Goal: Transaction & Acquisition: Book appointment/travel/reservation

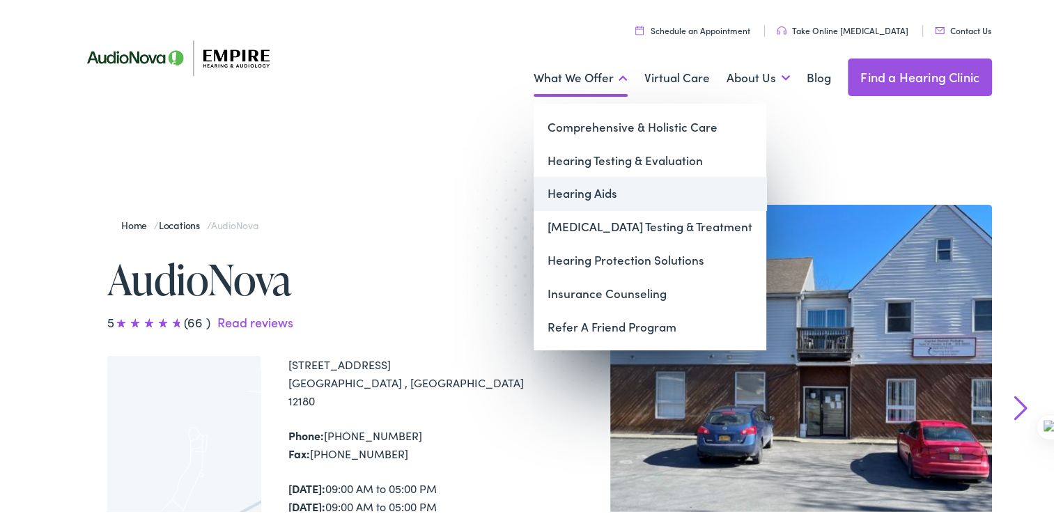
click at [605, 184] on link "Hearing Aids" at bounding box center [649, 190] width 233 height 33
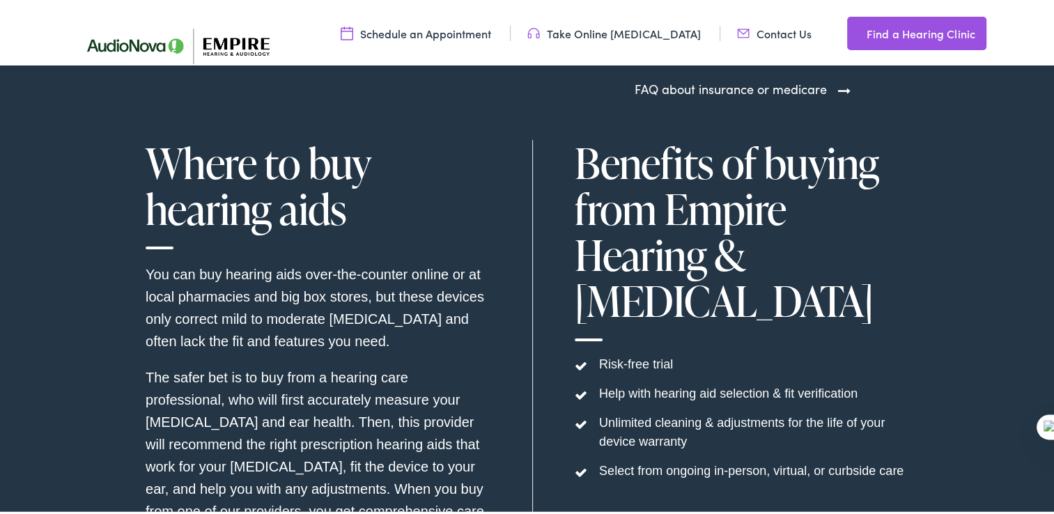
scroll to position [4178, 0]
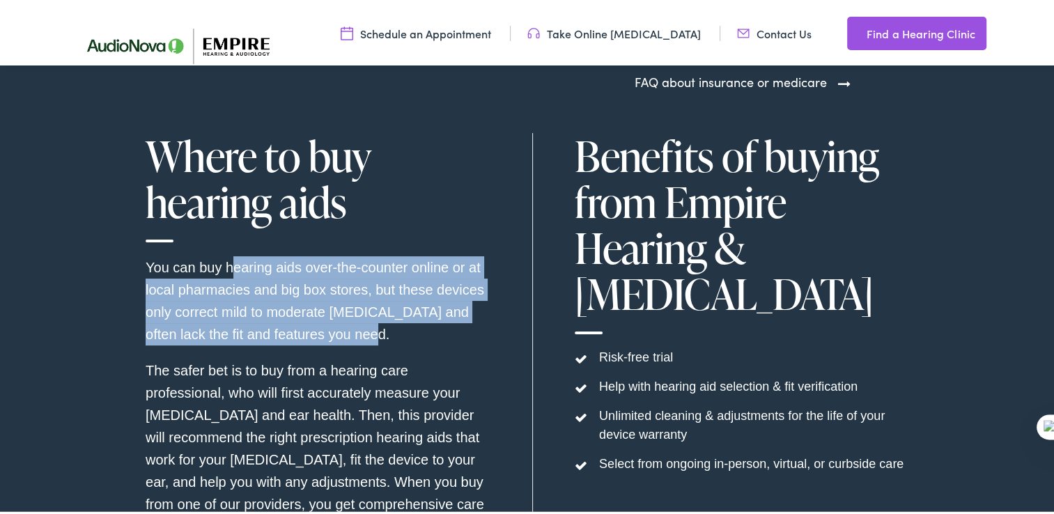
drag, startPoint x: 224, startPoint y: 271, endPoint x: 432, endPoint y: 331, distance: 217.5
click at [432, 331] on p "You can buy hearing aids over-the-counter online or at local pharmacies and big…" at bounding box center [318, 297] width 345 height 89
click at [68, 322] on section "What do hearing aids cost? You can buy hearing aids over-the-counter online or …" at bounding box center [532, 62] width 1064 height 1129
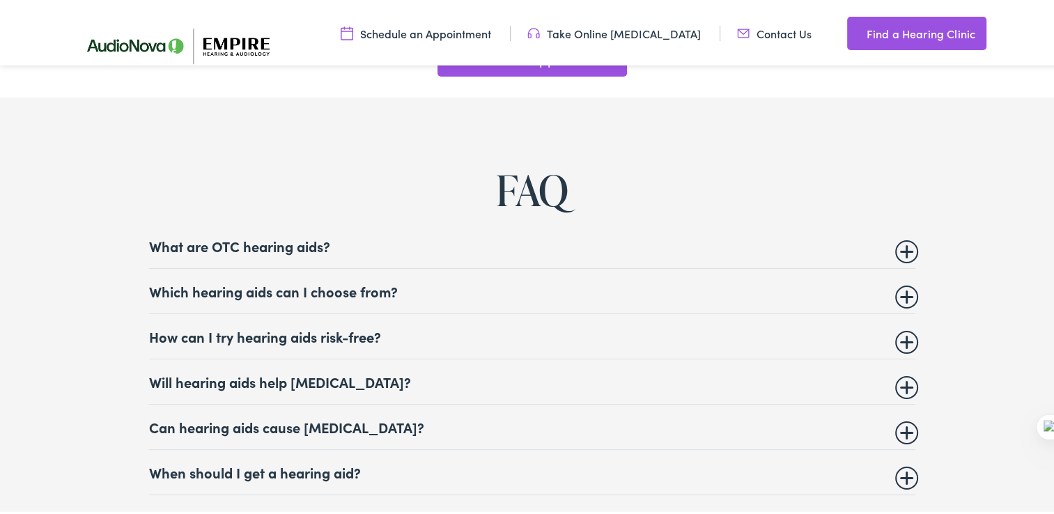
scroll to position [5223, 0]
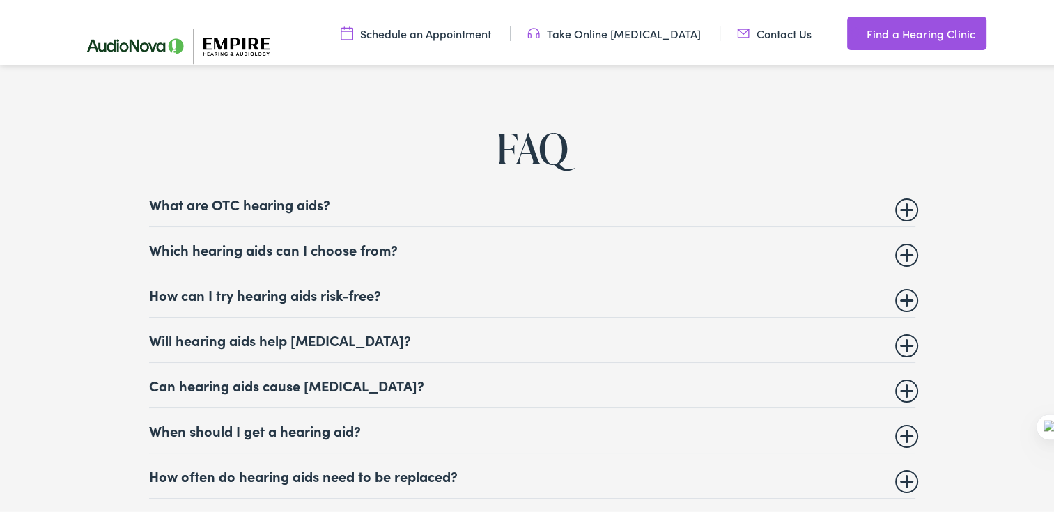
click at [900, 210] on summary "What are OTC hearing aids?" at bounding box center [532, 201] width 766 height 17
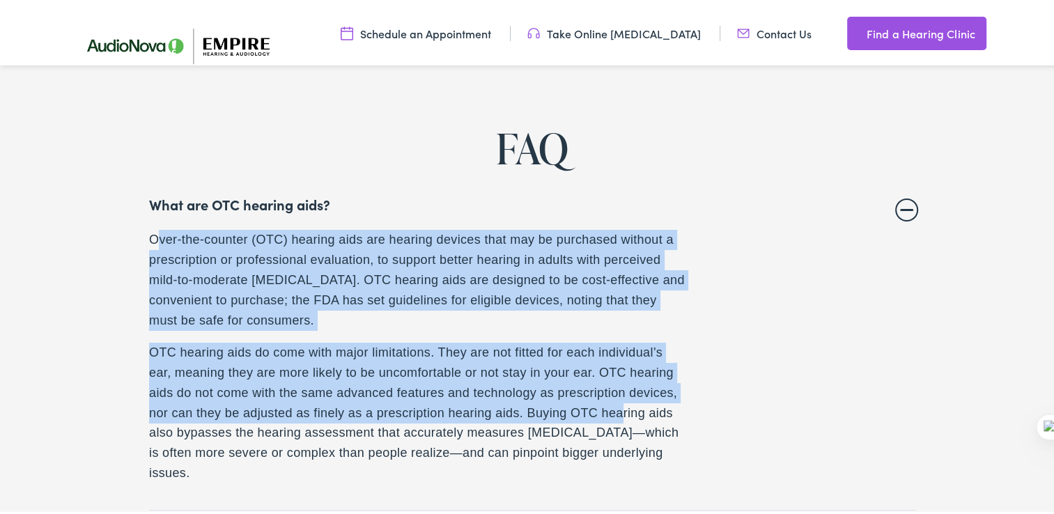
drag, startPoint x: 154, startPoint y: 240, endPoint x: 613, endPoint y: 414, distance: 490.8
click at [613, 414] on div "Over-the-counter (OTC) hearing aids are hearing devices that may be purchased w…" at bounding box center [417, 353] width 536 height 253
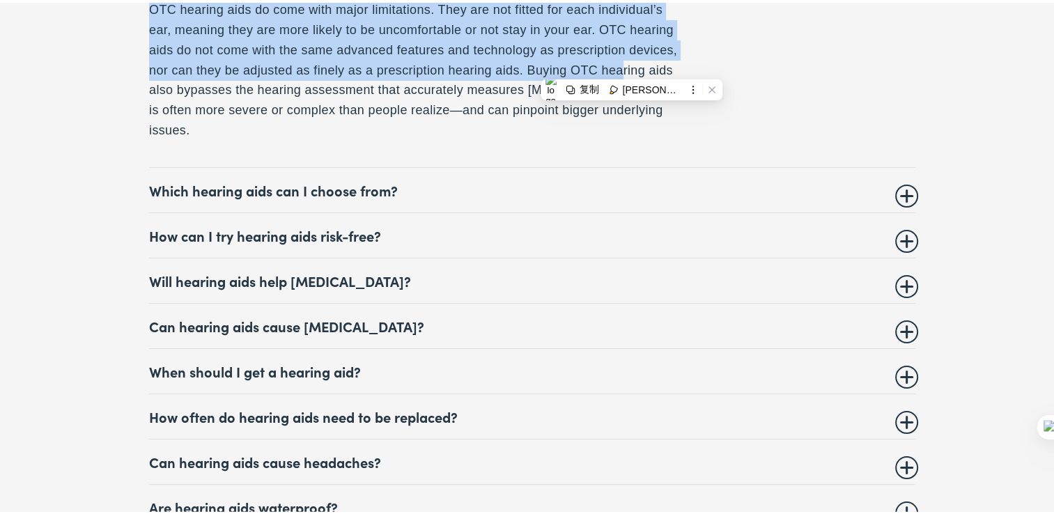
scroll to position [5576, 0]
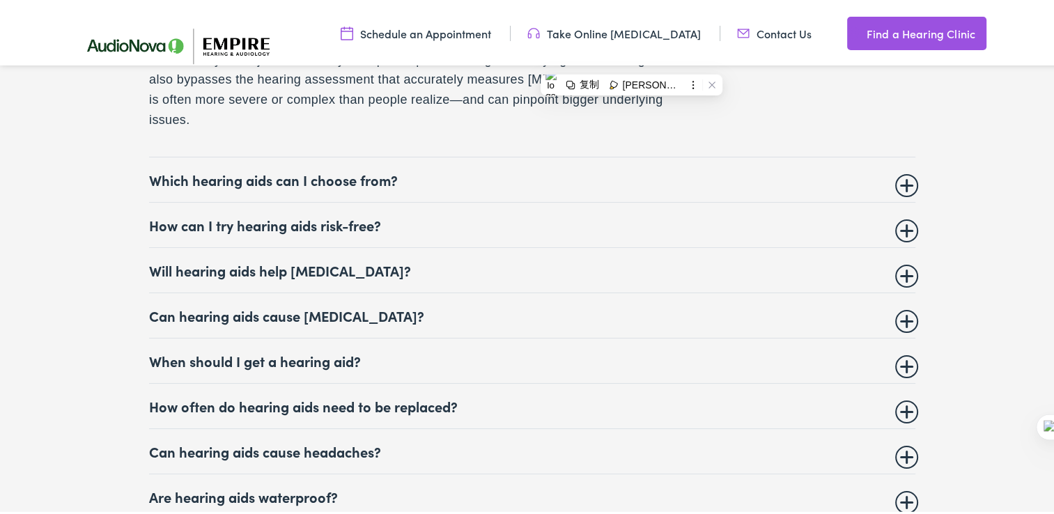
click at [909, 188] on details "Which hearing aids can I choose from? We carry all four major types of hearing …" at bounding box center [532, 177] width 766 height 45
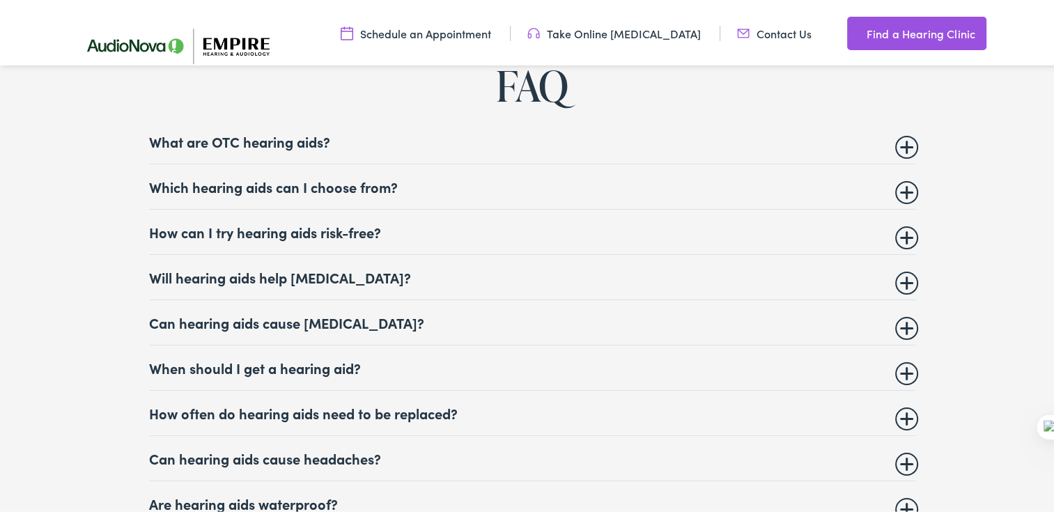
scroll to position [5279, 0]
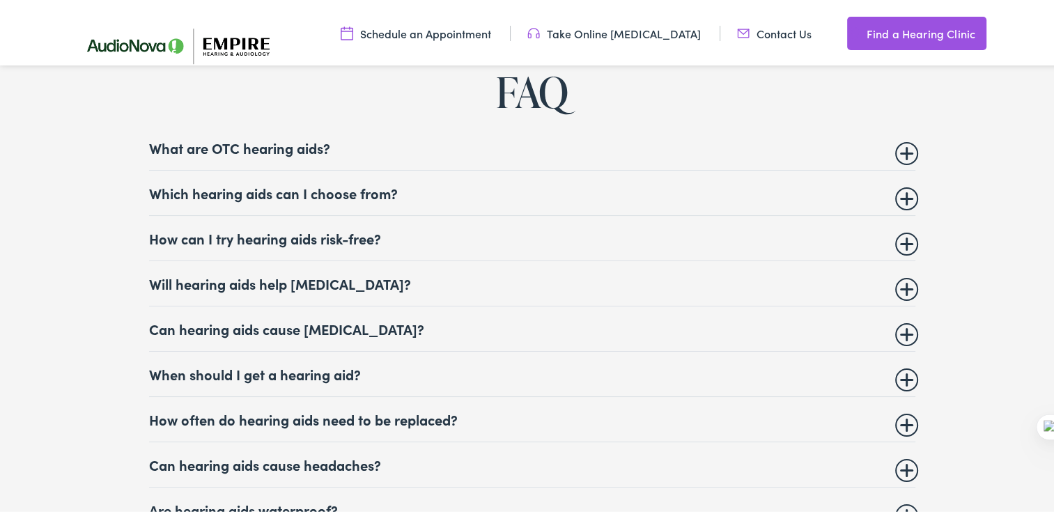
click at [896, 198] on summary "Which hearing aids can I choose from?" at bounding box center [532, 190] width 766 height 17
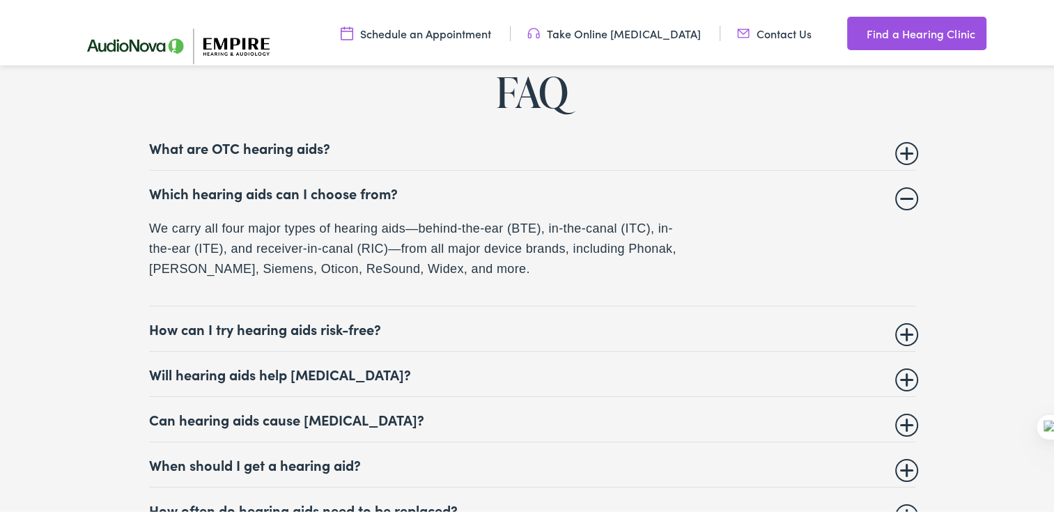
drag, startPoint x: 169, startPoint y: 227, endPoint x: 521, endPoint y: 270, distance: 355.0
click at [521, 270] on p "We carry all four major types of hearing aids—behind-the-ear (BTE), in-the-cana…" at bounding box center [417, 246] width 536 height 60
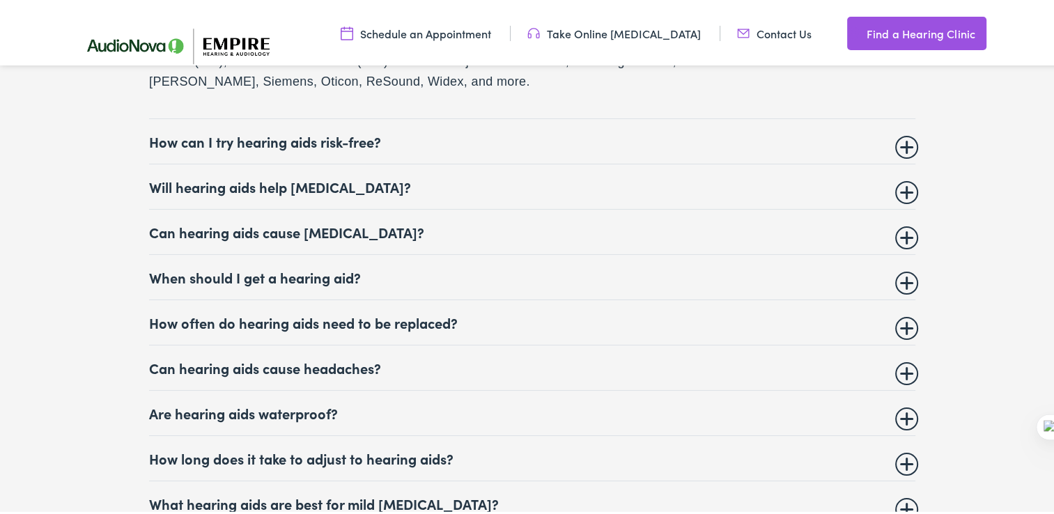
scroll to position [5488, 0]
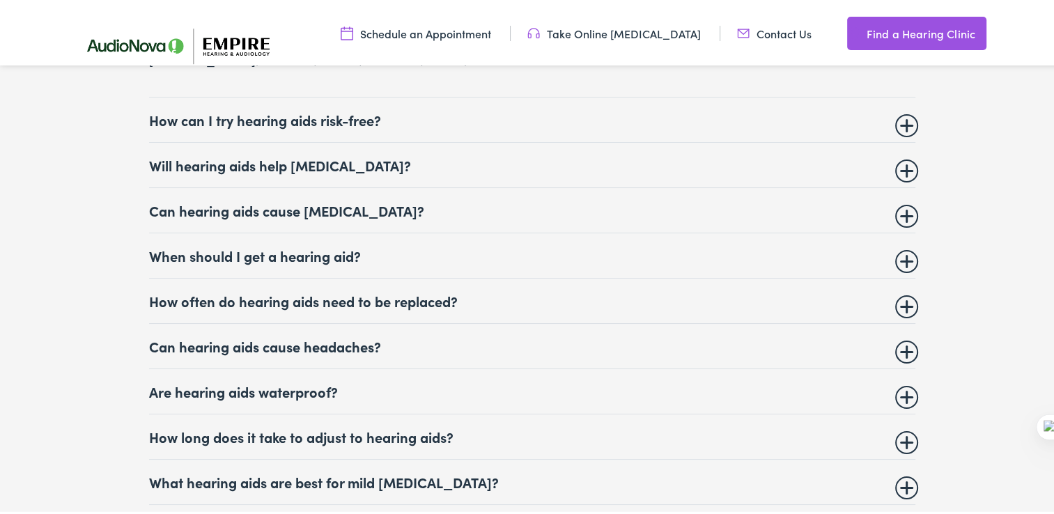
click at [894, 308] on details "How often do hearing aids need to be replaced? Many major brands rate their hea…" at bounding box center [532, 298] width 766 height 45
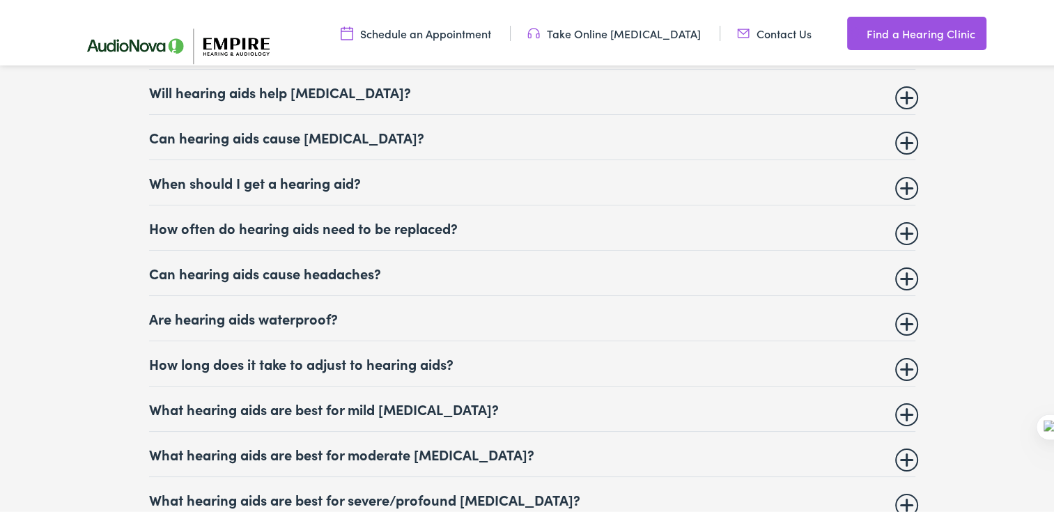
click at [900, 230] on summary "How often do hearing aids need to be replaced?" at bounding box center [532, 225] width 766 height 17
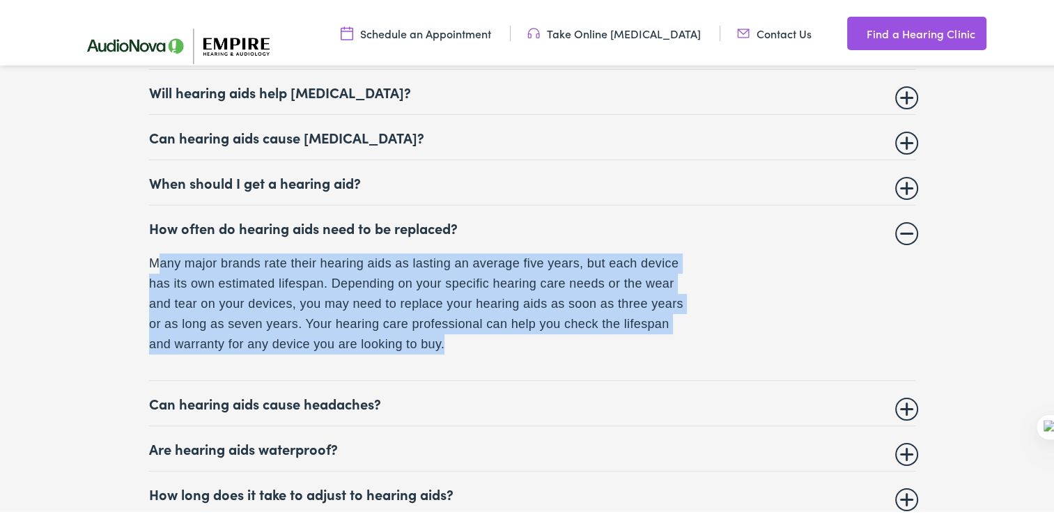
drag, startPoint x: 155, startPoint y: 261, endPoint x: 460, endPoint y: 334, distance: 313.5
click at [460, 334] on p "Many major brands rate their hearing aids as lasting an average five years, but…" at bounding box center [417, 301] width 536 height 100
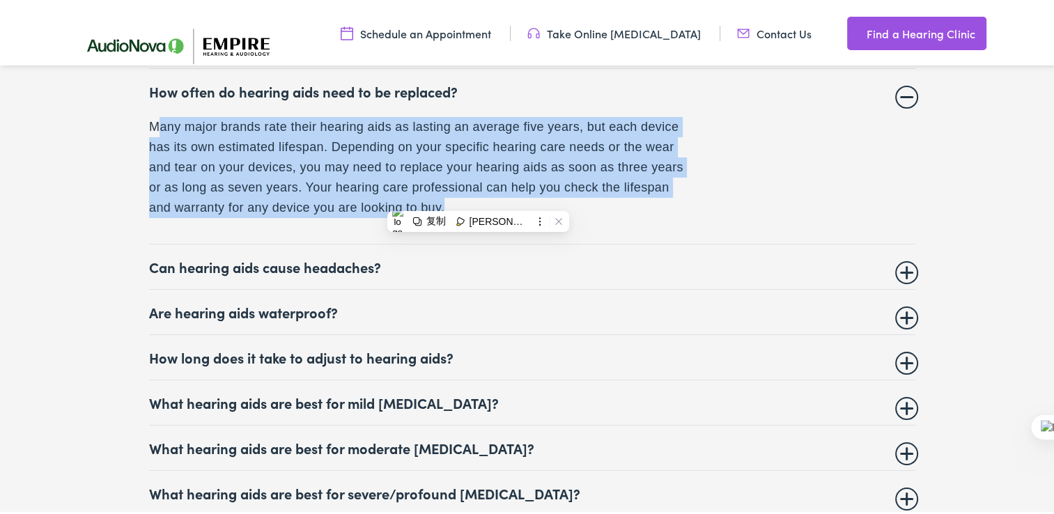
scroll to position [5610, 0]
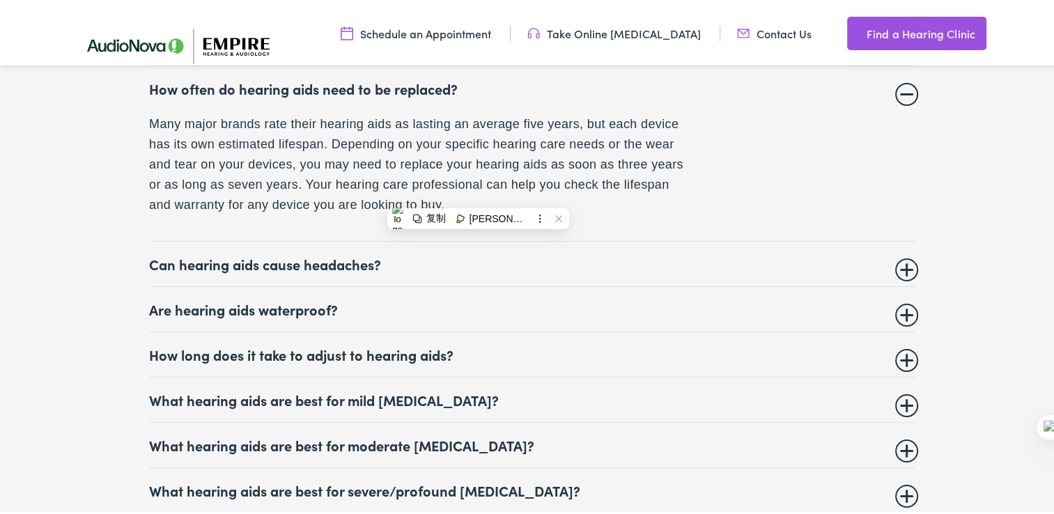
click at [891, 313] on summary "Are hearing aids waterproof?" at bounding box center [532, 306] width 766 height 17
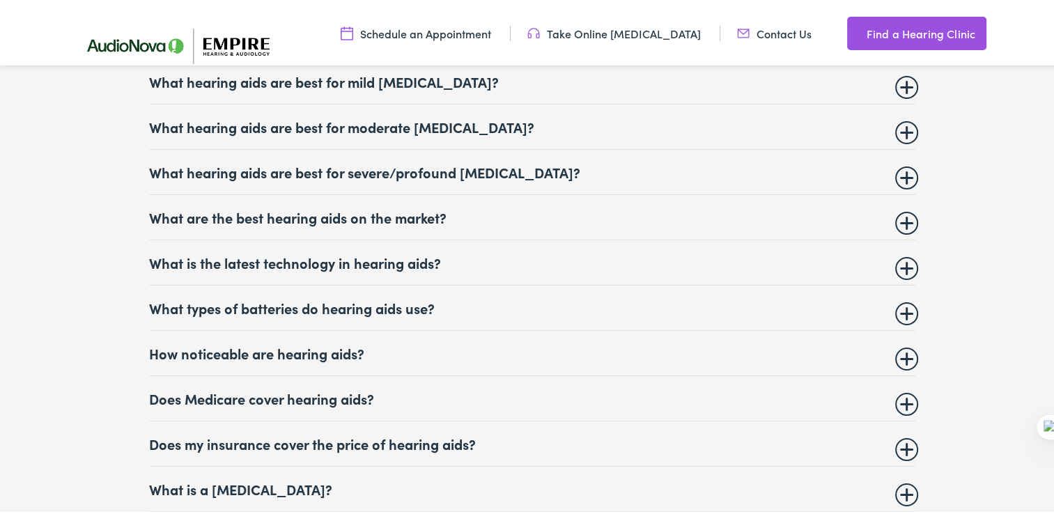
scroll to position [5958, 0]
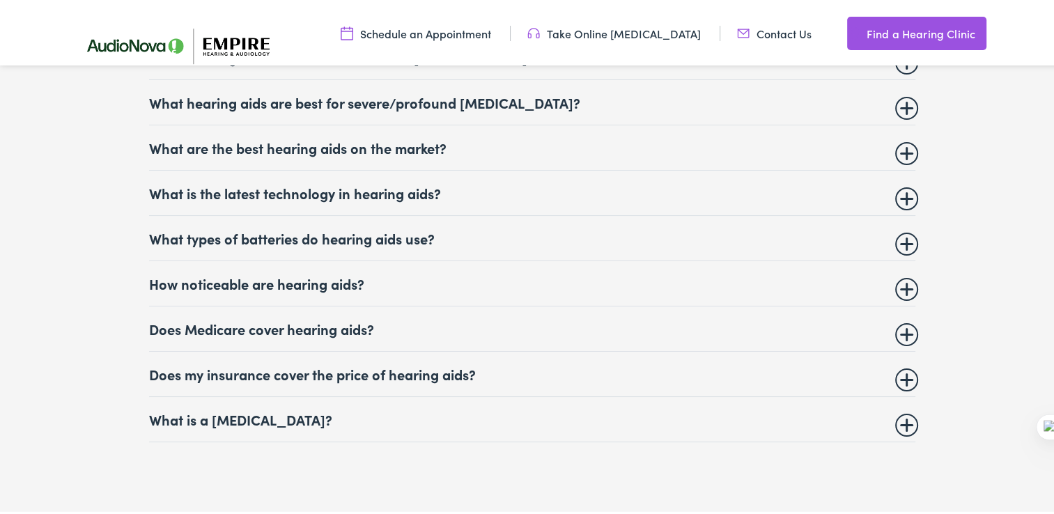
click at [896, 286] on summary "How noticeable are hearing aids?" at bounding box center [532, 280] width 766 height 17
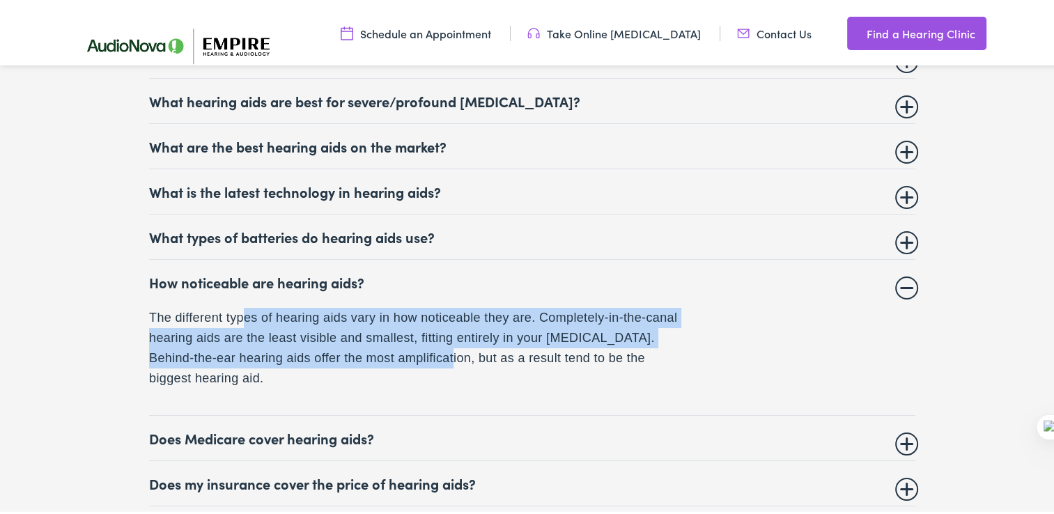
drag, startPoint x: 237, startPoint y: 317, endPoint x: 412, endPoint y: 347, distance: 176.6
click at [412, 347] on p "The different types of hearing aids vary in how noticeable they are. Completely…" at bounding box center [417, 345] width 536 height 80
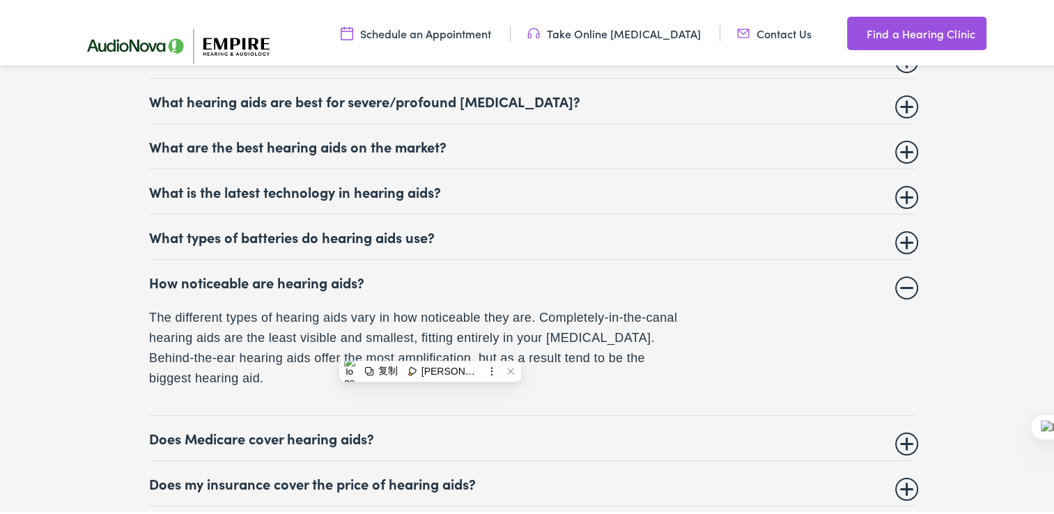
click at [907, 442] on summary "Does Medicare cover hearing aids?" at bounding box center [532, 435] width 766 height 17
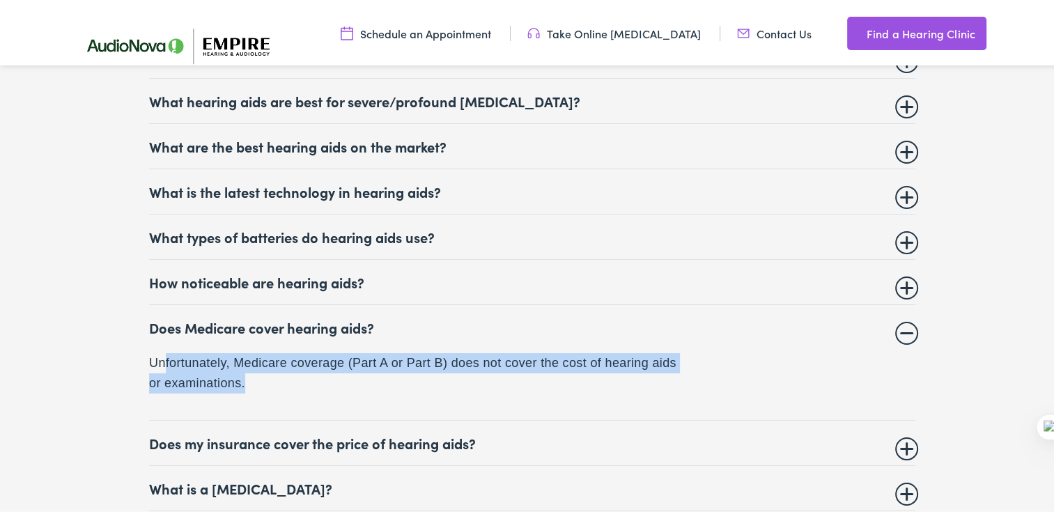
drag, startPoint x: 159, startPoint y: 358, endPoint x: 401, endPoint y: 385, distance: 243.9
click at [401, 385] on p "Unfortunately, Medicare coverage (Part A or Part B) does not cover the cost of …" at bounding box center [417, 370] width 536 height 40
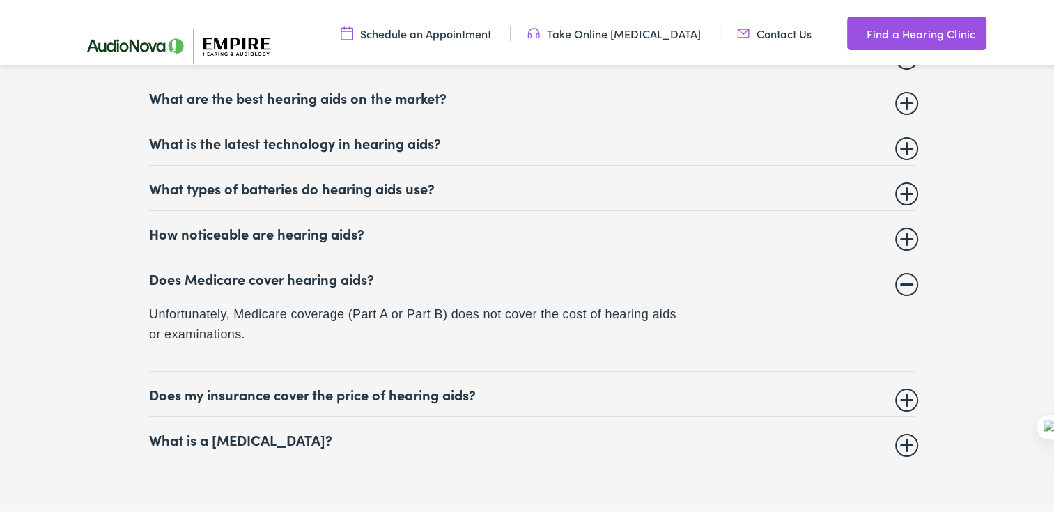
scroll to position [5939, 0]
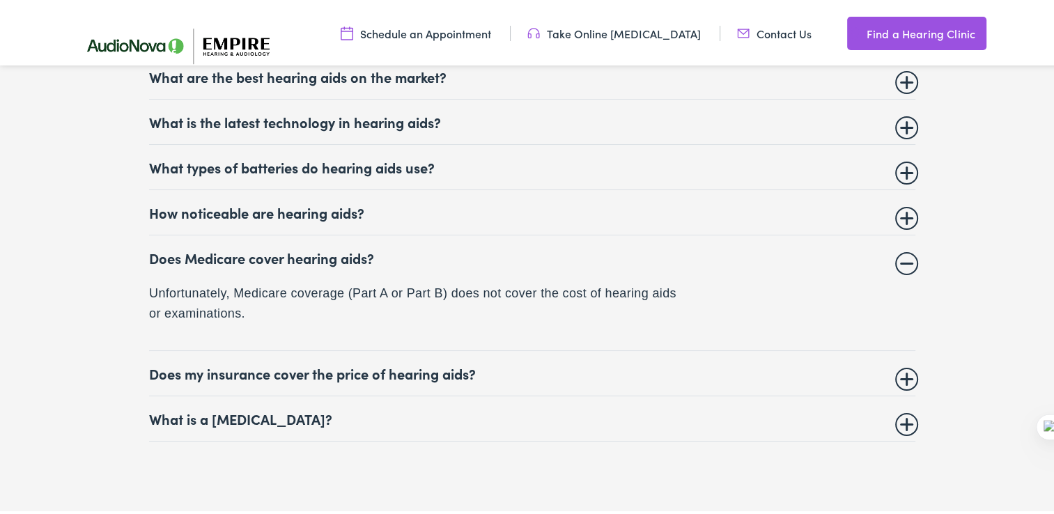
click at [898, 376] on summary "Does my insurance cover the price of hearing aids?" at bounding box center [532, 370] width 766 height 17
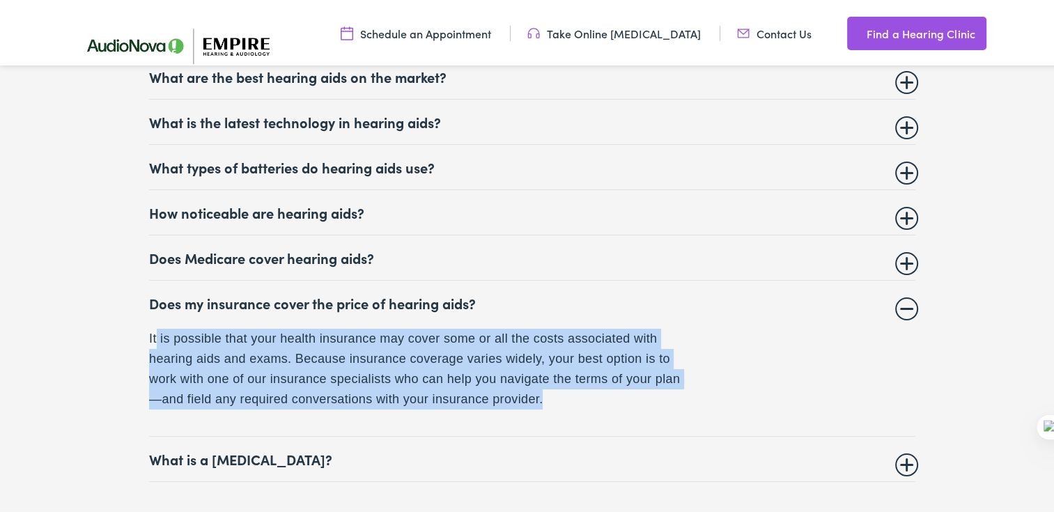
drag, startPoint x: 150, startPoint y: 343, endPoint x: 602, endPoint y: 405, distance: 456.3
click at [600, 403] on p "It is possible that your health insurance may cover some or all the costs assoc…" at bounding box center [417, 366] width 536 height 80
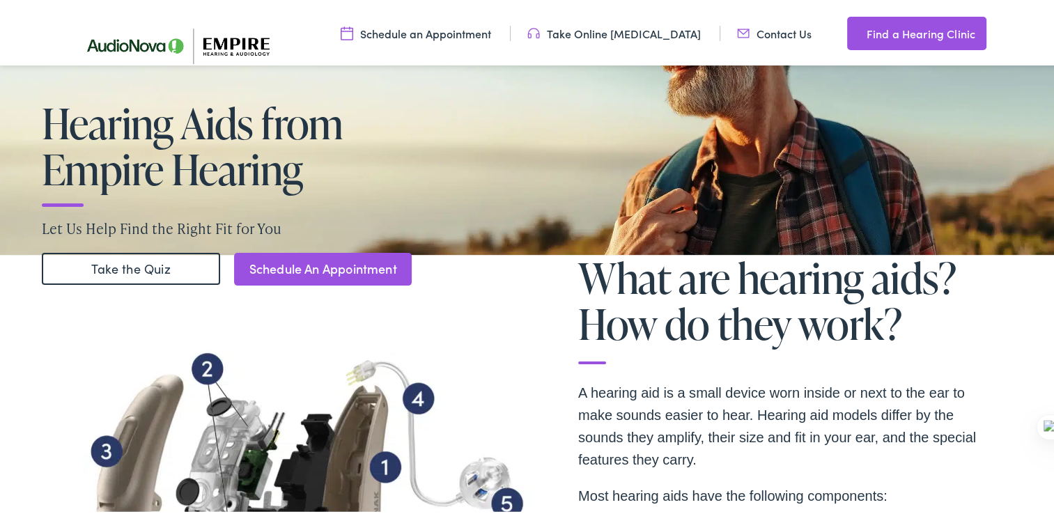
scroll to position [0, 0]
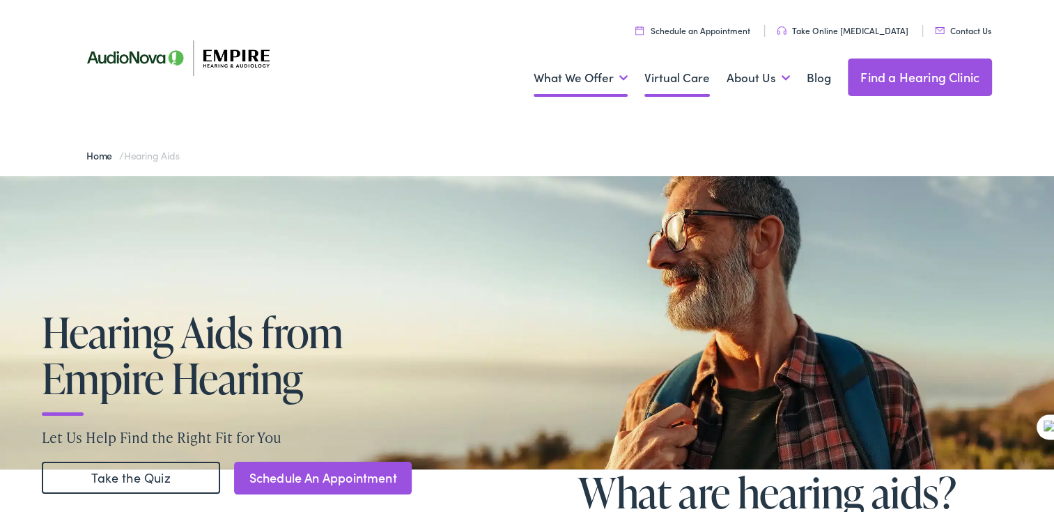
click at [671, 81] on link "Virtual Care" at bounding box center [676, 75] width 65 height 52
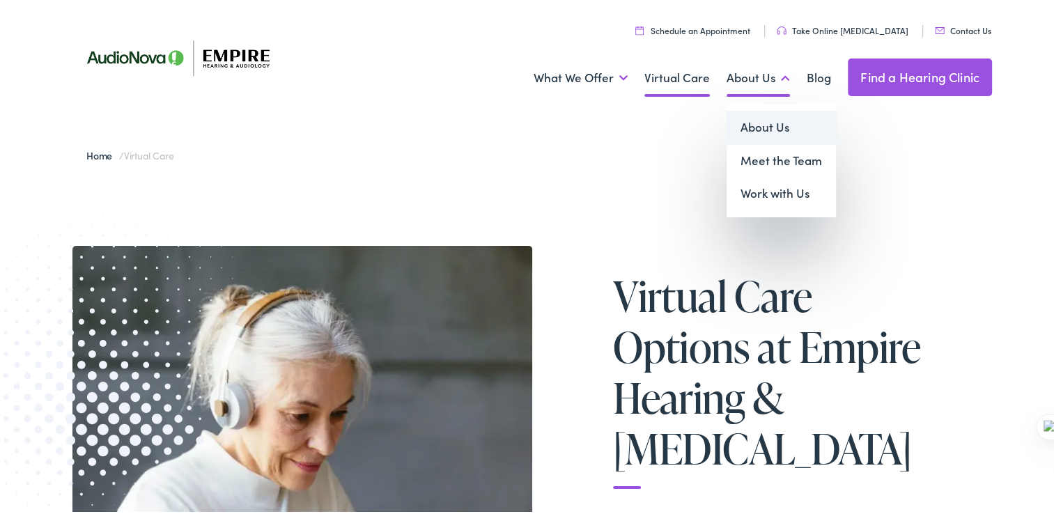
click at [756, 129] on link "About Us" at bounding box center [780, 124] width 109 height 33
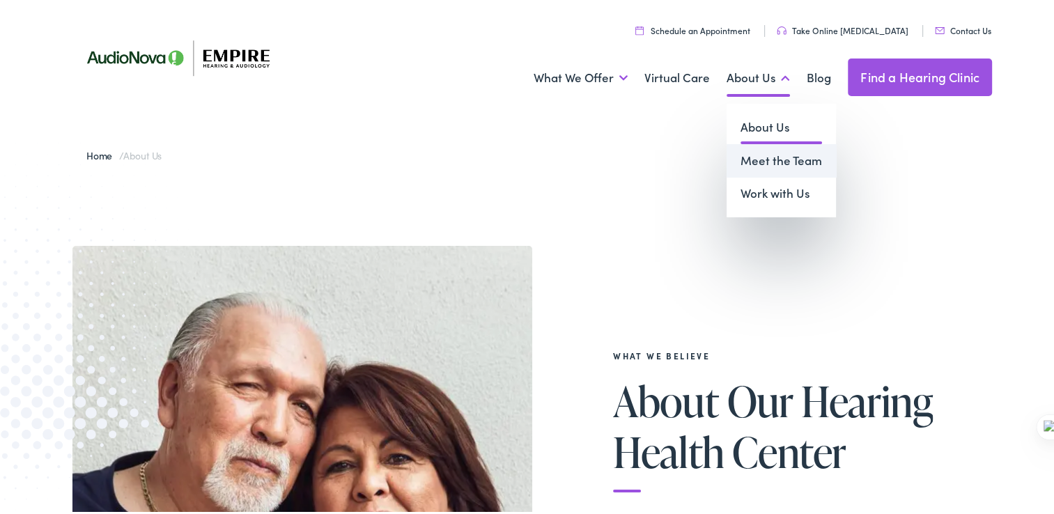
click at [774, 169] on link "Meet the Team" at bounding box center [780, 157] width 109 height 33
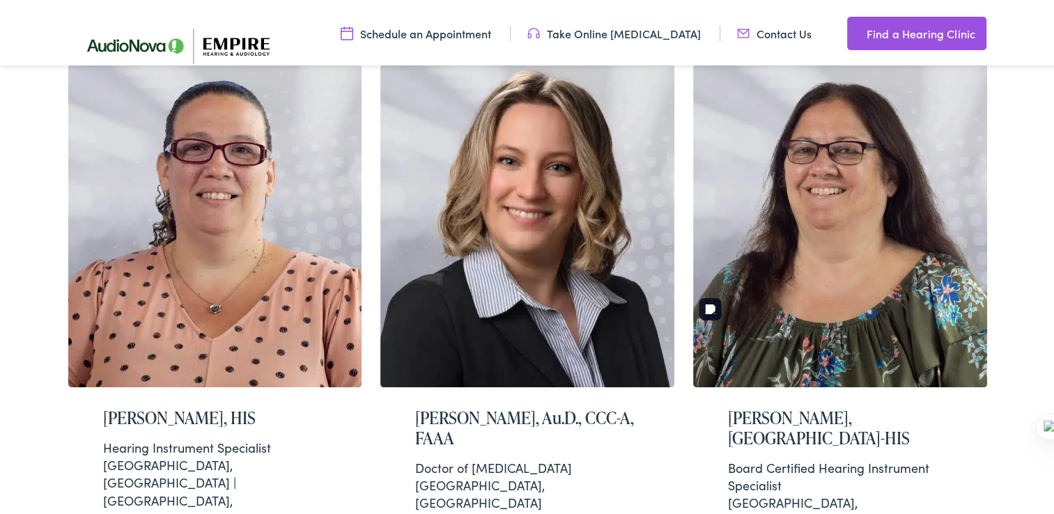
scroll to position [184, 0]
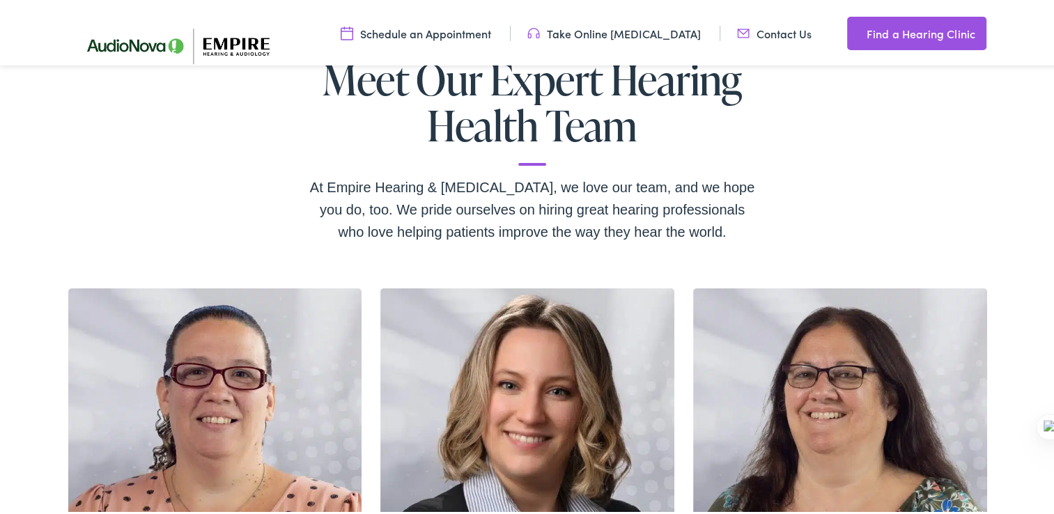
click at [901, 35] on link "Find a Hearing Clinic" at bounding box center [916, 30] width 139 height 33
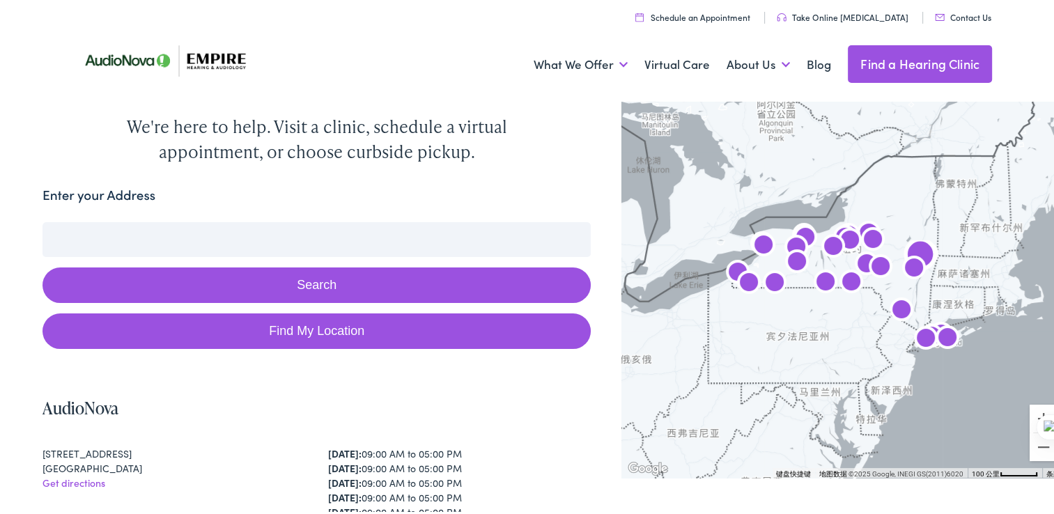
scroll to position [70, 0]
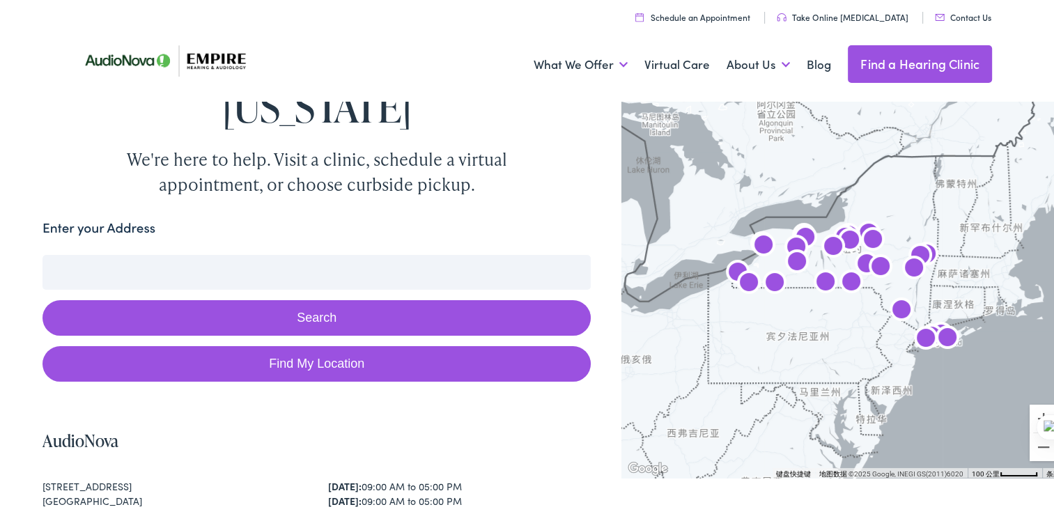
click at [349, 343] on link "Find My Location" at bounding box center [316, 361] width 548 height 36
type input "Troy, New York"
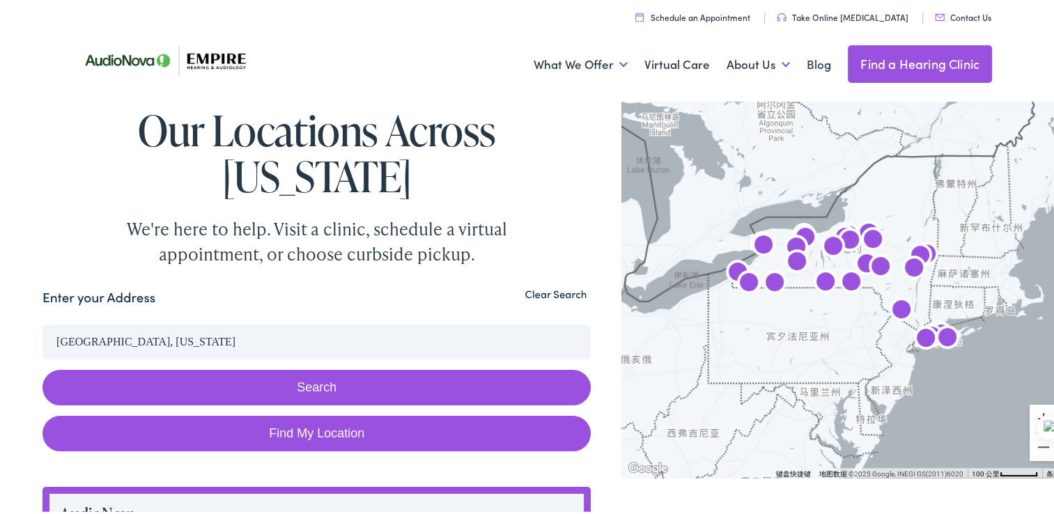
click at [304, 367] on button "Search" at bounding box center [316, 385] width 548 height 36
click at [354, 367] on button "Search" at bounding box center [316, 385] width 548 height 36
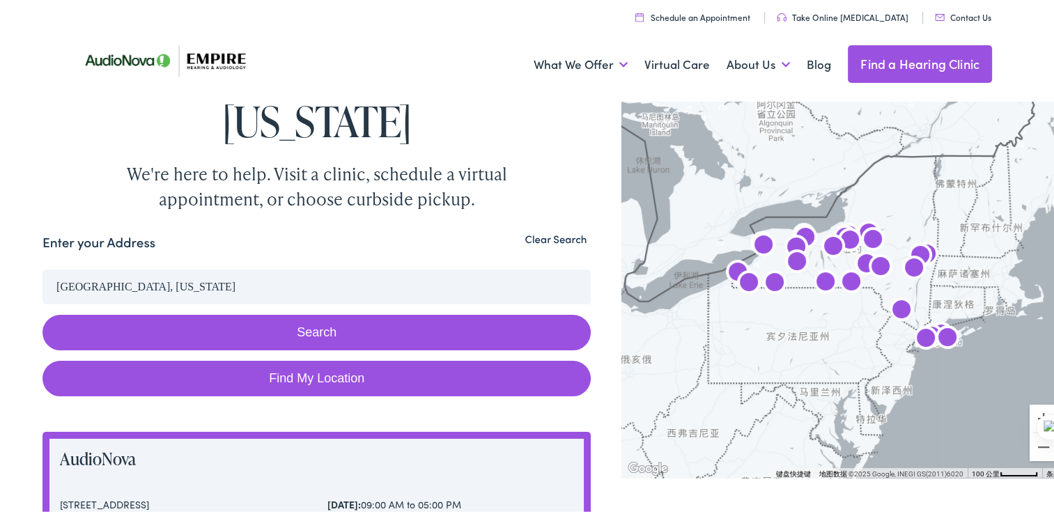
scroll to position [139, 0]
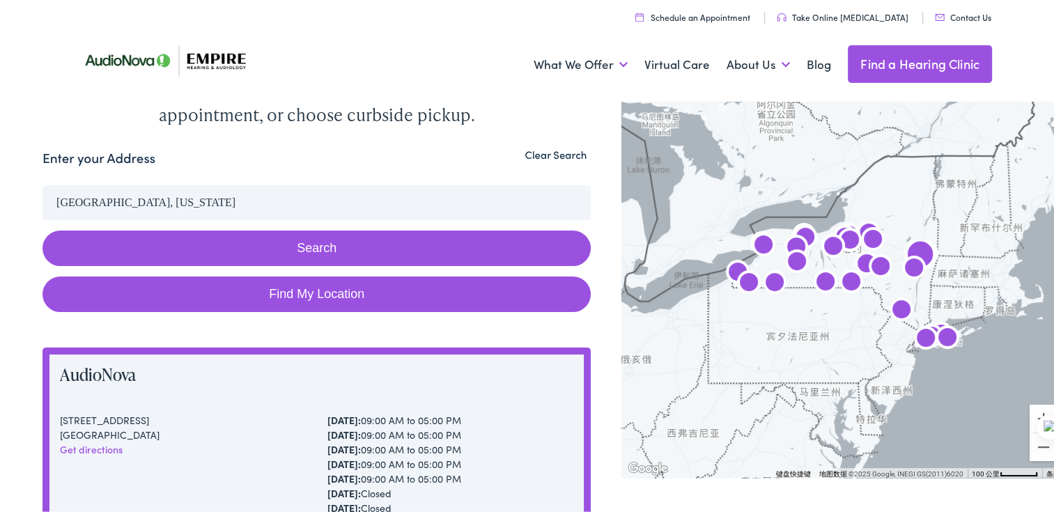
click at [109, 439] on link "Get directions" at bounding box center [91, 446] width 63 height 14
click at [314, 228] on button "Search" at bounding box center [316, 246] width 548 height 36
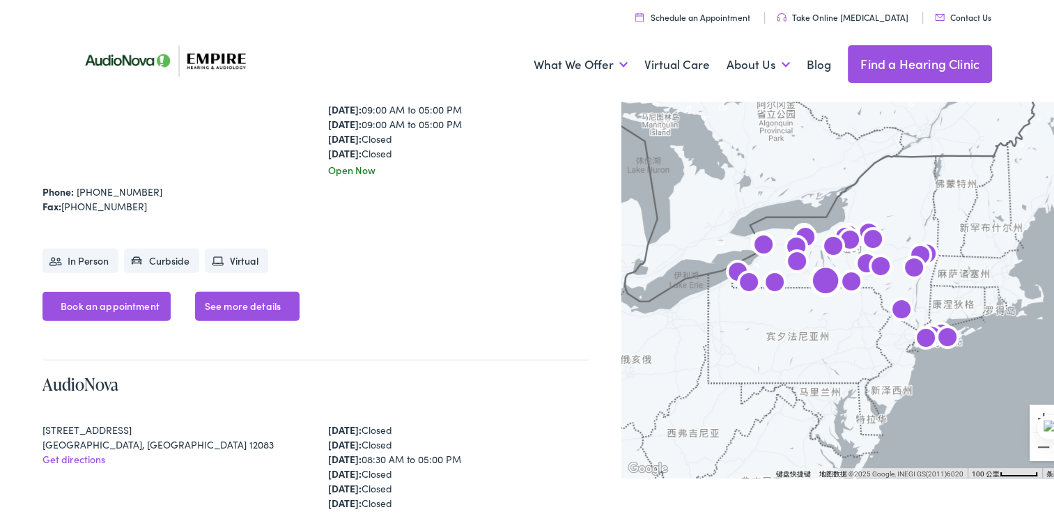
scroll to position [3830, 0]
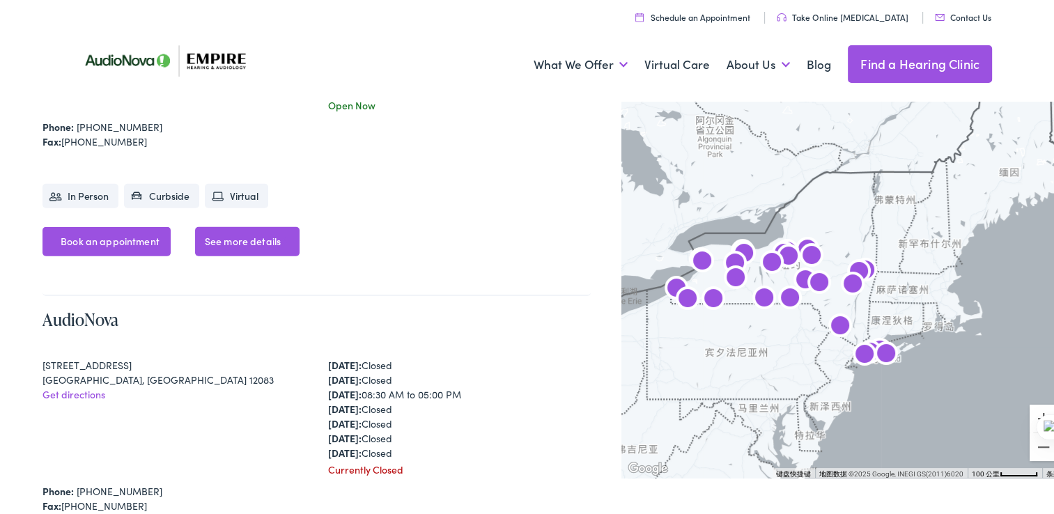
drag, startPoint x: 830, startPoint y: 317, endPoint x: 727, endPoint y: 350, distance: 108.1
click at [730, 350] on div at bounding box center [842, 284] width 443 height 381
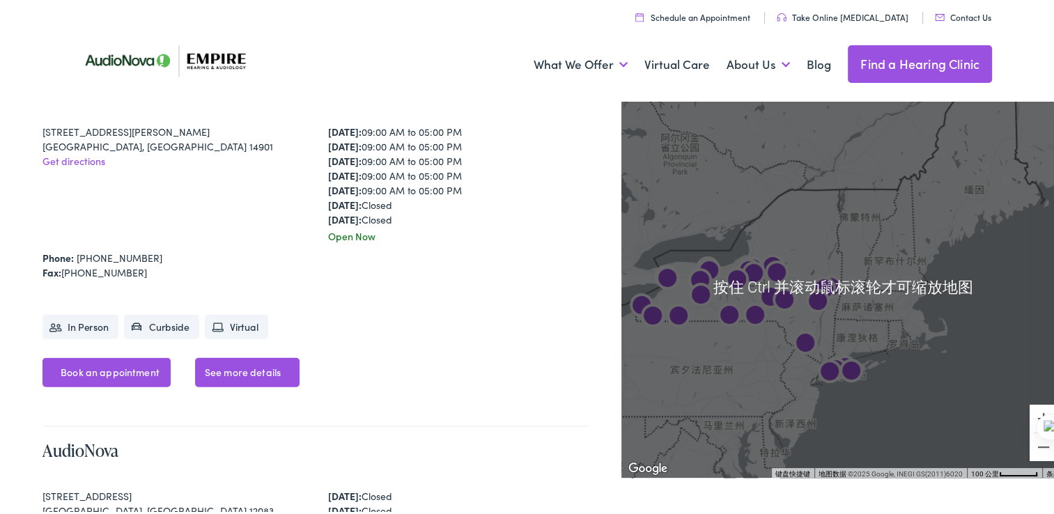
scroll to position [3621, 0]
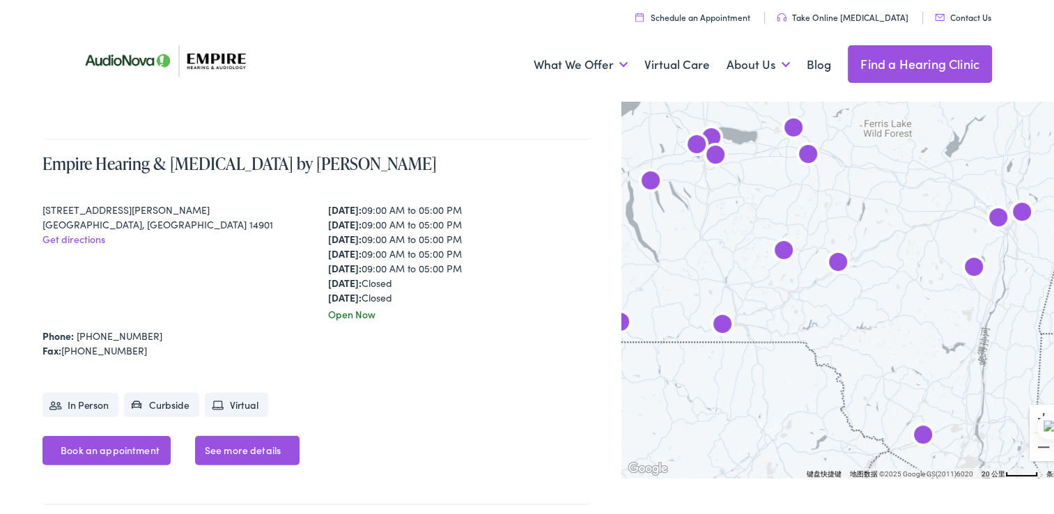
drag, startPoint x: 741, startPoint y: 281, endPoint x: 961, endPoint y: 325, distance: 224.2
click at [961, 325] on div at bounding box center [842, 284] width 443 height 381
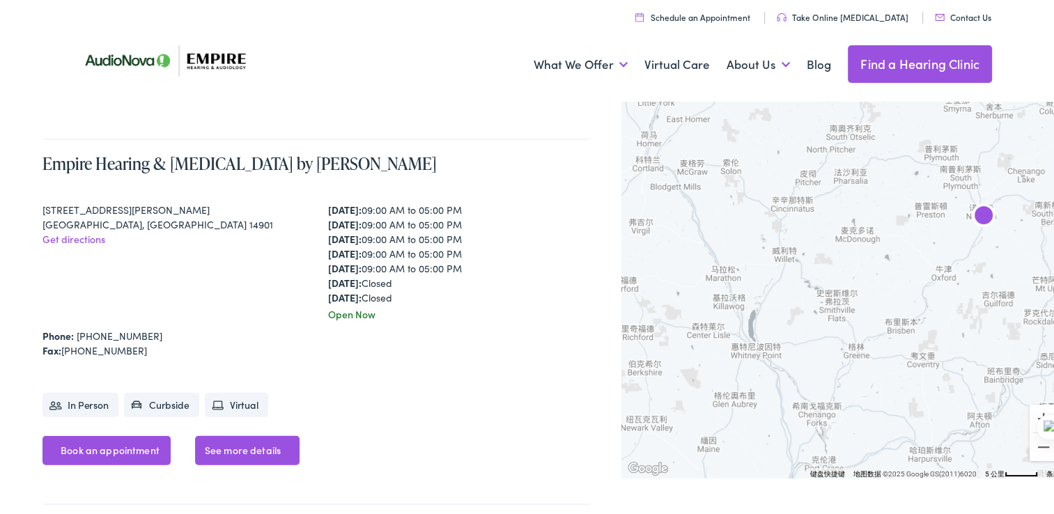
drag, startPoint x: 761, startPoint y: 219, endPoint x: 878, endPoint y: 331, distance: 162.5
click at [878, 331] on div at bounding box center [842, 284] width 443 height 381
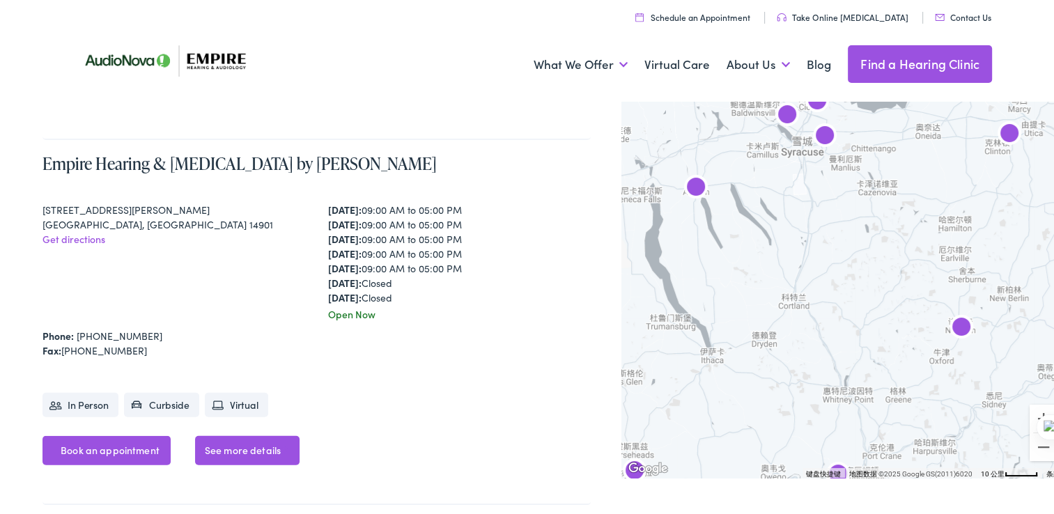
drag, startPoint x: 972, startPoint y: 333, endPoint x: 1003, endPoint y: 391, distance: 66.0
click at [1003, 391] on div at bounding box center [842, 284] width 443 height 381
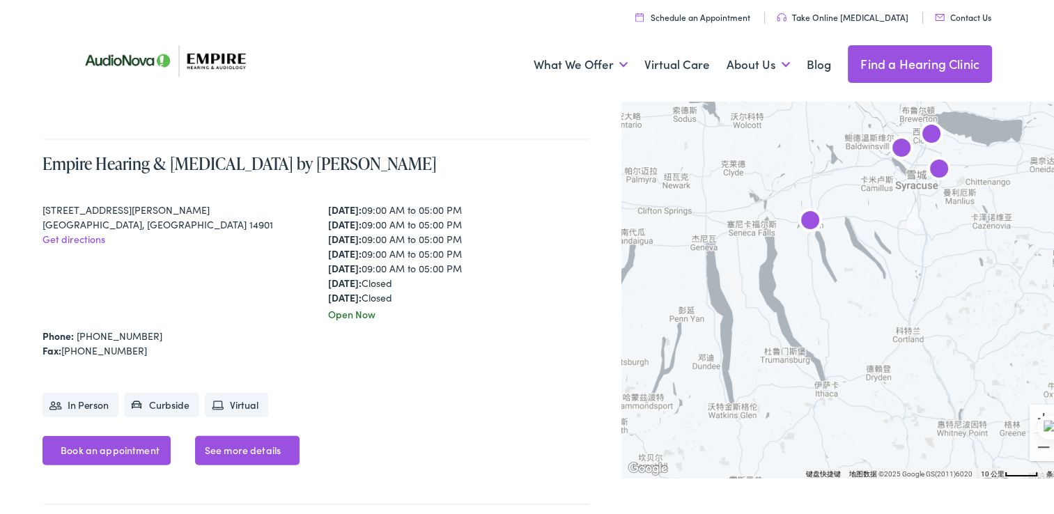
drag, startPoint x: 812, startPoint y: 340, endPoint x: 929, endPoint y: 369, distance: 120.6
click at [929, 369] on div at bounding box center [842, 284] width 443 height 381
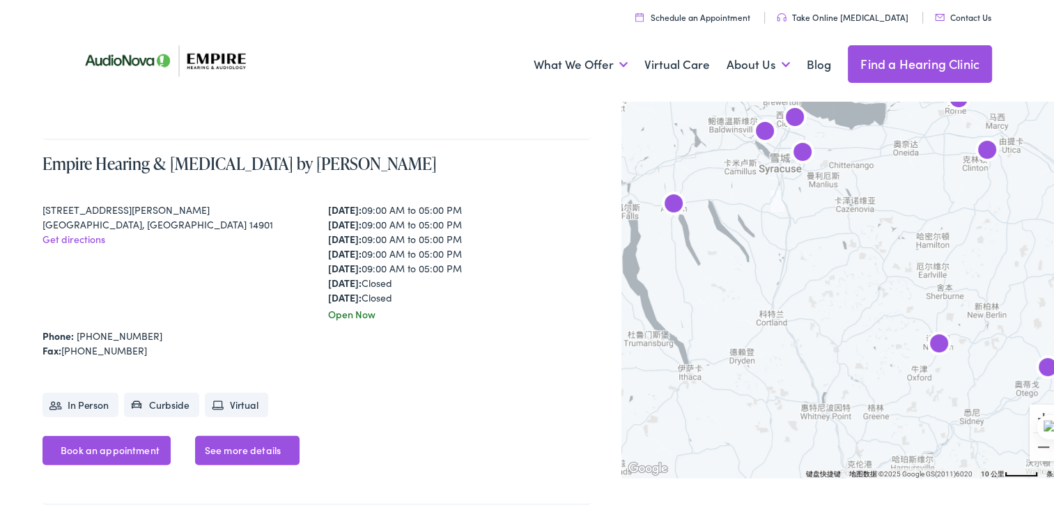
drag, startPoint x: 908, startPoint y: 277, endPoint x: 781, endPoint y: 263, distance: 128.2
click at [771, 262] on div at bounding box center [842, 284] width 443 height 381
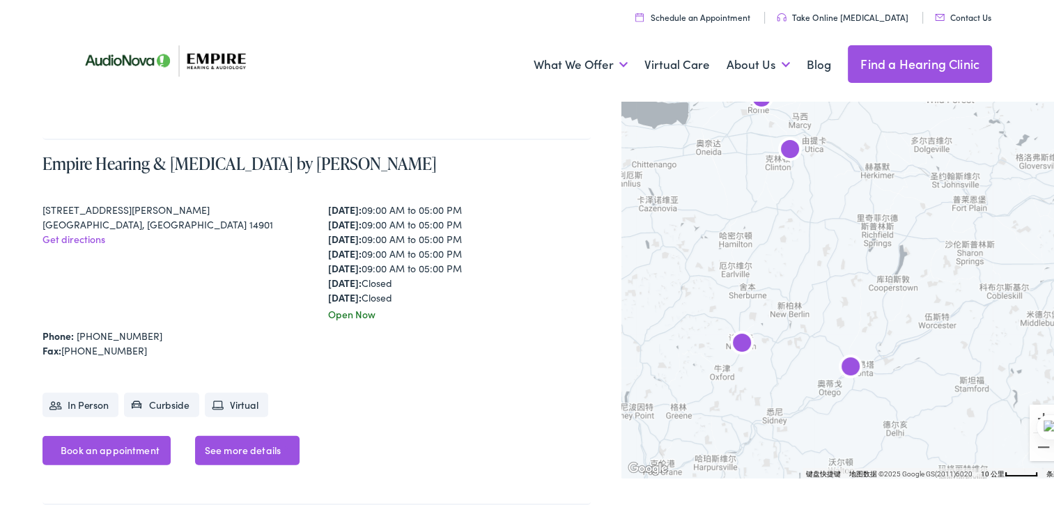
drag, startPoint x: 874, startPoint y: 254, endPoint x: 678, endPoint y: 253, distance: 196.4
click at [678, 253] on div at bounding box center [842, 284] width 443 height 381
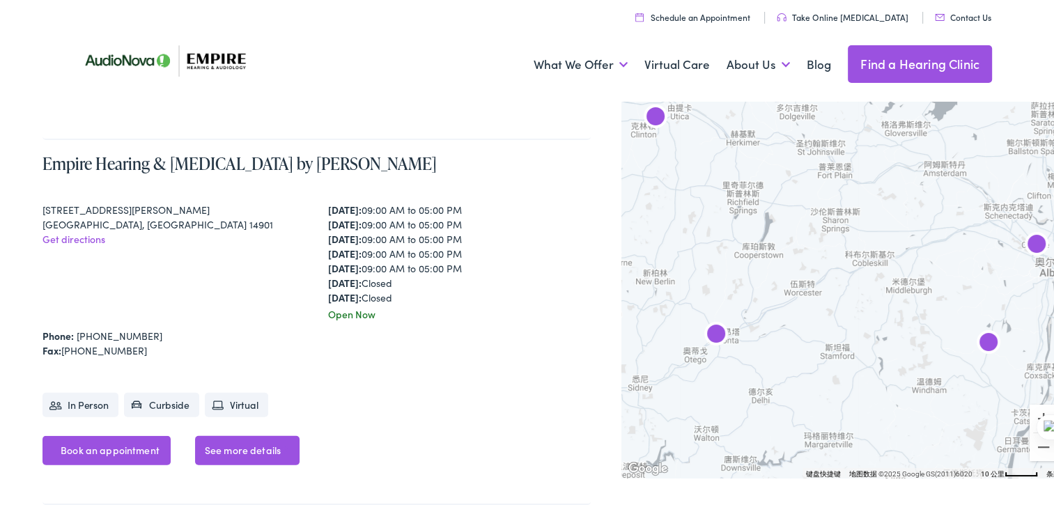
drag, startPoint x: 879, startPoint y: 274, endPoint x: 743, endPoint y: 253, distance: 137.5
click at [743, 253] on div at bounding box center [842, 284] width 443 height 381
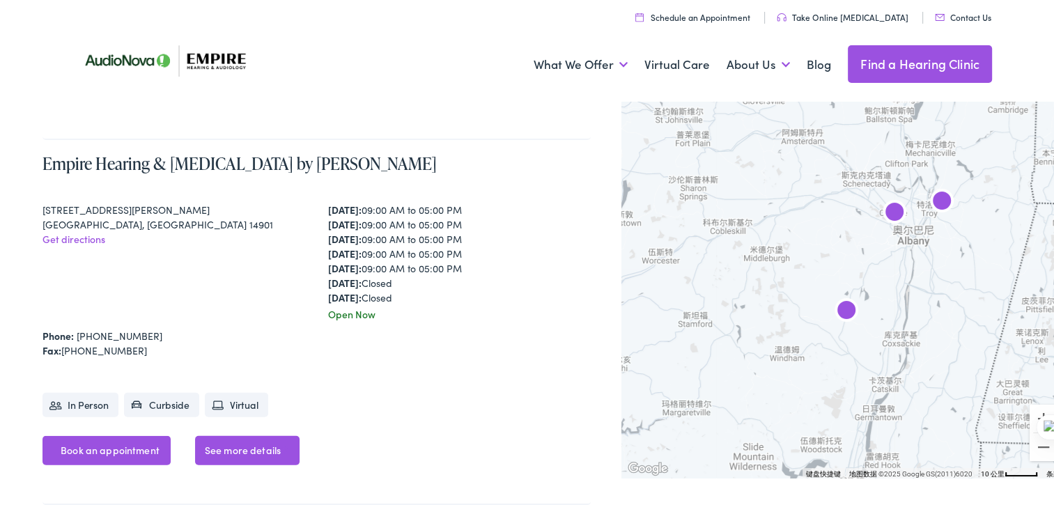
drag, startPoint x: 900, startPoint y: 315, endPoint x: 749, endPoint y: 291, distance: 153.1
click at [749, 291] on div at bounding box center [842, 284] width 443 height 381
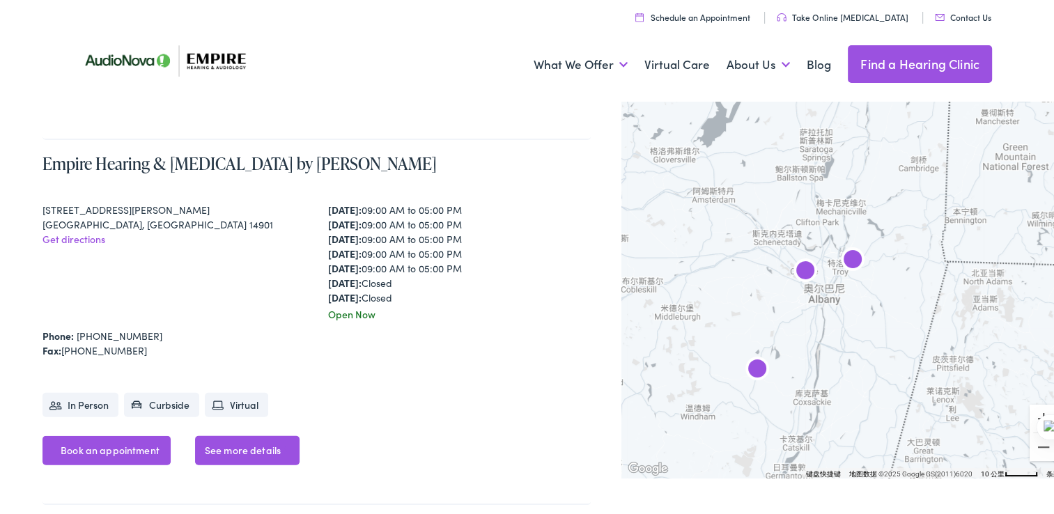
drag, startPoint x: 914, startPoint y: 272, endPoint x: 836, endPoint y: 322, distance: 92.7
click at [836, 322] on div at bounding box center [842, 284] width 443 height 381
click at [844, 258] on img "AudioNova" at bounding box center [852, 258] width 45 height 45
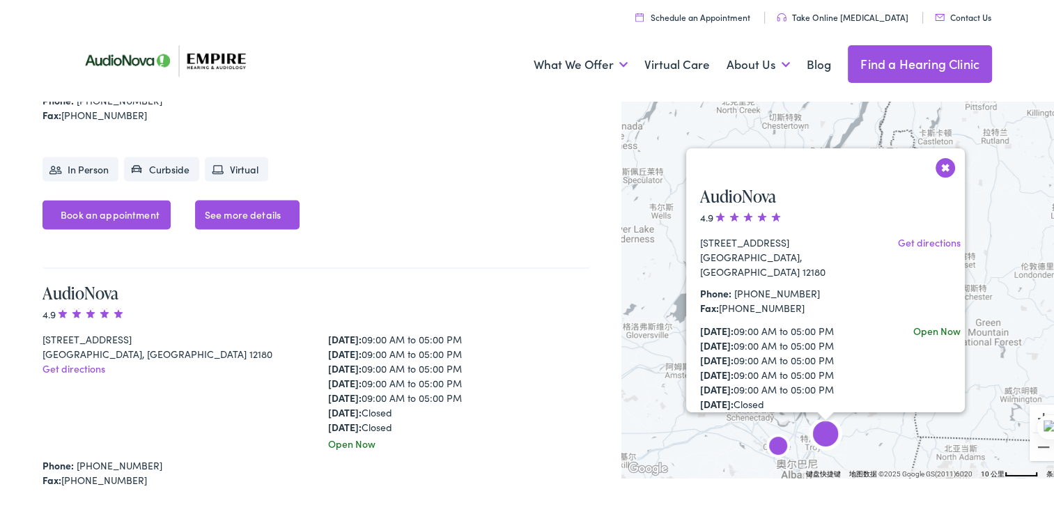
scroll to position [7957, 0]
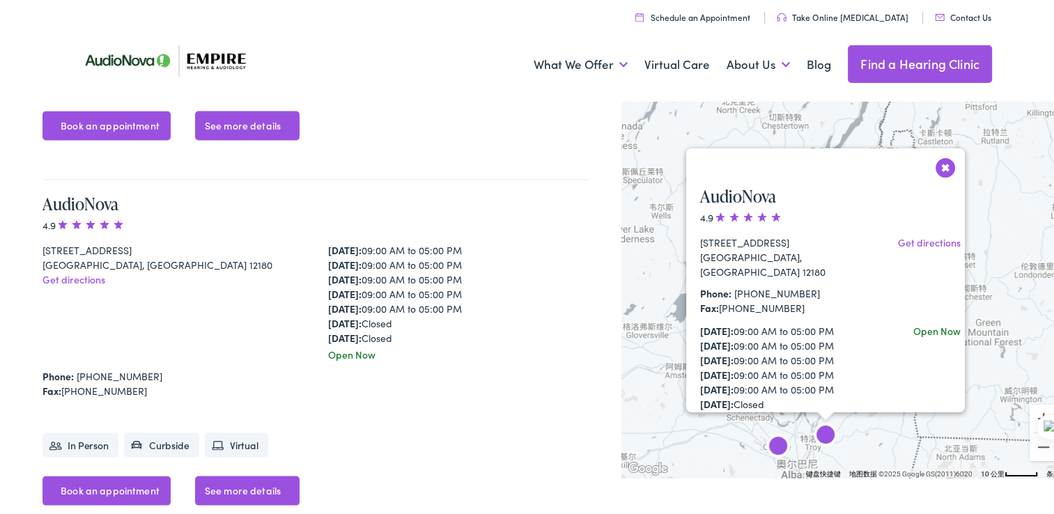
click at [937, 163] on button "关闭" at bounding box center [945, 165] width 24 height 24
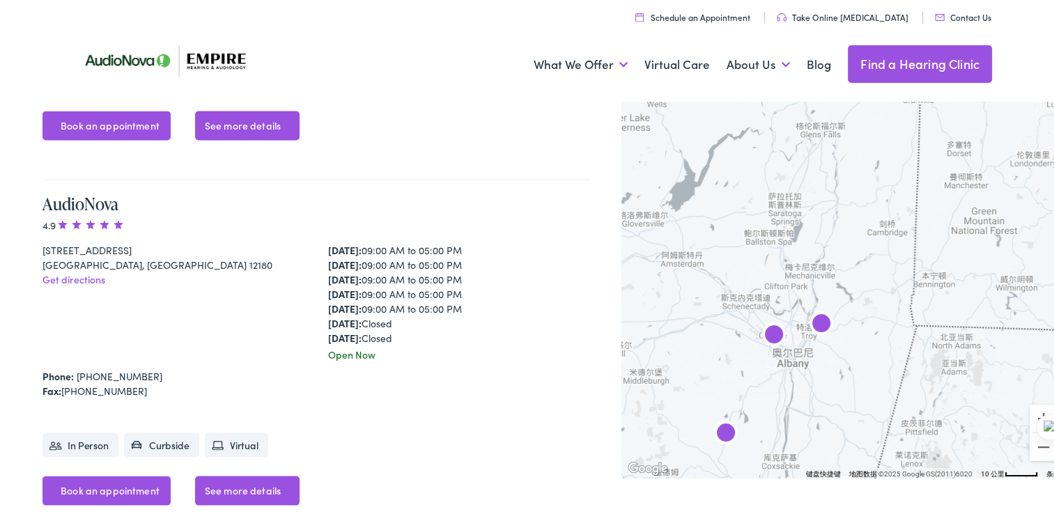
drag, startPoint x: 873, startPoint y: 403, endPoint x: 869, endPoint y: 288, distance: 114.3
click at [869, 288] on div at bounding box center [842, 284] width 443 height 381
click at [82, 430] on li "In Person" at bounding box center [80, 442] width 76 height 24
drag, startPoint x: 82, startPoint y: 389, endPoint x: 230, endPoint y: 333, distance: 158.0
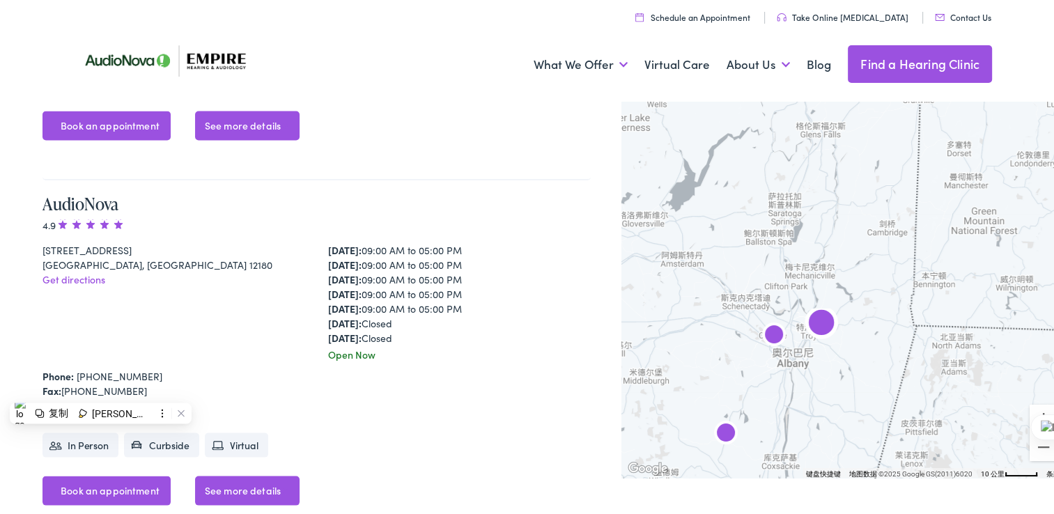
click at [230, 381] on div "Fax: 518-273-8607" at bounding box center [316, 388] width 548 height 15
click at [135, 474] on link "Book an appointment" at bounding box center [106, 488] width 128 height 29
click at [235, 474] on link "See more details" at bounding box center [247, 488] width 104 height 29
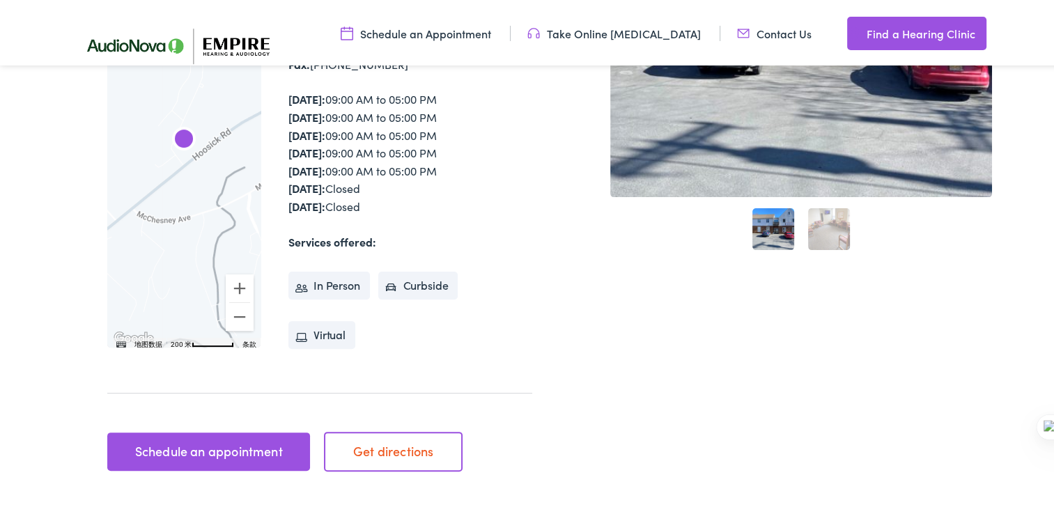
scroll to position [348, 0]
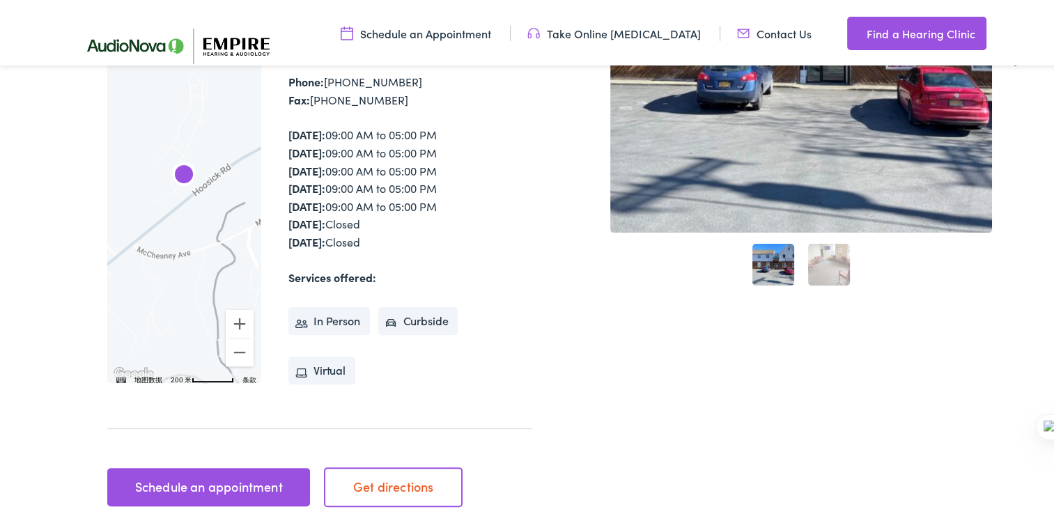
click at [828, 263] on link "2" at bounding box center [829, 262] width 42 height 42
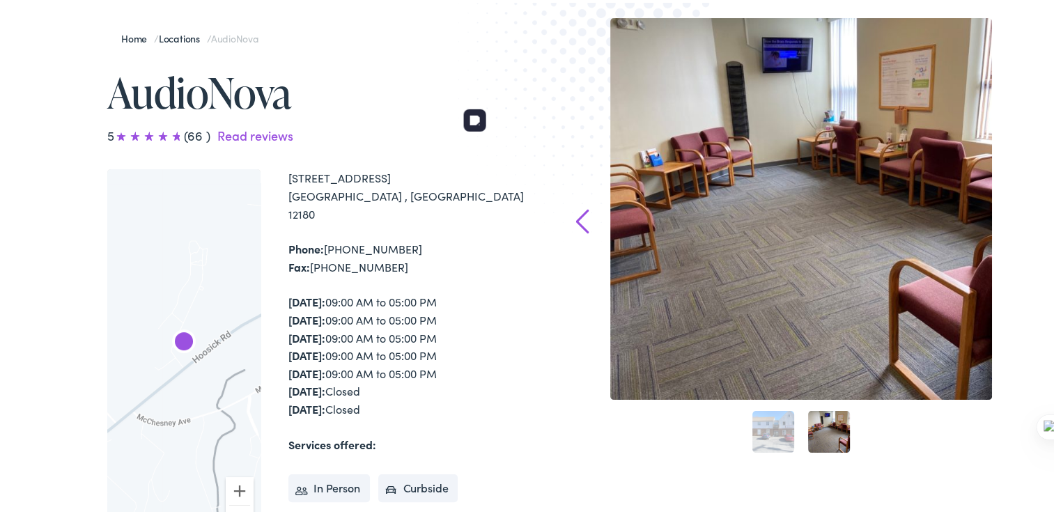
scroll to position [0, 0]
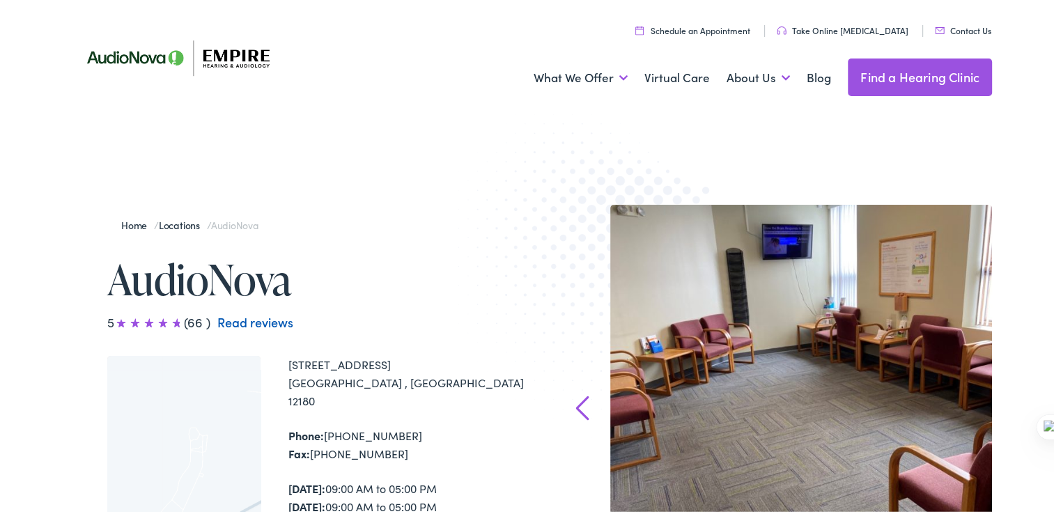
click at [263, 322] on link "Read reviews" at bounding box center [255, 319] width 76 height 17
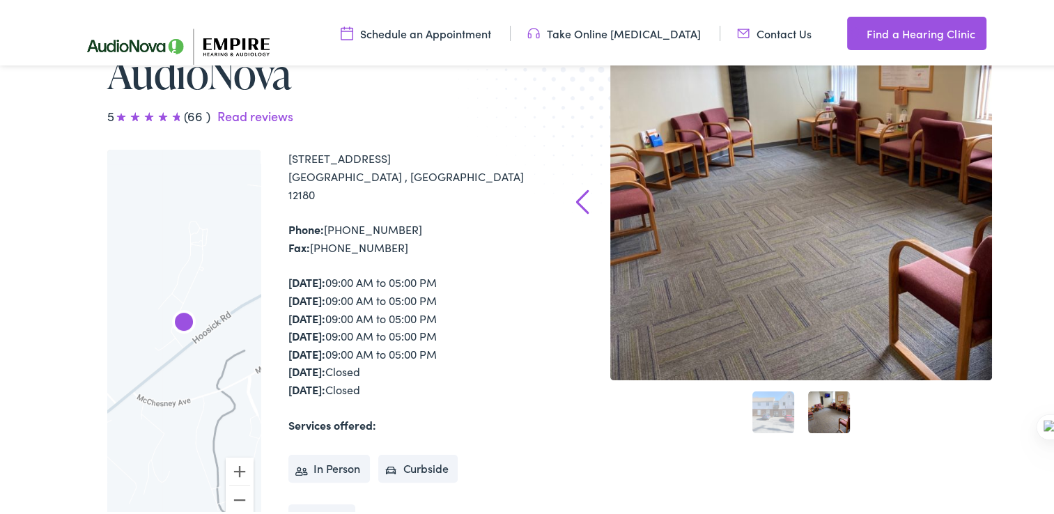
scroll to position [348, 0]
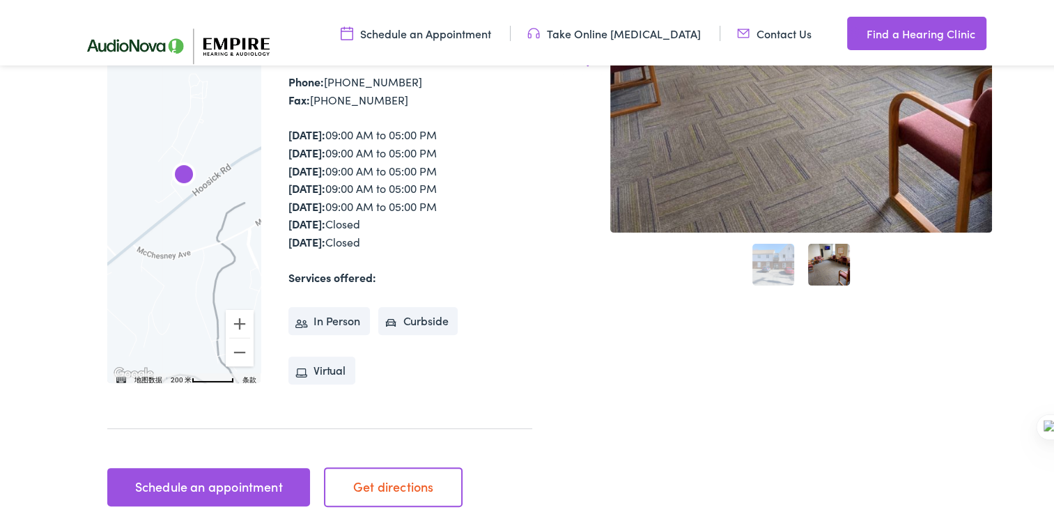
click at [390, 467] on link "Get directions" at bounding box center [393, 483] width 139 height 39
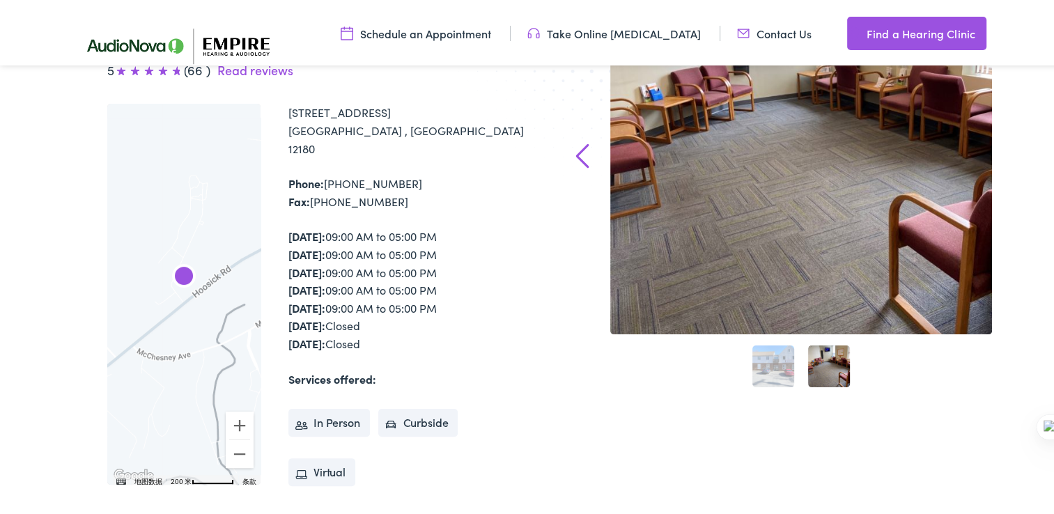
scroll to position [279, 0]
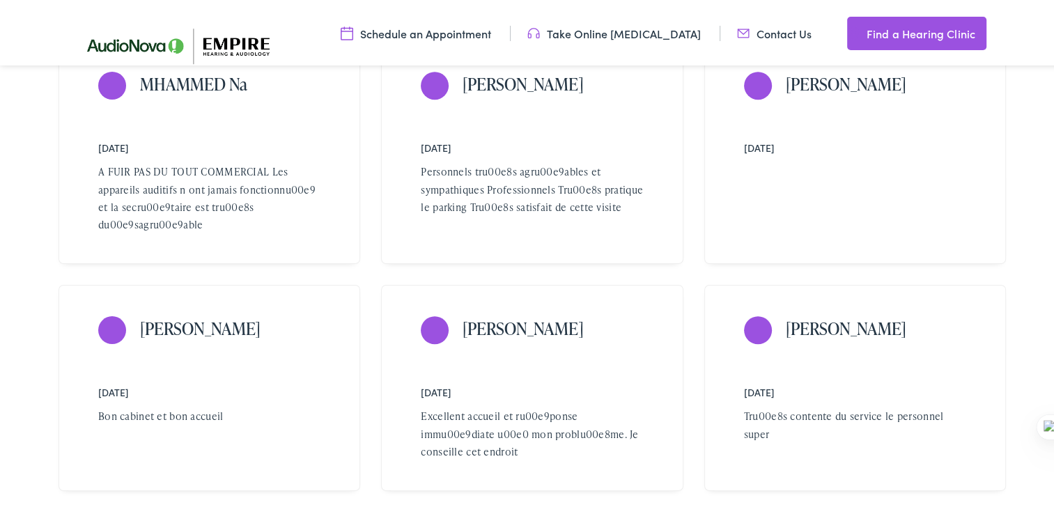
scroll to position [975, 0]
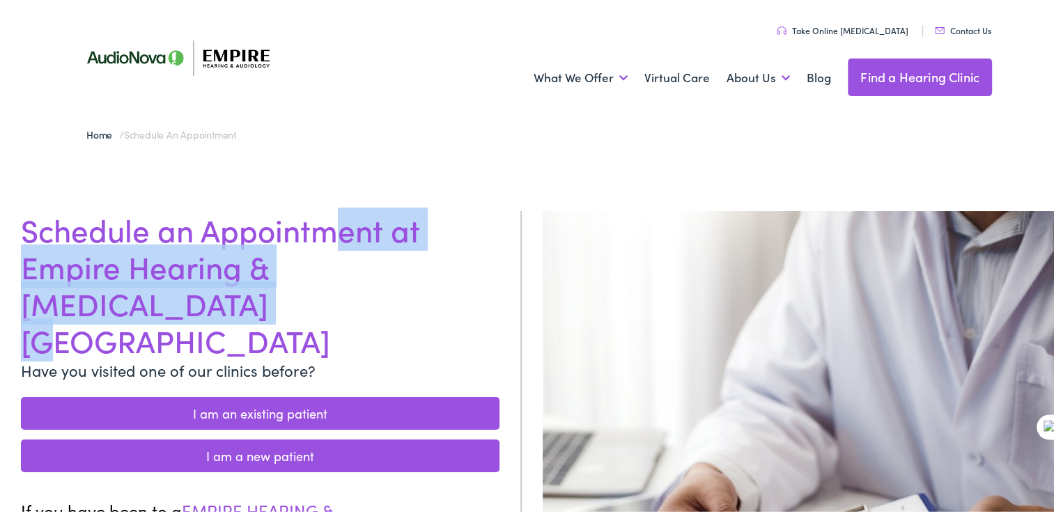
drag, startPoint x: 136, startPoint y: 220, endPoint x: 339, endPoint y: 281, distance: 211.7
click at [339, 281] on h1 "Schedule an Appointment at Empire Hearing & [MEDICAL_DATA] [GEOGRAPHIC_DATA]" at bounding box center [260, 281] width 478 height 147
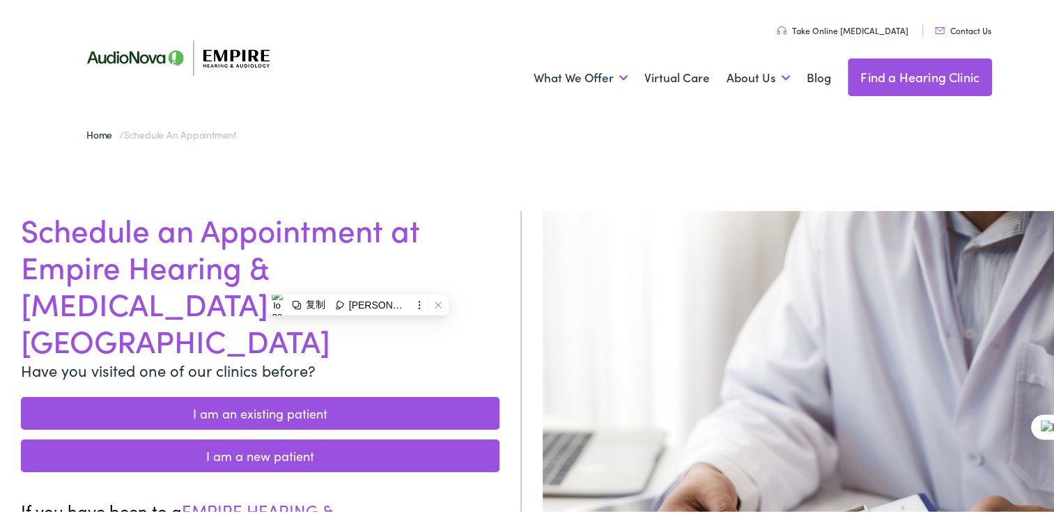
drag, startPoint x: 339, startPoint y: 281, endPoint x: 461, endPoint y: 289, distance: 122.1
click at [461, 356] on p "Have you visited one of our clinics before?" at bounding box center [260, 367] width 478 height 23
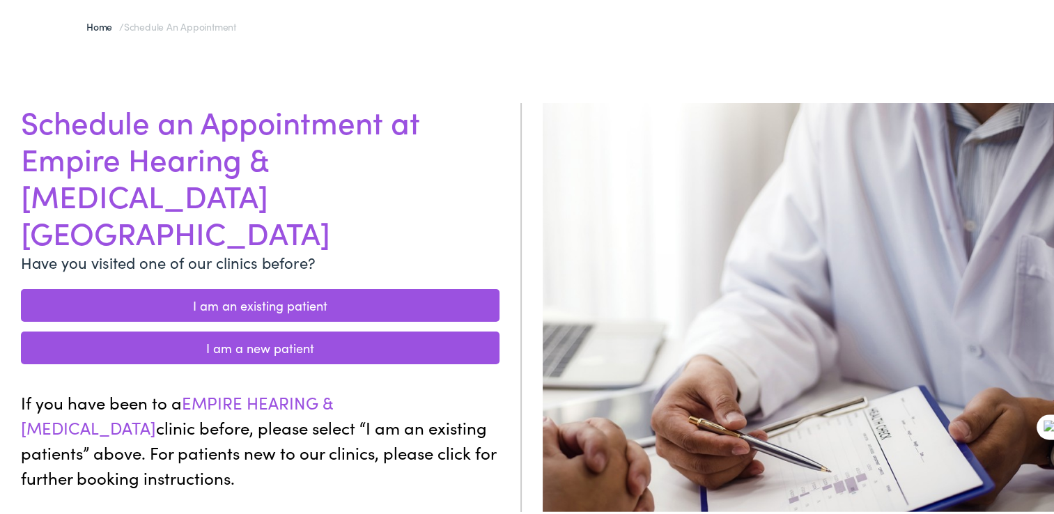
scroll to position [139, 0]
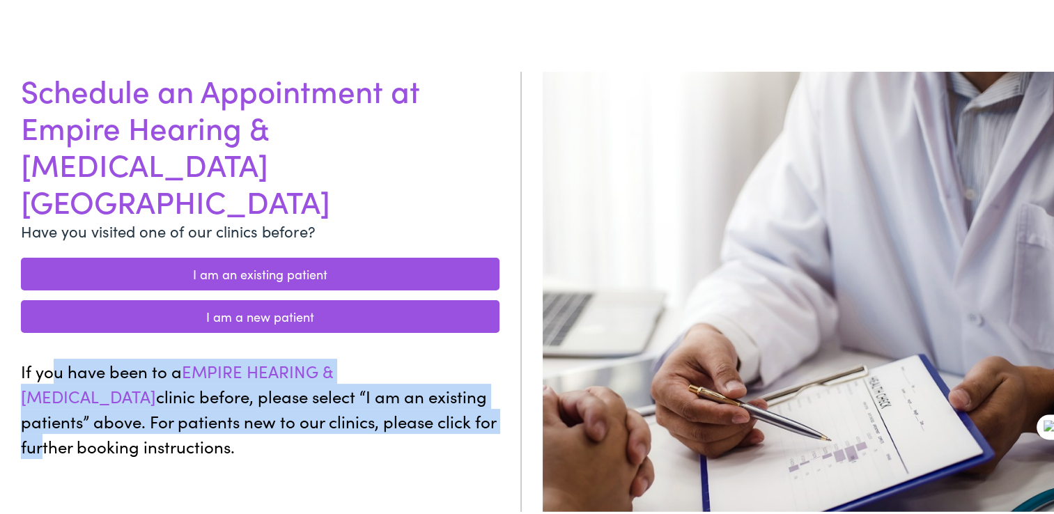
drag, startPoint x: 51, startPoint y: 299, endPoint x: 354, endPoint y: 354, distance: 307.9
click at [354, 356] on p "If you have been to a EMPIRE HEARING & AUDIOLOGY clinic before, please select “…" at bounding box center [260, 406] width 478 height 100
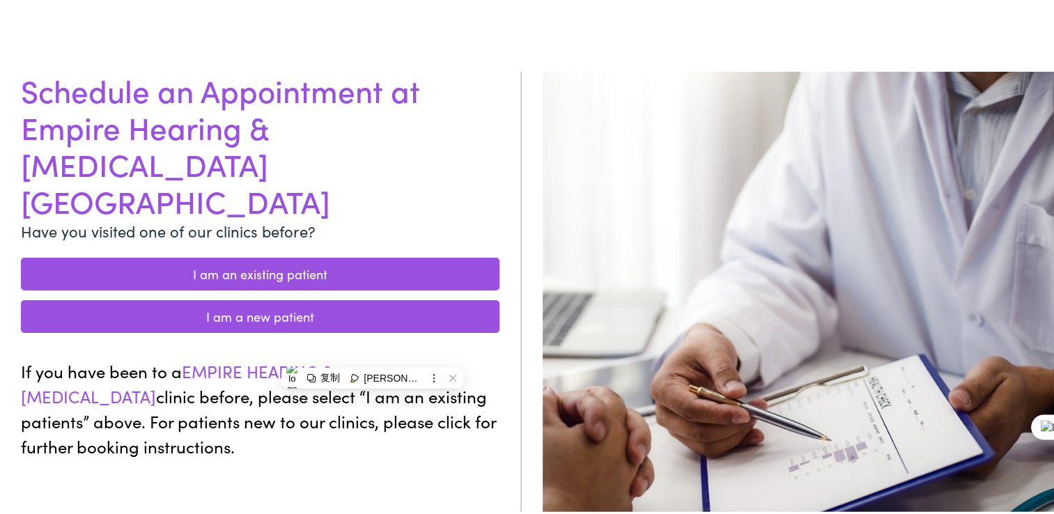
drag, startPoint x: 354, startPoint y: 354, endPoint x: 392, endPoint y: 423, distance: 78.9
click at [392, 423] on div "Schedule an Appointment at Empire Hearing & Audiology NY Have you visited one o…" at bounding box center [261, 326] width 522 height 514
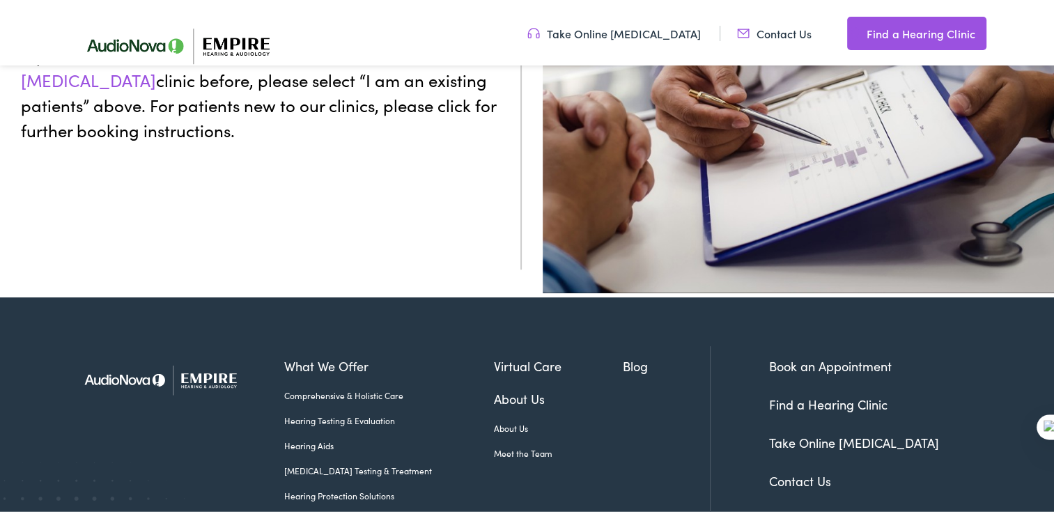
scroll to position [209, 0]
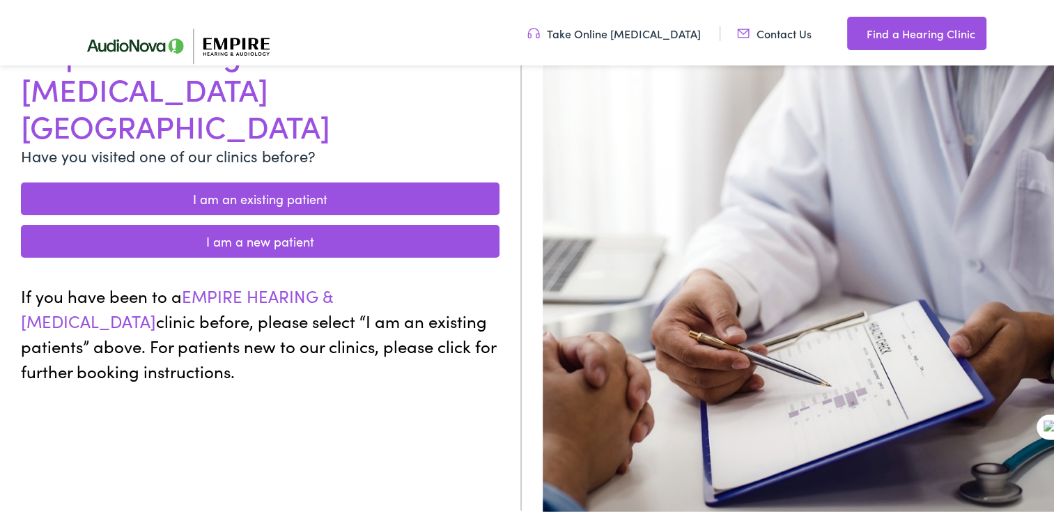
click at [268, 222] on link "I am a new patient" at bounding box center [260, 238] width 478 height 33
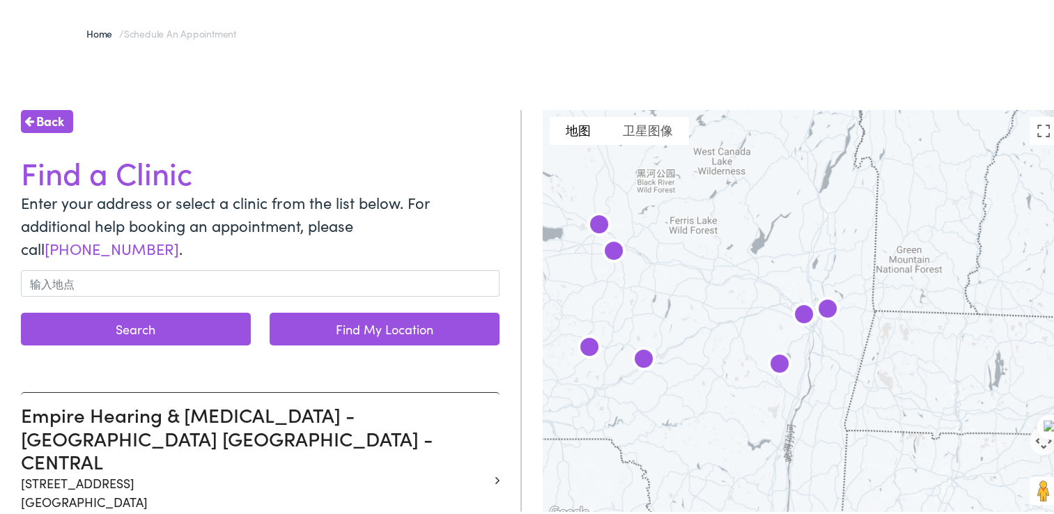
scroll to position [139, 0]
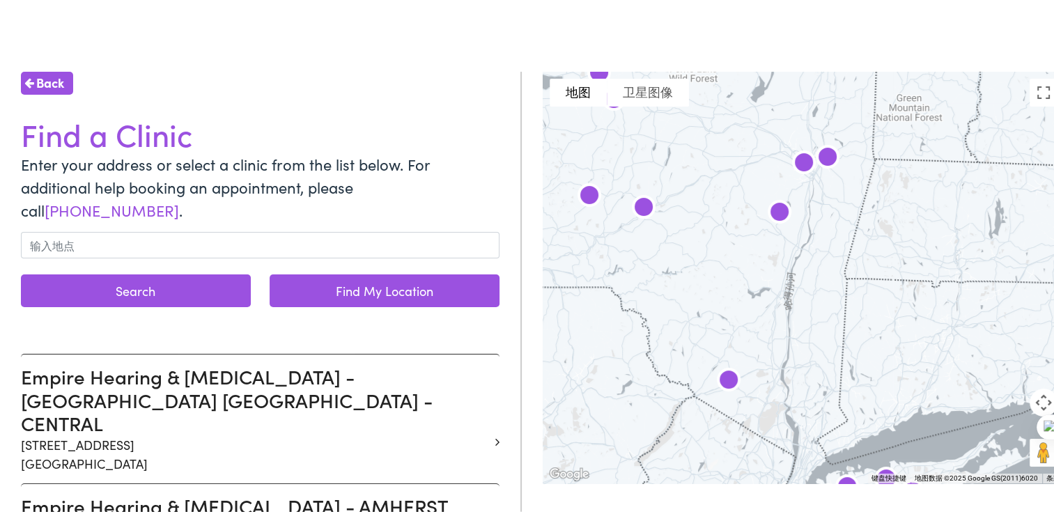
drag, startPoint x: 705, startPoint y: 305, endPoint x: 705, endPoint y: 189, distance: 116.3
click at [705, 189] on div at bounding box center [803, 274] width 522 height 411
click at [820, 155] on img at bounding box center [827, 156] width 45 height 45
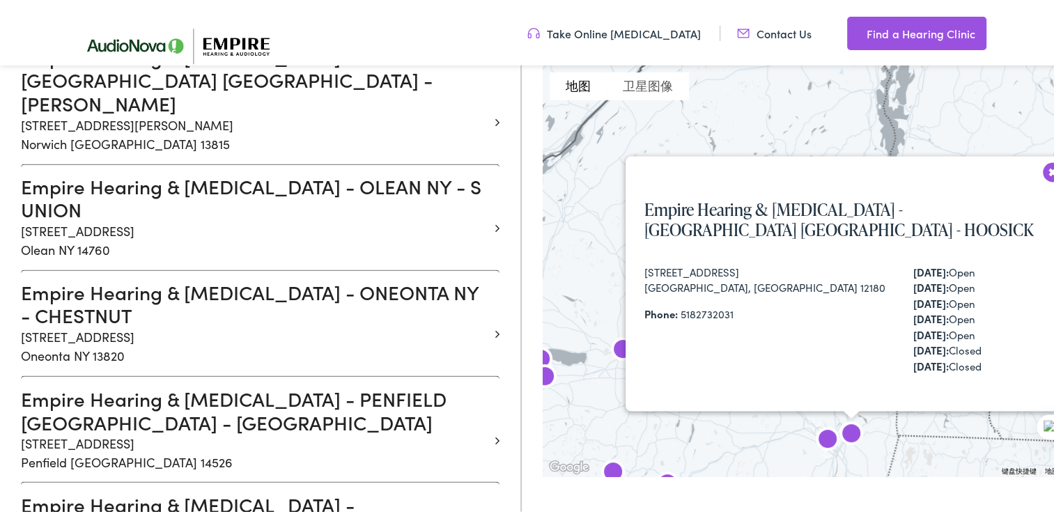
scroll to position [2496, 0]
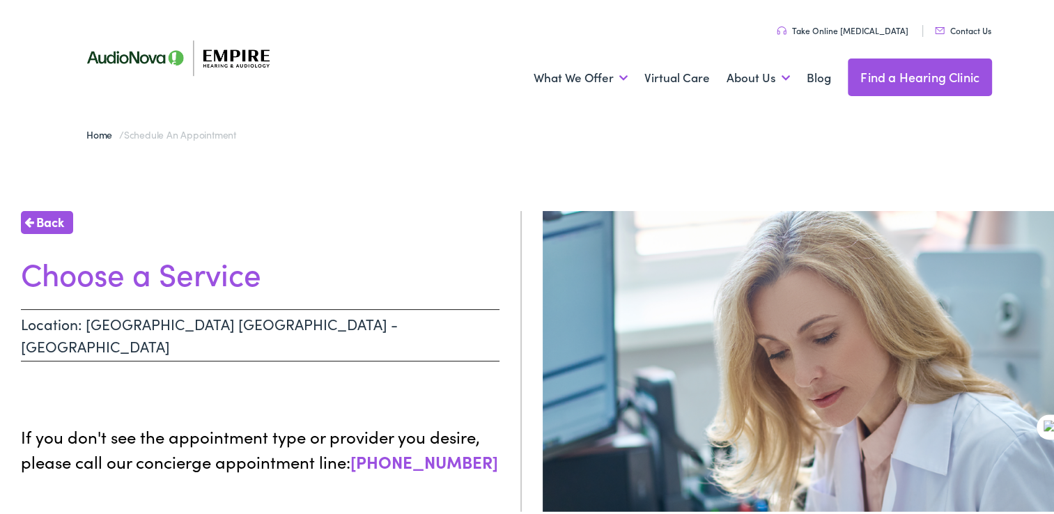
click at [170, 318] on p "Location: TROY NY - HOOSICK" at bounding box center [260, 332] width 478 height 52
click at [47, 224] on span "Back" at bounding box center [50, 219] width 28 height 19
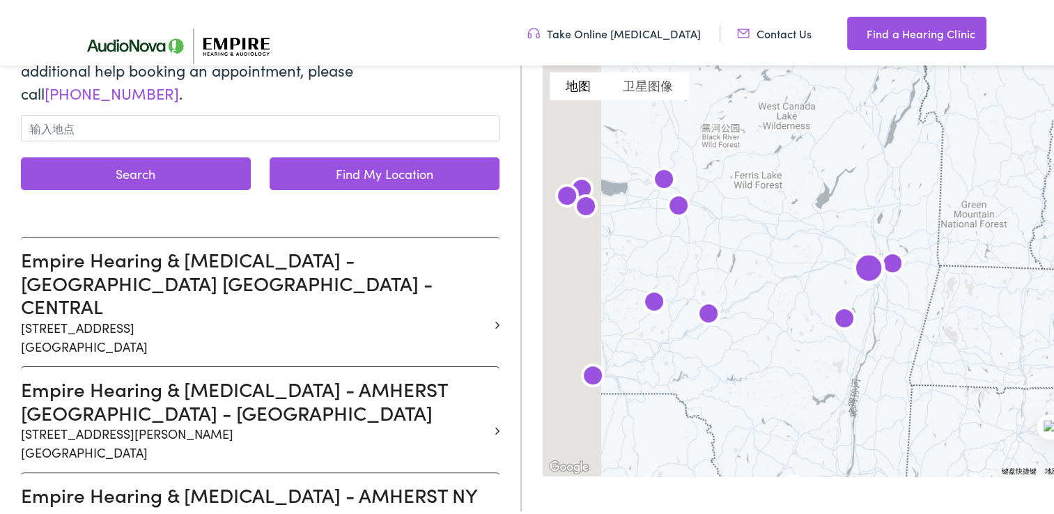
scroll to position [279, 0]
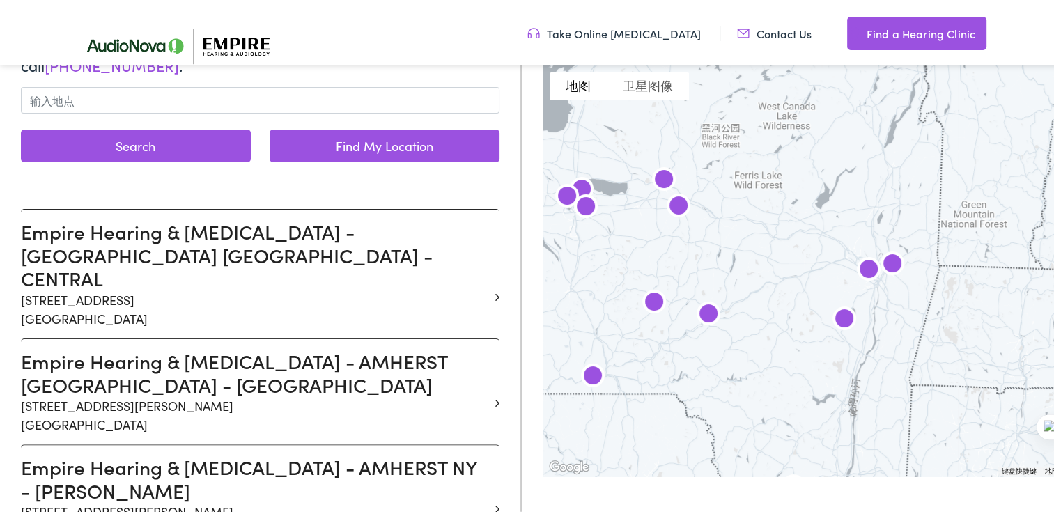
click at [890, 265] on img at bounding box center [892, 262] width 45 height 45
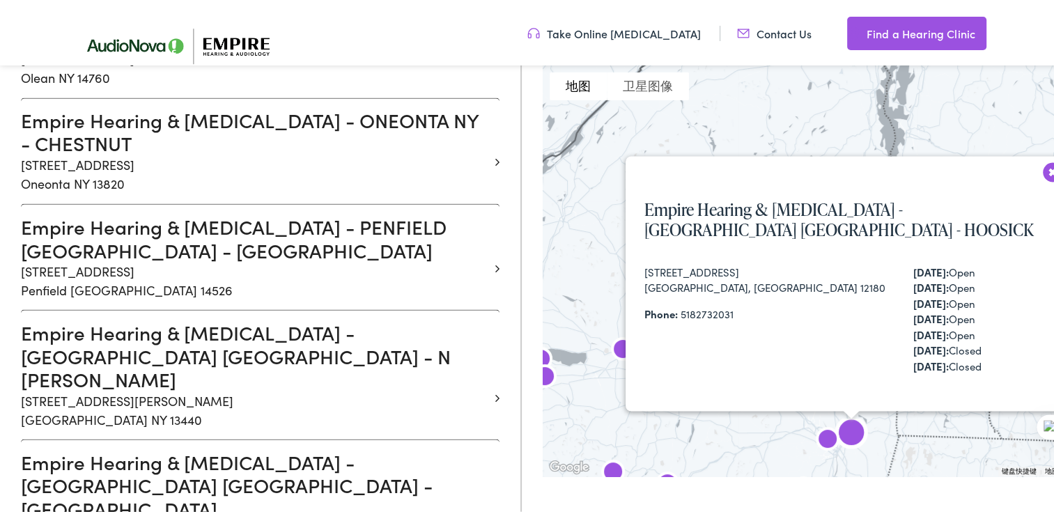
scroll to position [2451, 0]
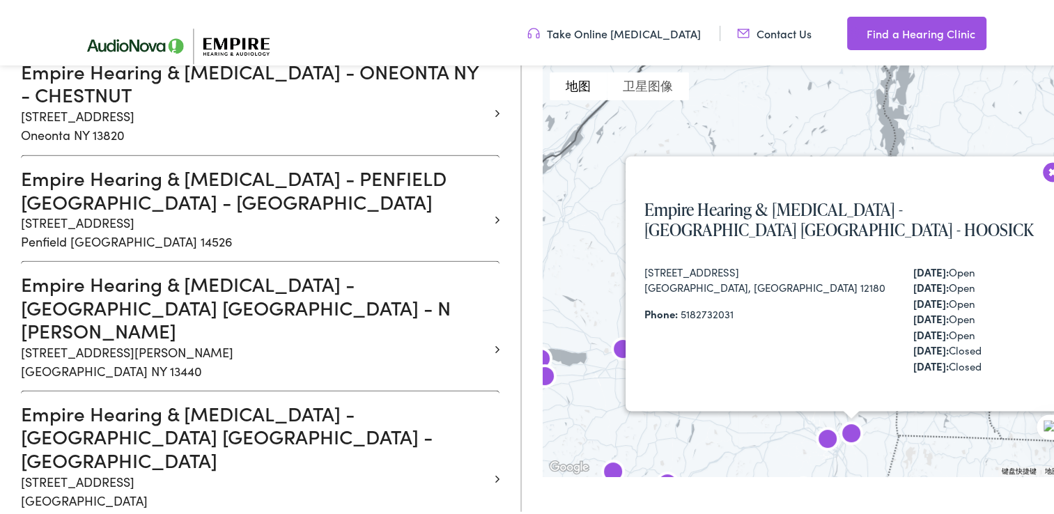
click at [819, 439] on img at bounding box center [827, 438] width 45 height 45
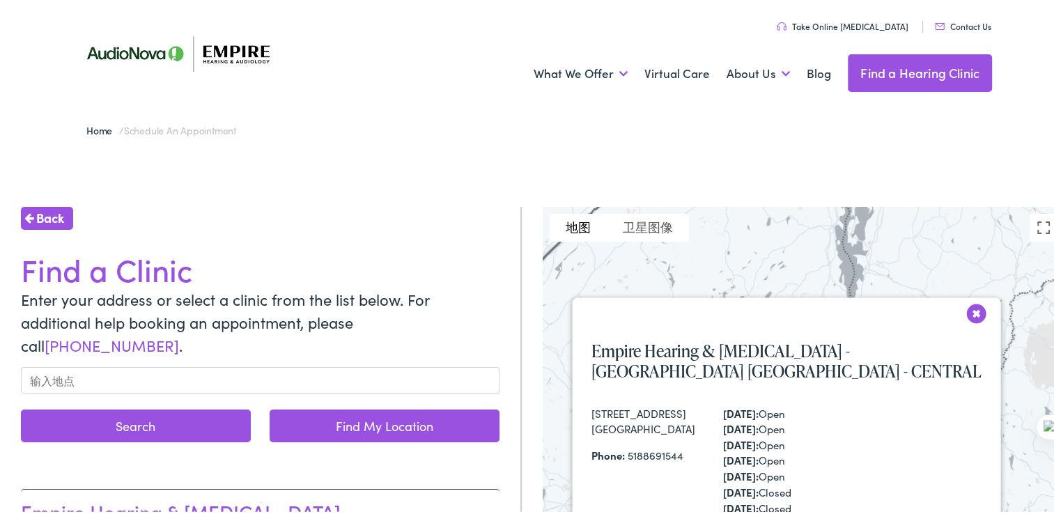
scroll to position [0, 0]
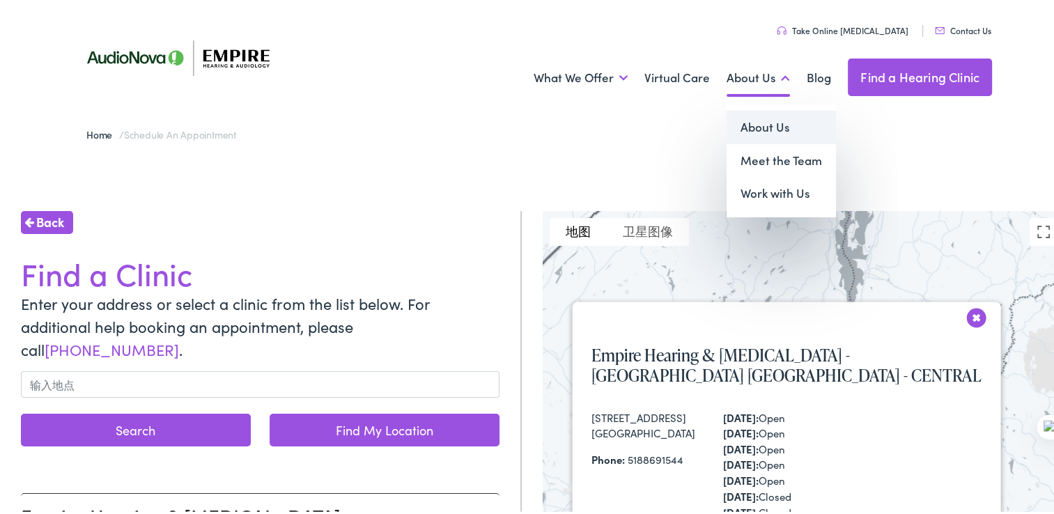
click at [749, 119] on link "About Us" at bounding box center [780, 124] width 109 height 33
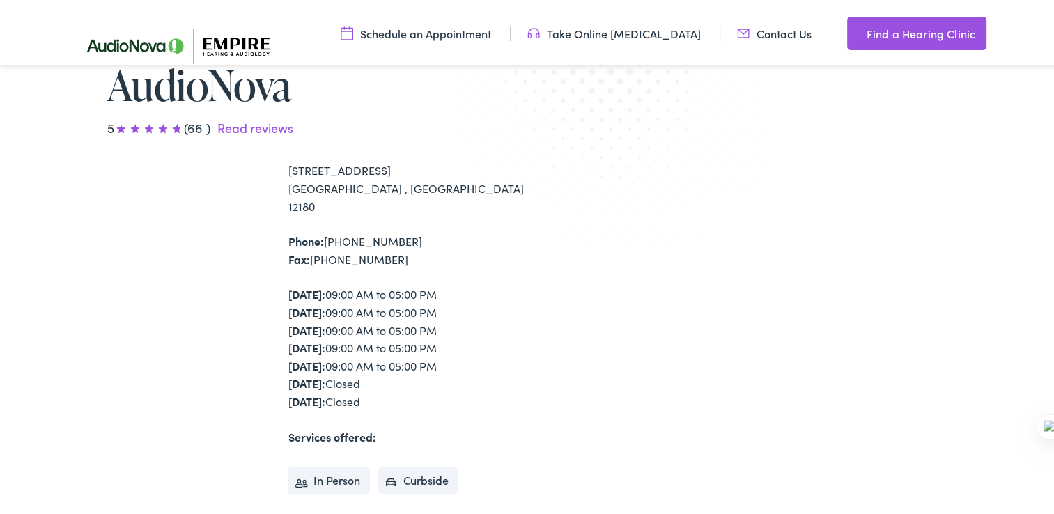
scroll to position [209, 0]
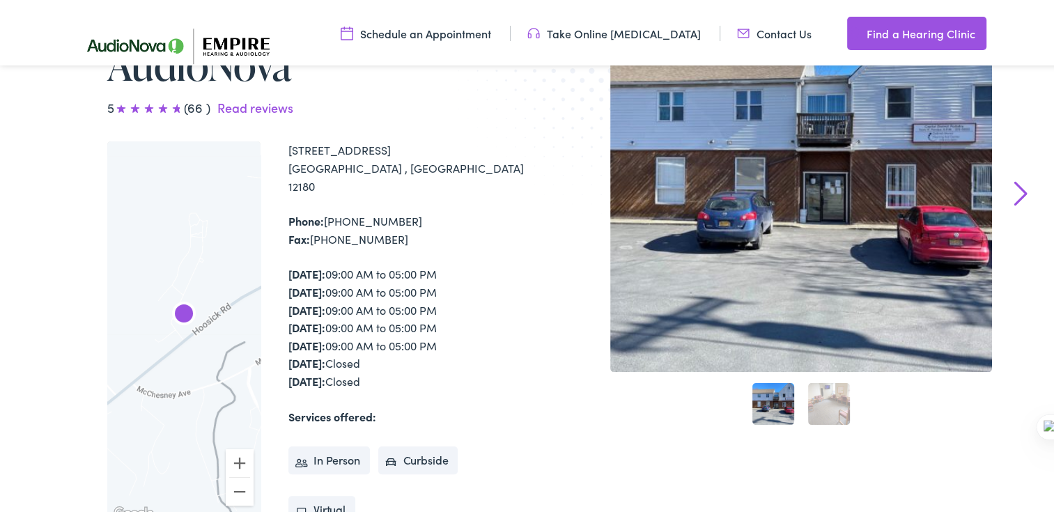
drag, startPoint x: 344, startPoint y: 258, endPoint x: 406, endPoint y: 340, distance: 102.4
click at [406, 340] on div "[DATE]: 09:00 AM to 05:00 PM [DATE]: 09:00 AM to 05:00 PM [DATE]: 09:00 AM to 0…" at bounding box center [410, 325] width 244 height 125
click at [332, 444] on li "In Person" at bounding box center [328, 458] width 81 height 28
click at [398, 444] on li "Curbside" at bounding box center [418, 458] width 80 height 28
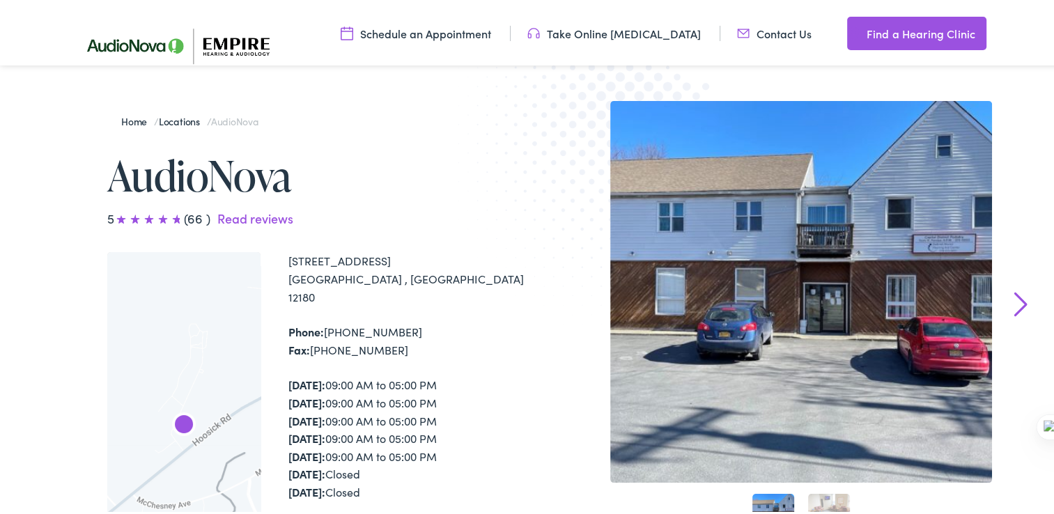
scroll to position [70, 0]
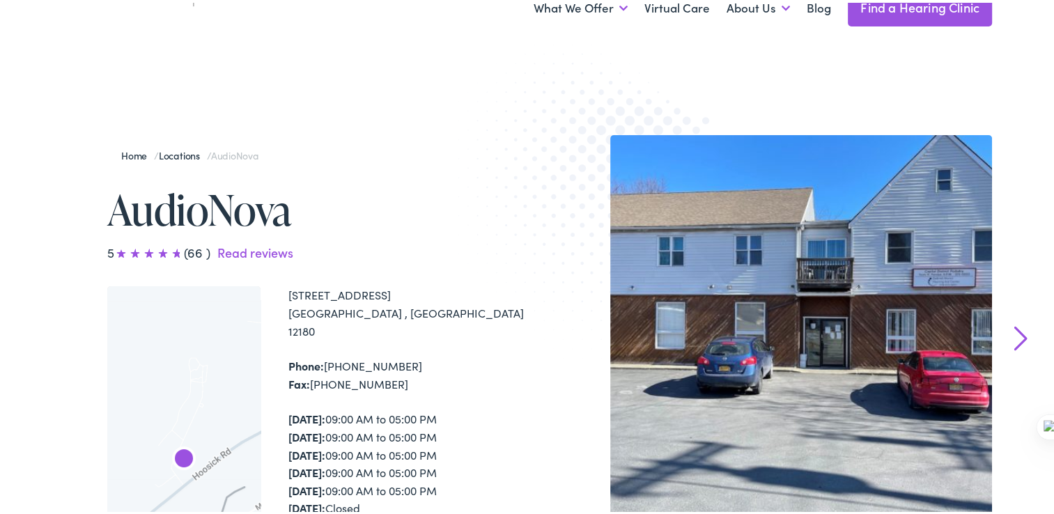
click at [128, 154] on link "Home" at bounding box center [137, 153] width 33 height 14
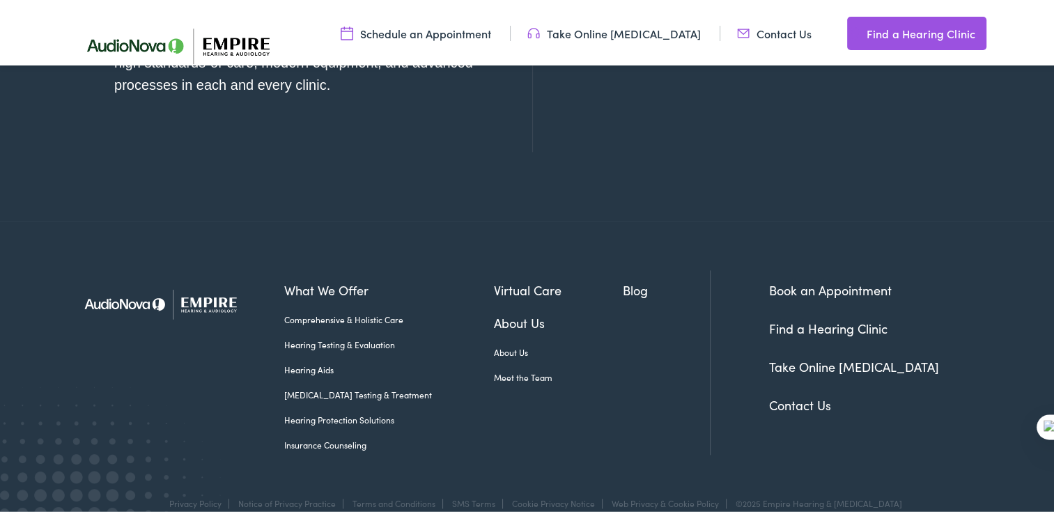
scroll to position [1671, 0]
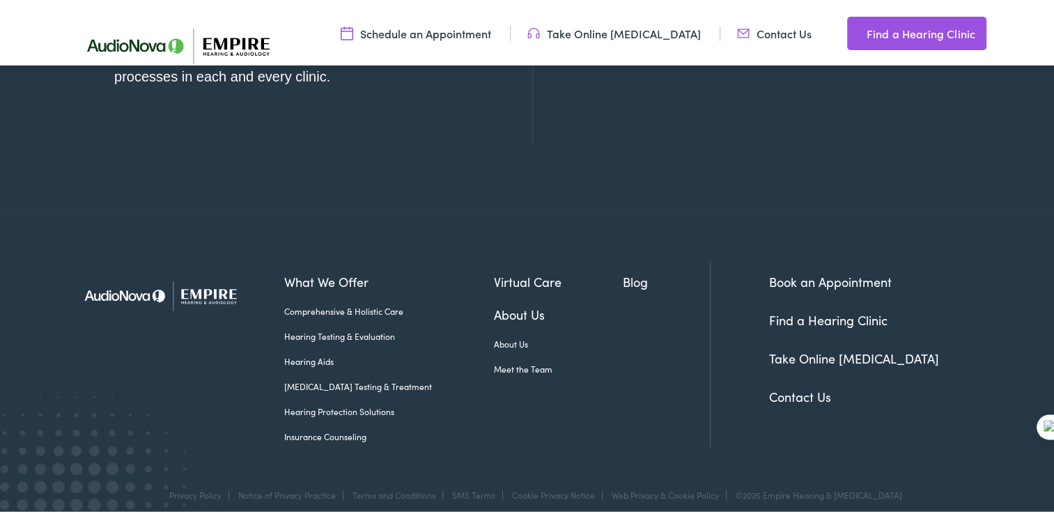
click at [327, 382] on link "[MEDICAL_DATA] Testing & Treatment" at bounding box center [389, 383] width 210 height 13
click at [326, 428] on link "Insurance Counseling" at bounding box center [389, 434] width 210 height 13
click at [317, 360] on link "Hearing Aids" at bounding box center [389, 358] width 210 height 13
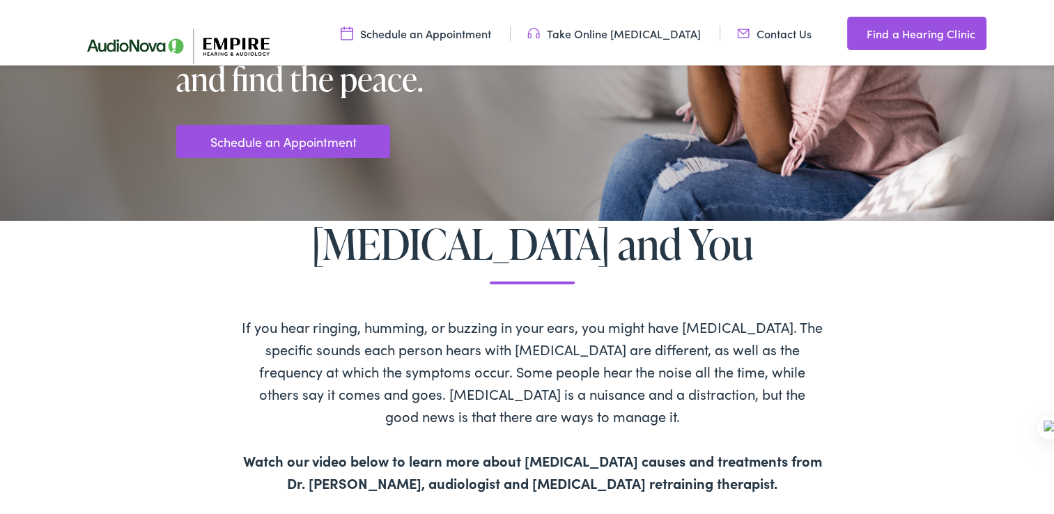
scroll to position [418, 0]
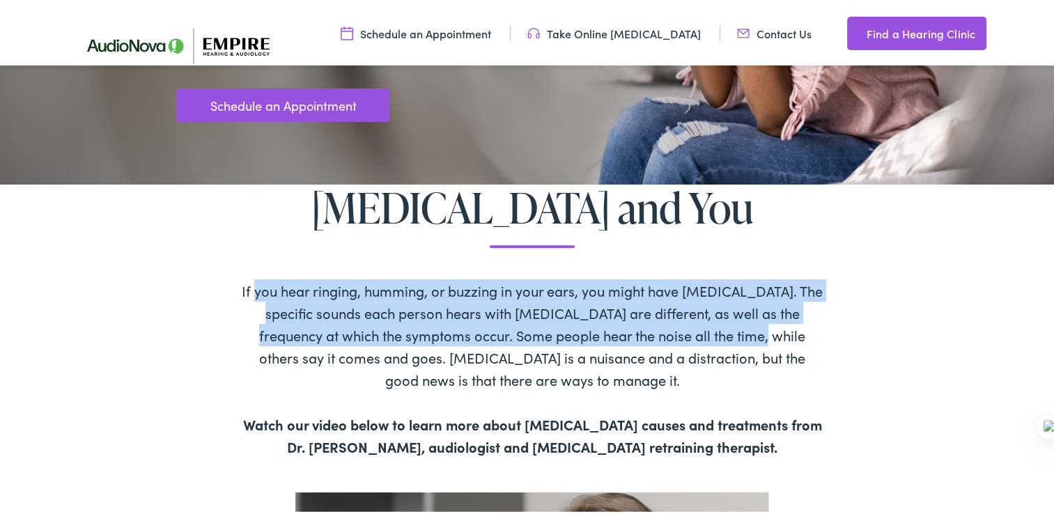
drag, startPoint x: 257, startPoint y: 267, endPoint x: 693, endPoint y: 327, distance: 440.1
click at [693, 327] on div "If you hear ringing, humming, or buzzing in your ears, you might have [MEDICAL_…" at bounding box center [532, 362] width 582 height 213
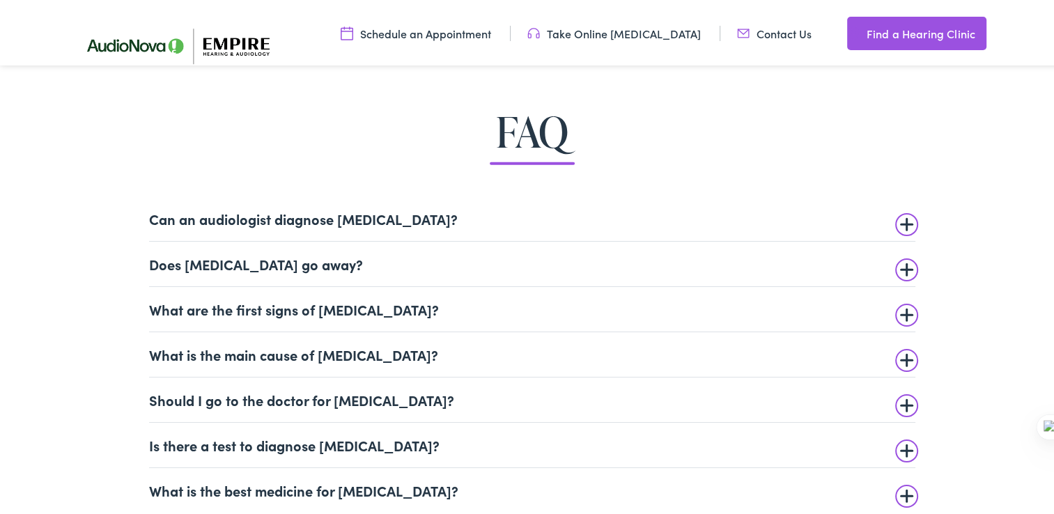
scroll to position [3203, 0]
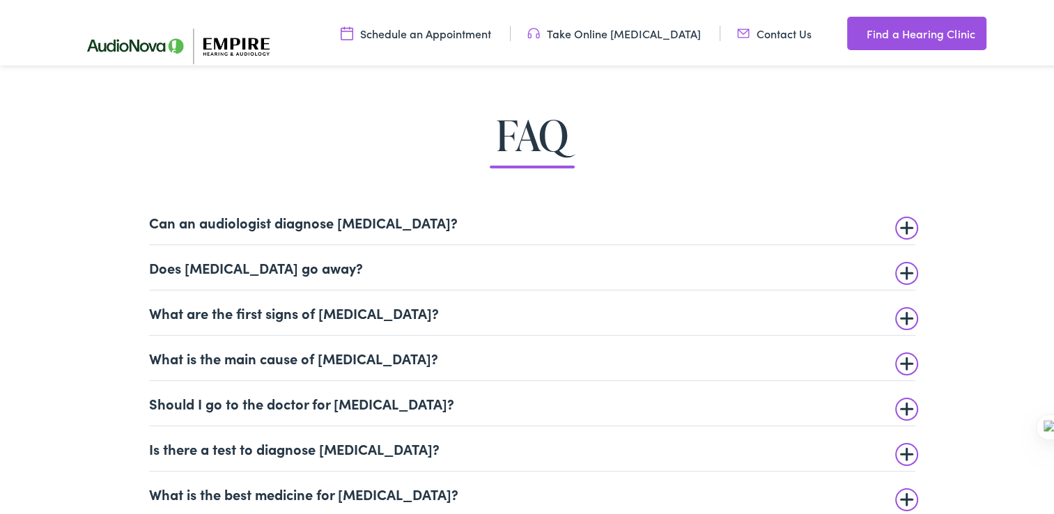
click at [896, 221] on summary "Can an audiologist diagnose [MEDICAL_DATA]?" at bounding box center [532, 219] width 766 height 17
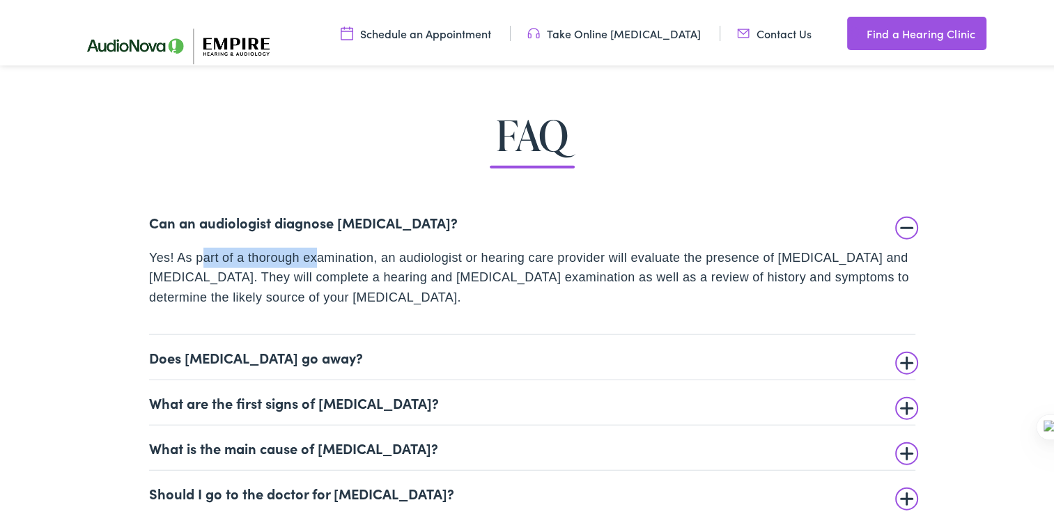
drag, startPoint x: 197, startPoint y: 251, endPoint x: 318, endPoint y: 257, distance: 120.6
click at [318, 257] on span "Yes! As part of a thorough examination, an audiologist or hearing care provider…" at bounding box center [529, 275] width 760 height 54
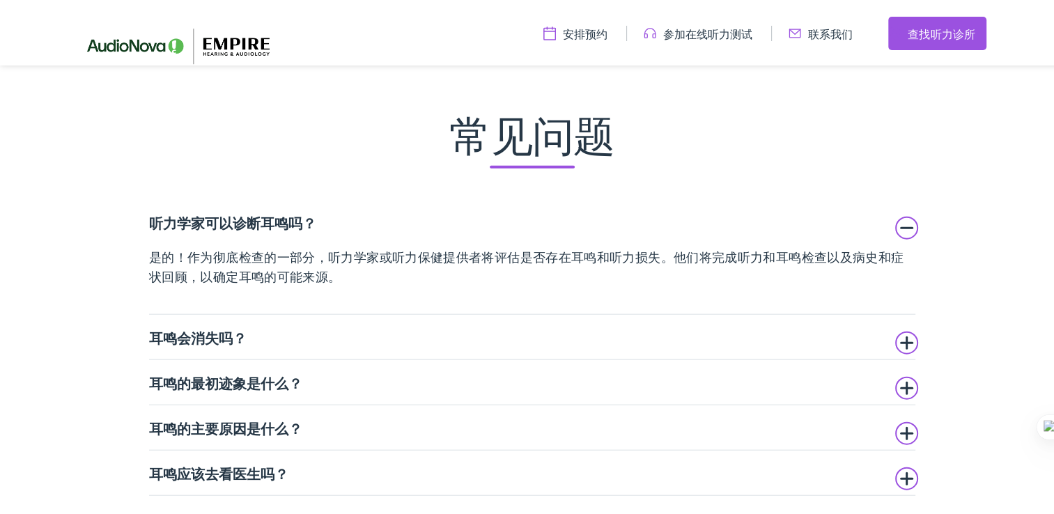
click at [900, 338] on summary "耳鸣会消失吗？" at bounding box center [532, 334] width 766 height 17
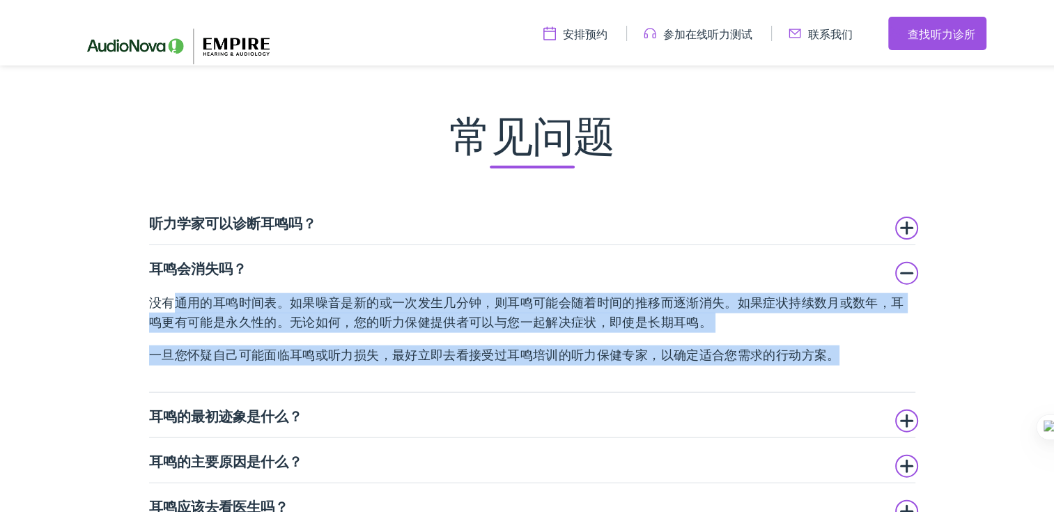
drag, startPoint x: 169, startPoint y: 295, endPoint x: 827, endPoint y: 354, distance: 660.7
click at [827, 354] on div "没有通用的耳鸣时间表。如果噪音是新的或一次发生几分钟，则耳鸣可能会随着时间的推移而逐渐消失。如果症状持续数月或数年，耳鸣更有可能是永久性的。无论如何，您的听力…" at bounding box center [532, 326] width 766 height 72
drag, startPoint x: 827, startPoint y: 354, endPoint x: 962, endPoint y: 349, distance: 134.5
click at [962, 349] on div "常见问题 听力学家可以诊断耳鸣吗？ 是的！作为彻底检查的一部分，听力学家或听力保健提供者将评估是否存在耳鸣和听力损失。他们将完成听力和耳鸣检查以及病史和症状回…" at bounding box center [532, 362] width 960 height 507
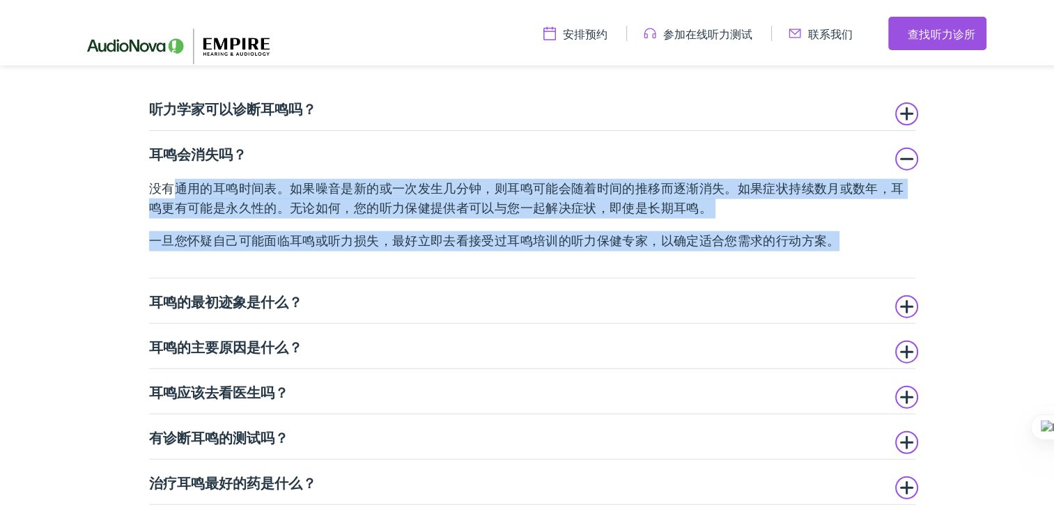
scroll to position [3343, 0]
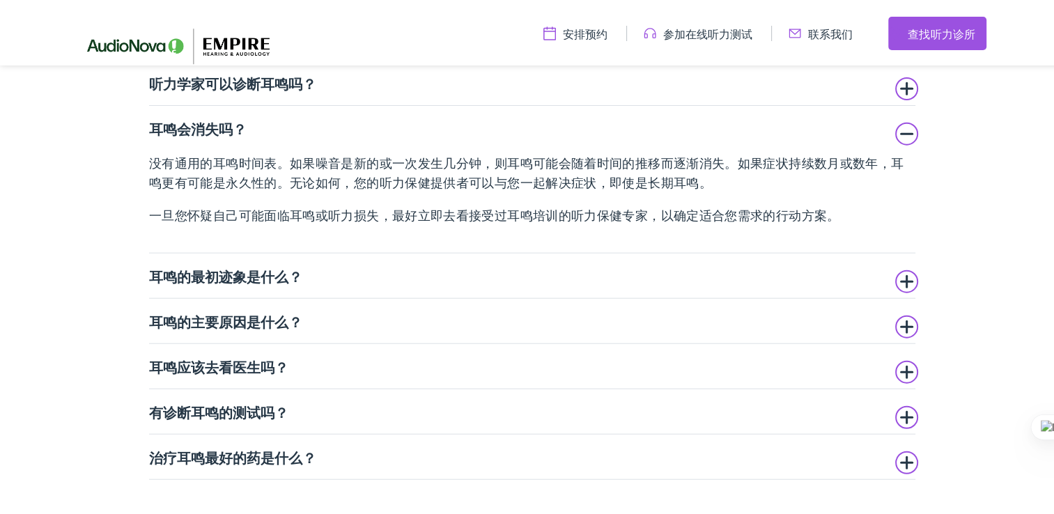
click at [892, 274] on summary "耳鸣的最初迹象是什么？" at bounding box center [532, 273] width 766 height 17
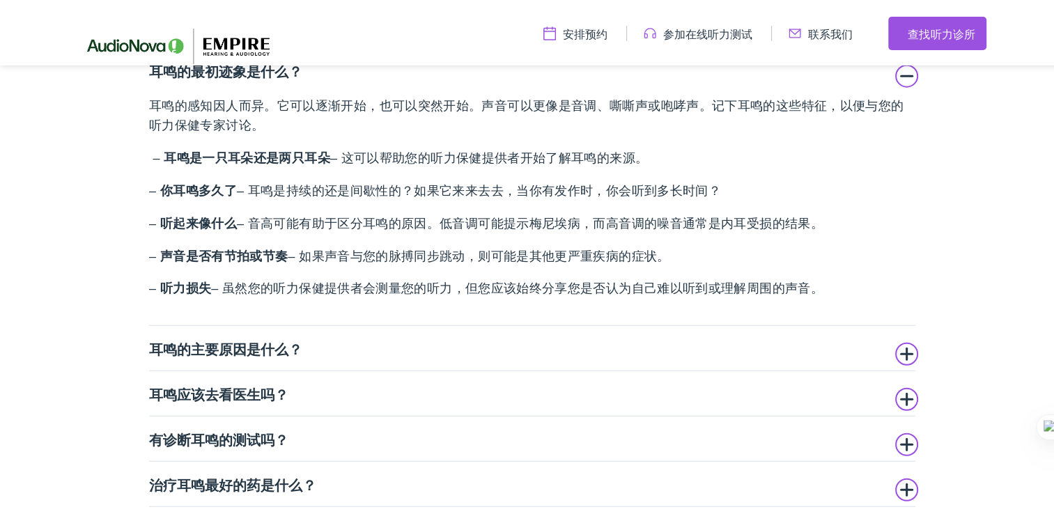
scroll to position [3482, 0]
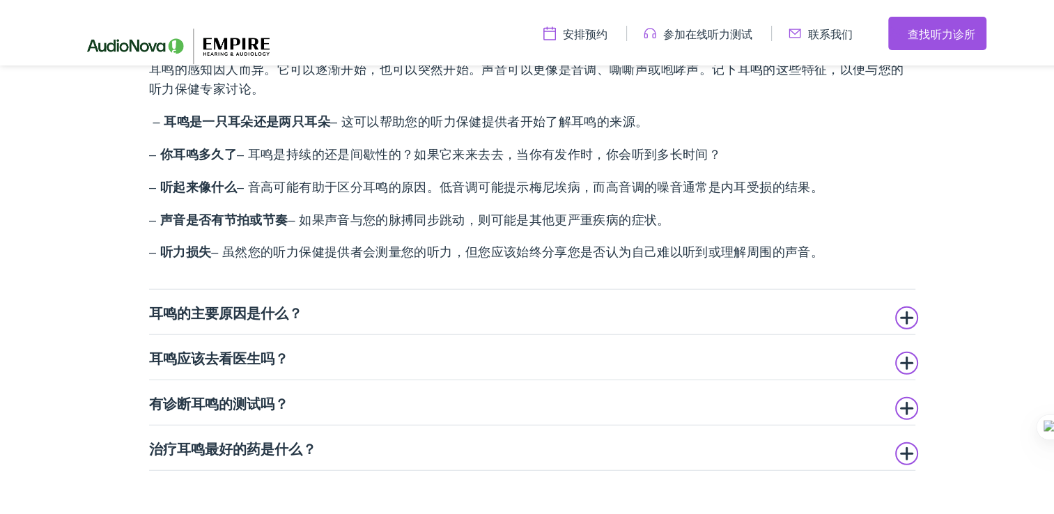
click at [904, 313] on summary "耳鸣的主要原因是什么？" at bounding box center [532, 309] width 766 height 17
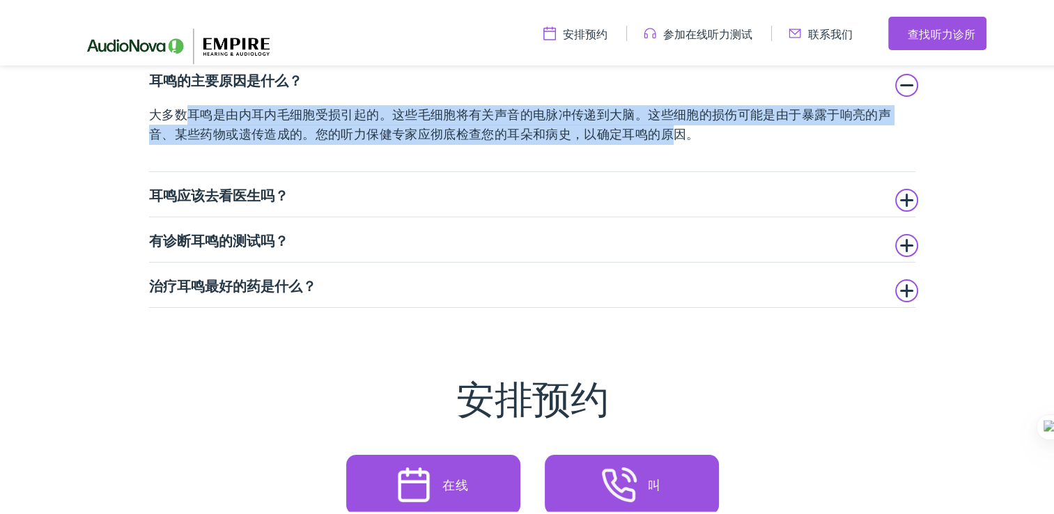
drag, startPoint x: 178, startPoint y: 116, endPoint x: 671, endPoint y: 138, distance: 492.8
click at [671, 138] on span "大多数耳鸣是由内耳内毛细胞受损引起的。这些毛细胞将有关声音的电脉冲传递到大脑。这些细胞的损伤可能是由于暴露于响亮的声音、某些药物或遗传造成的。您的听力保健专家…" at bounding box center [520, 122] width 742 height 34
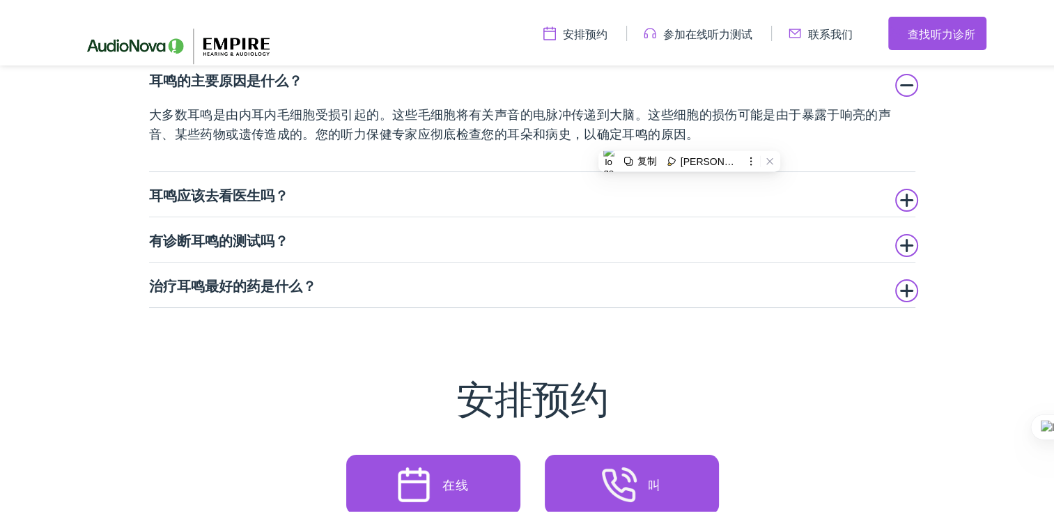
click at [893, 198] on summary "耳鸣应该去看医生吗？" at bounding box center [532, 191] width 766 height 17
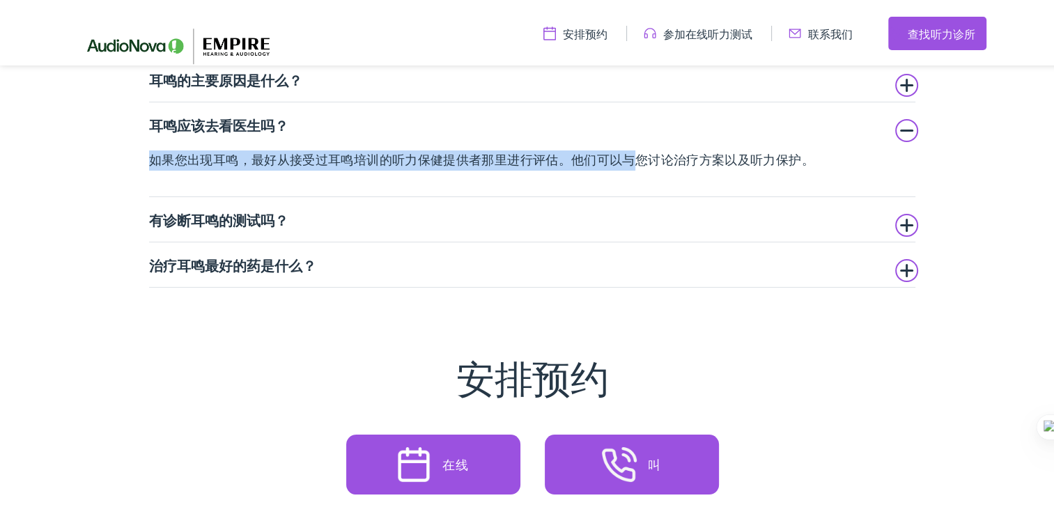
drag, startPoint x: 130, startPoint y: 161, endPoint x: 634, endPoint y: 162, distance: 504.2
click at [634, 162] on div "常见问题 听力学家可以诊断耳鸣吗？ 是的！作为彻底检查的一部分，听力学家或听力保健提供者将评估是否存在耳鸣和听力损失。他们将完成听力和耳鸣检查以及病史和症状回…" at bounding box center [532, 58] width 960 height 455
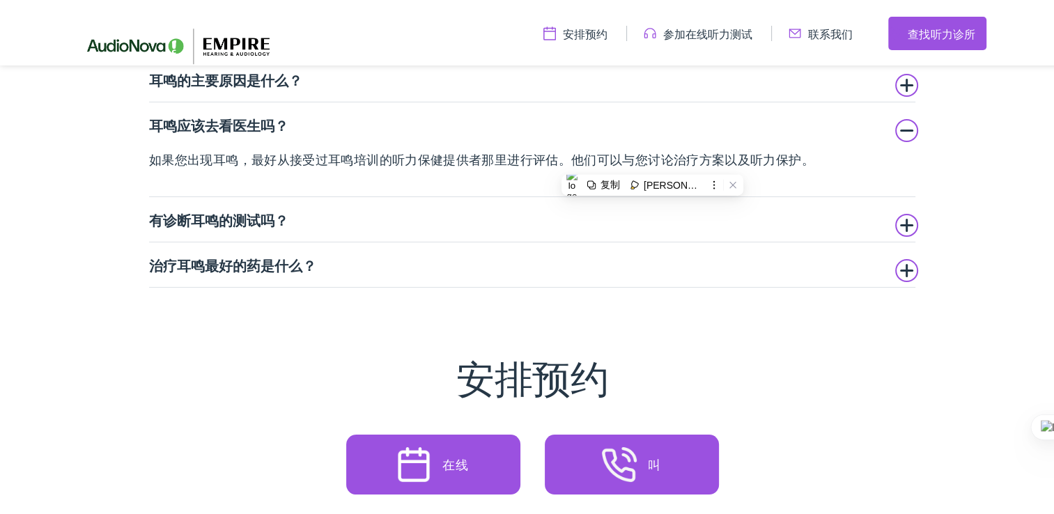
click at [900, 219] on summary "有诊断耳鸣的测试吗？" at bounding box center [532, 216] width 766 height 17
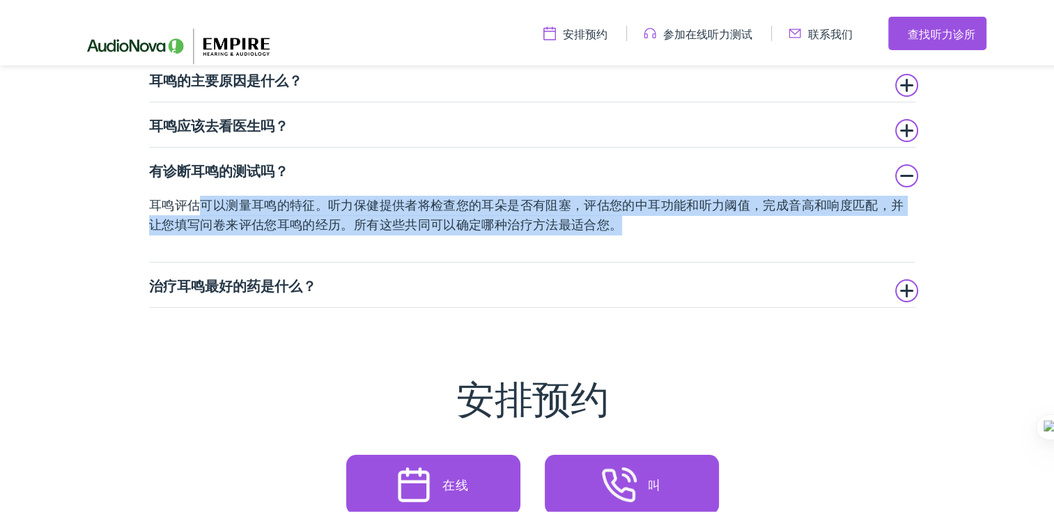
drag, startPoint x: 189, startPoint y: 200, endPoint x: 616, endPoint y: 221, distance: 427.4
click at [616, 221] on span "耳鸣评估可以测量耳鸣的特征。听力保健提供者将检查您的耳朵是否有阻塞，评估您的中耳功能和听力阈值，完成音高和响度匹配，并让您填写问卷来评估您耳鸣的经历。所有这些…" at bounding box center [526, 213] width 754 height 34
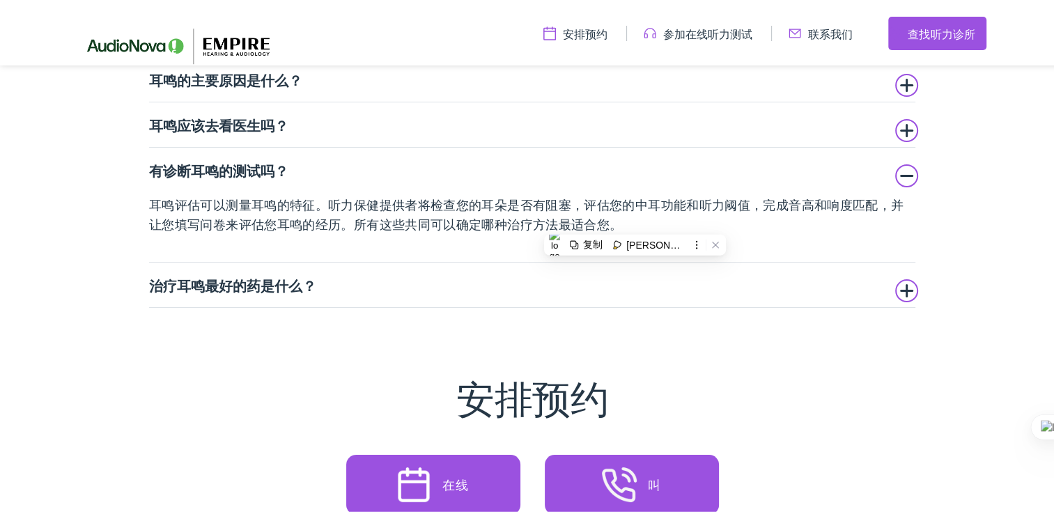
click at [891, 291] on details "治疗耳鸣最好的药是什么？ 目前，还没有治疗耳鸣的药物。但是，根据耳鸣的原因，有几种很好的治疗方法。对于某些人来说，耳鸣可能会变得非常具有破坏性——特别是如果它…" at bounding box center [532, 282] width 766 height 45
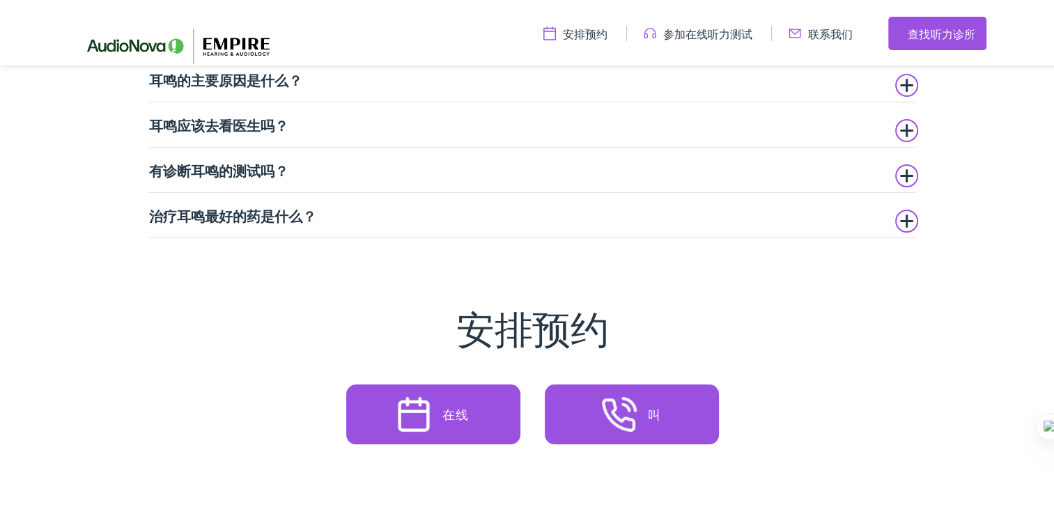
click at [894, 215] on summary "治疗耳鸣最好的药是什么？" at bounding box center [532, 212] width 766 height 17
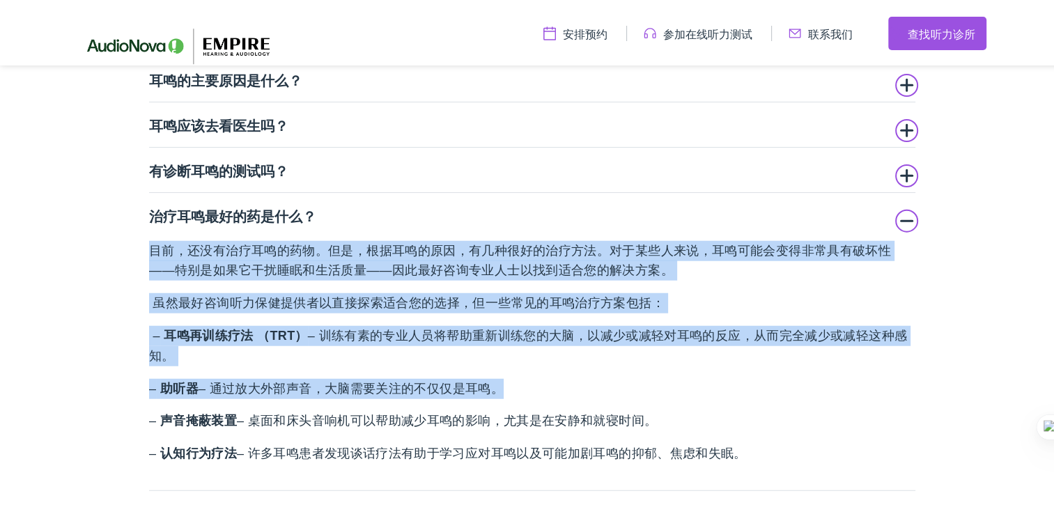
drag, startPoint x: 139, startPoint y: 246, endPoint x: 483, endPoint y: 380, distance: 369.3
click at [483, 380] on div "常见问题 听力学家可以诊断耳鸣吗？ 是的！作为彻底检查的一部分，听力学家或听力保健提供者将评估是否存在耳鸣和听力损失。他们将完成听力和耳鸣检查以及病史和症状回…" at bounding box center [532, 159] width 960 height 657
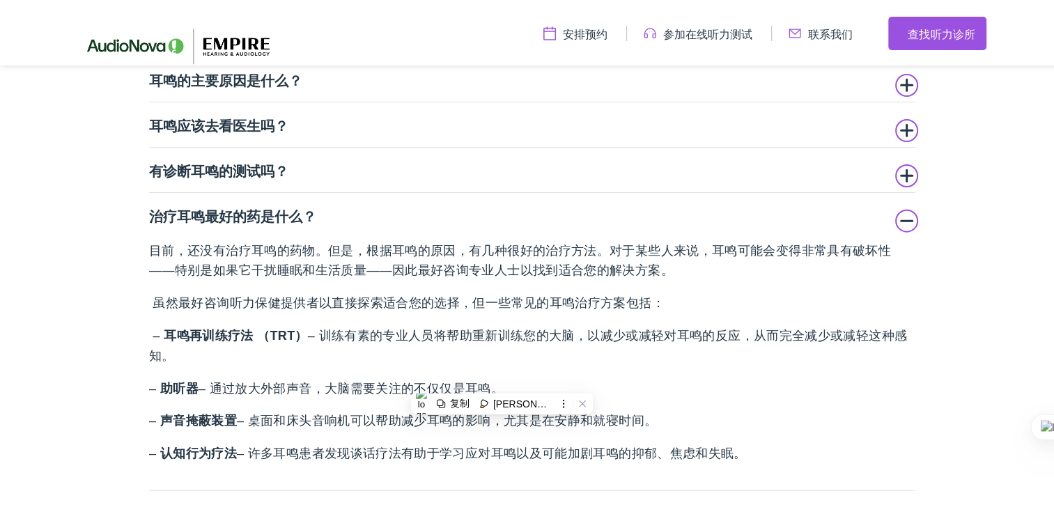
click at [765, 389] on p "– 助听器 – 通过放大外部声音，大脑需要关注的不仅仅是耳鸣。" at bounding box center [532, 386] width 766 height 20
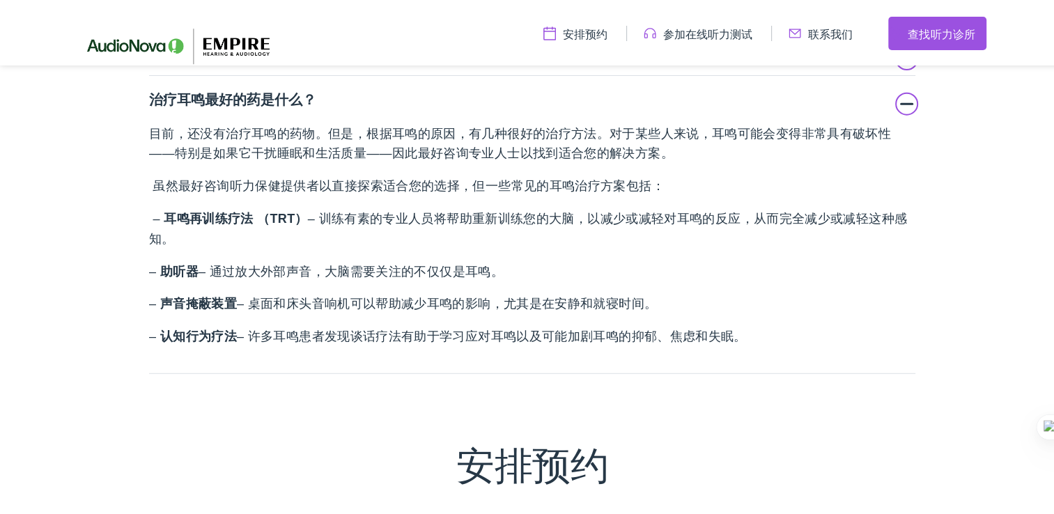
scroll to position [3621, 0]
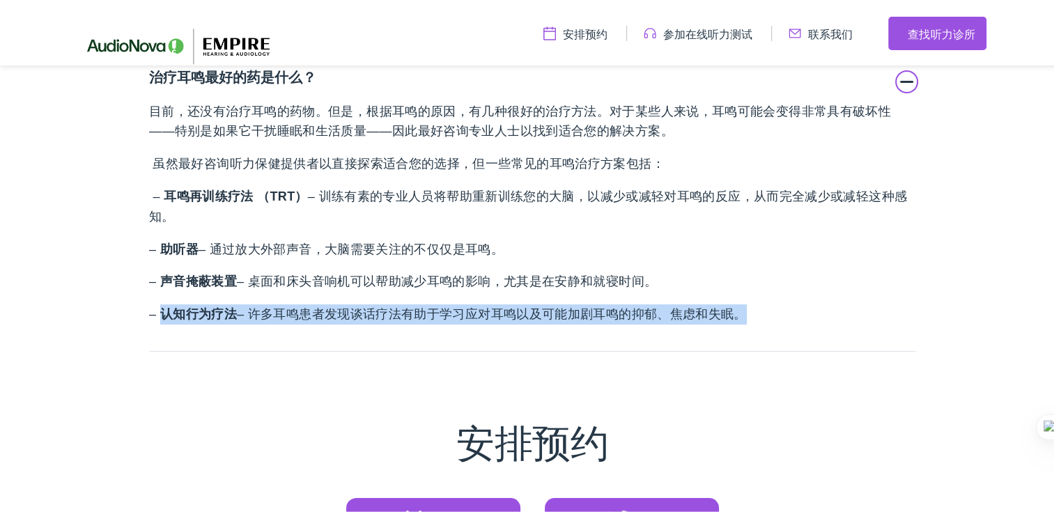
drag, startPoint x: 153, startPoint y: 313, endPoint x: 752, endPoint y: 319, distance: 598.9
click at [752, 319] on p "– 认知行为疗法 – 许多耳鸣患者发现谈话疗法有助于学习应对耳鸣以及可能加剧耳鸣的抑郁、焦虑和失眠。" at bounding box center [532, 312] width 766 height 20
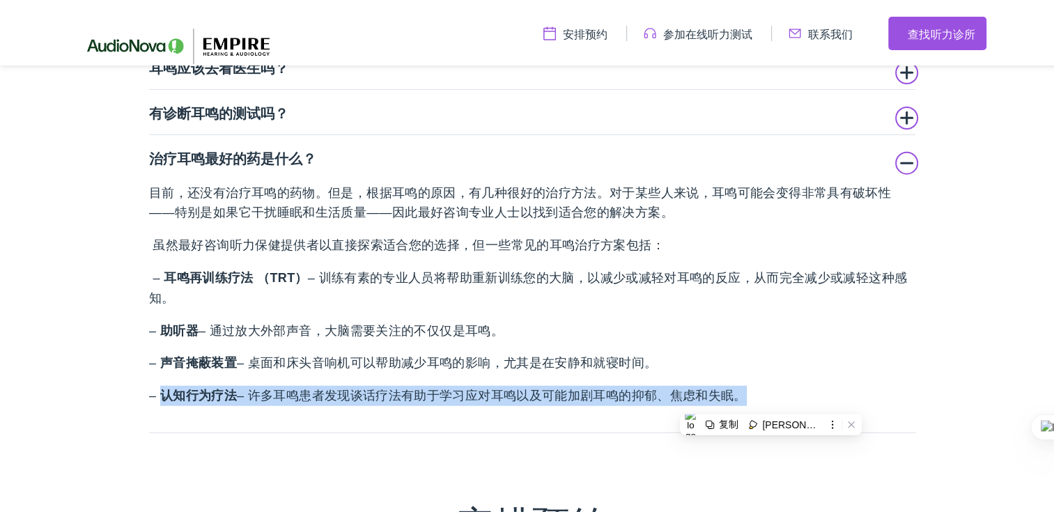
scroll to position [3456, 0]
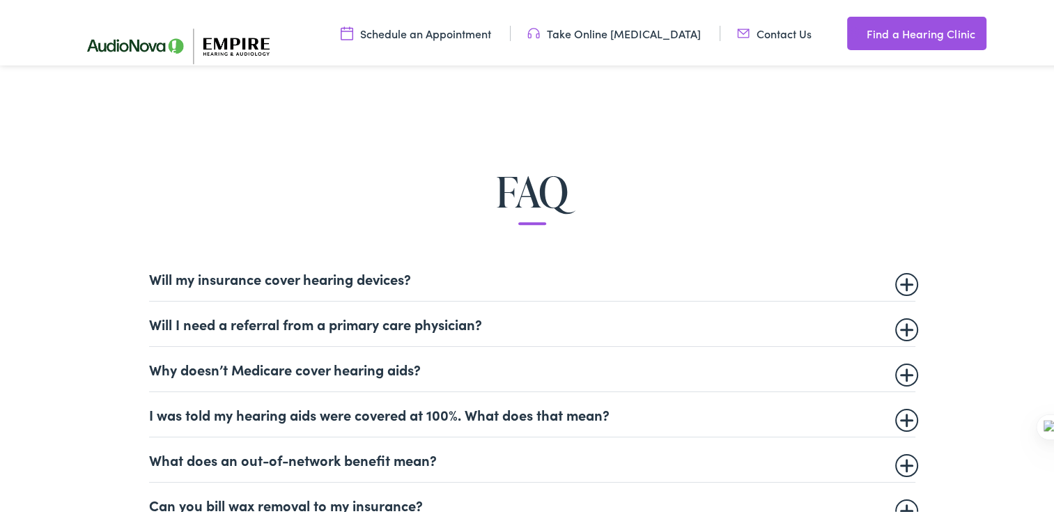
scroll to position [766, 0]
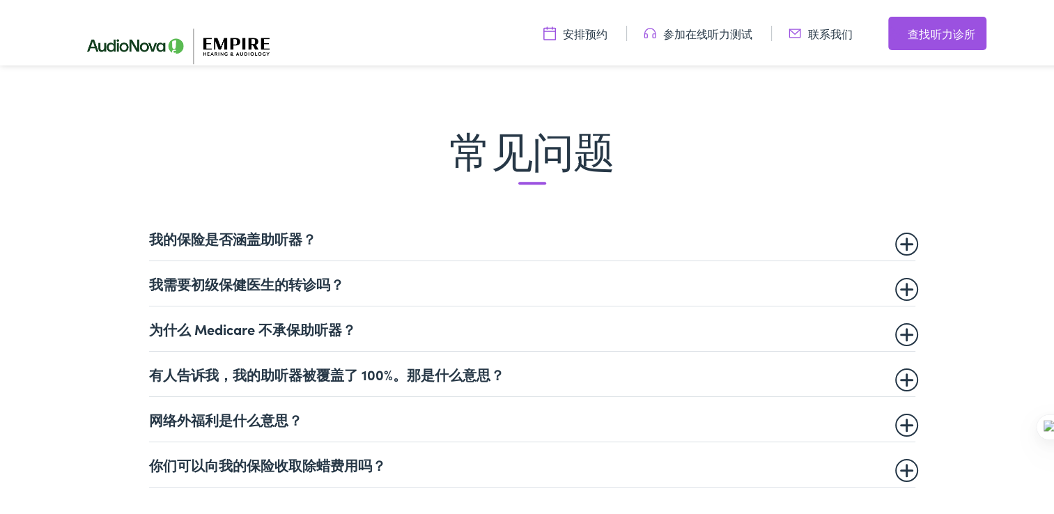
click at [908, 240] on summary "我的保险是否涵盖助听器？" at bounding box center [532, 235] width 766 height 17
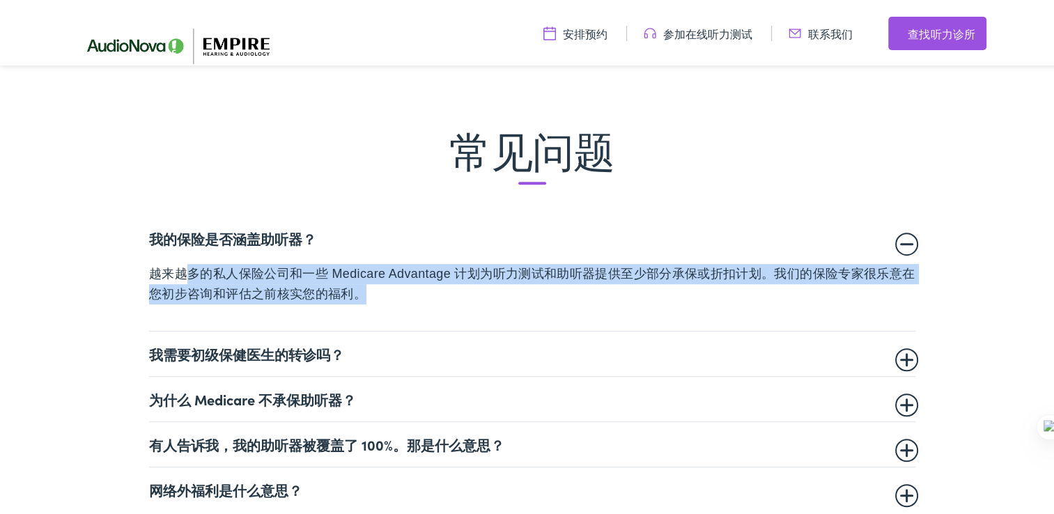
drag, startPoint x: 178, startPoint y: 276, endPoint x: 705, endPoint y: 293, distance: 527.4
click at [705, 293] on p "越来越多的私人保险公司和一些 Medicare Advantage 计划为听力测试和助听器提供至少部分承保或折扣计划。我们的保险专家很乐意在您初步咨询和评估之…" at bounding box center [532, 281] width 766 height 40
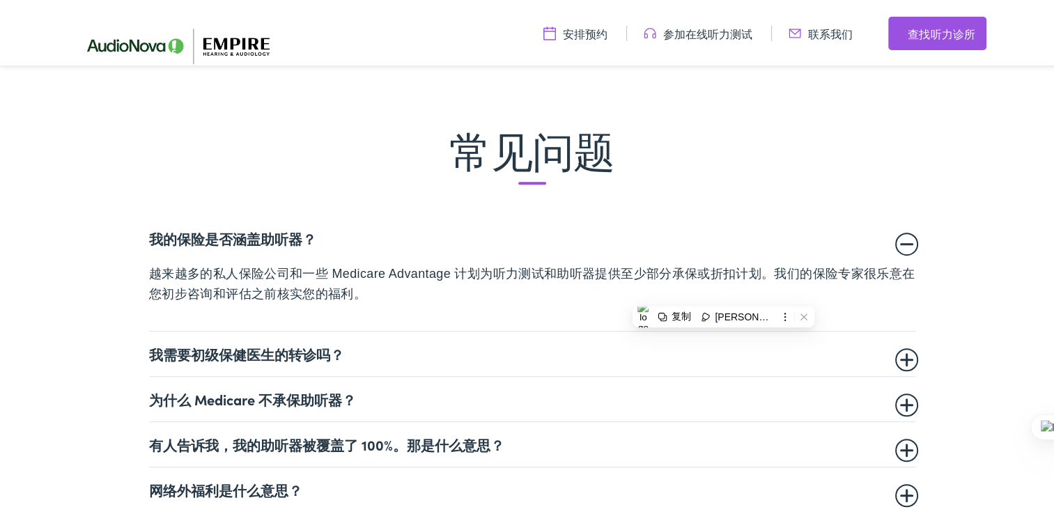
click at [899, 352] on summary "我需要初级保健医生的转诊吗？" at bounding box center [532, 351] width 766 height 17
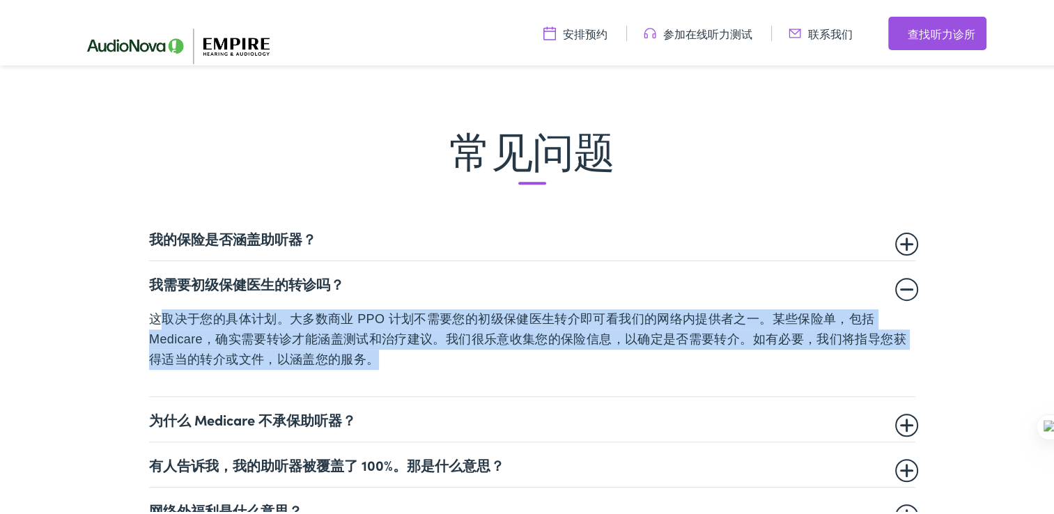
drag, startPoint x: 153, startPoint y: 311, endPoint x: 497, endPoint y: 353, distance: 346.5
click at [497, 353] on p "这取决于您的具体计划。大多数商业 PPO 计划不需要您的初级保健医生转介即可看我们的网络内提供者之一。某些保险单，包括 Medicare，确实需要转诊才能涵盖…" at bounding box center [532, 336] width 766 height 60
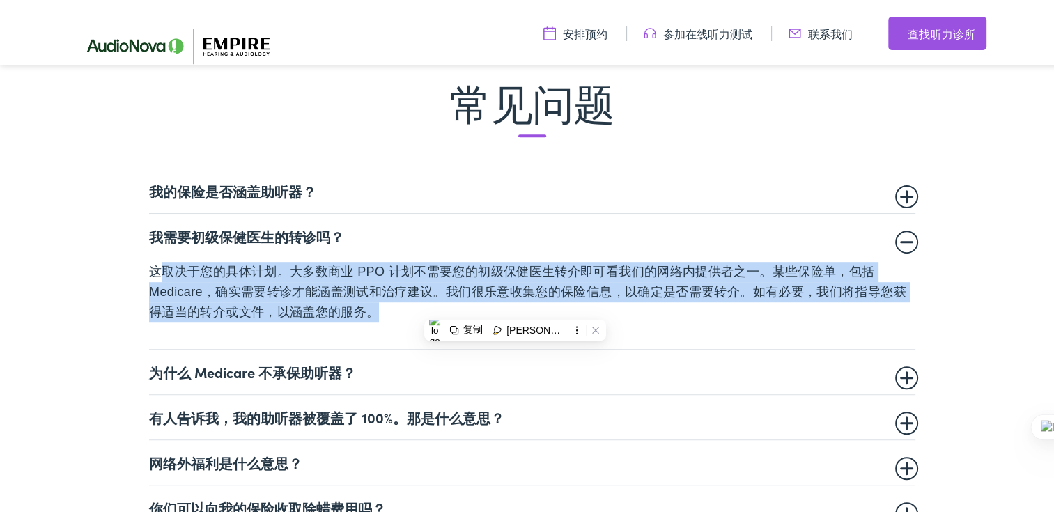
scroll to position [905, 0]
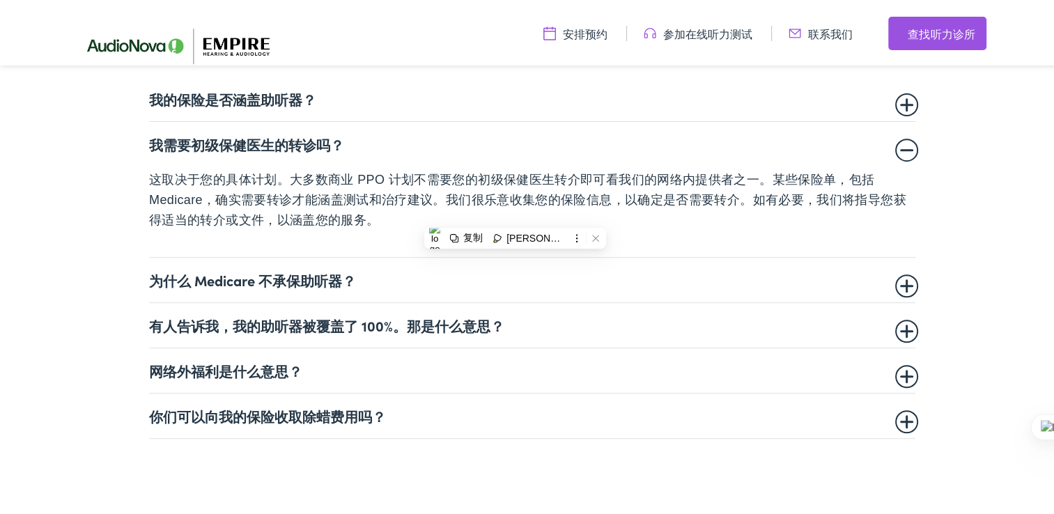
click at [899, 288] on details "为什么 Medicare 不承保助听器？ 医疗保险目前不承保与牙科、听力和视力相关的医疗设备。这确实包括用于治疗听力损失的助听器。如果您的初级保健医生认为听力…" at bounding box center [532, 277] width 766 height 45
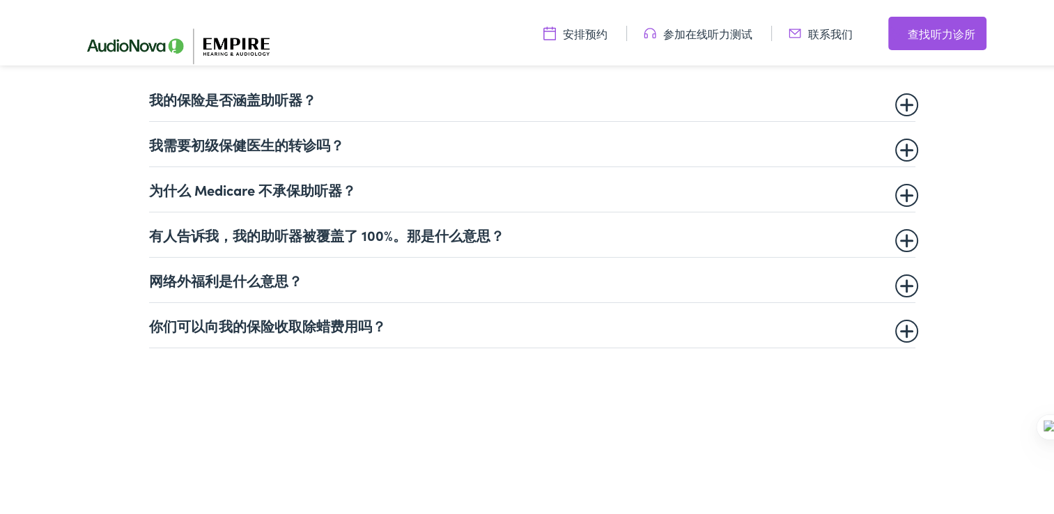
click at [905, 188] on summary "为什么 Medicare 不承保助听器？" at bounding box center [532, 186] width 766 height 17
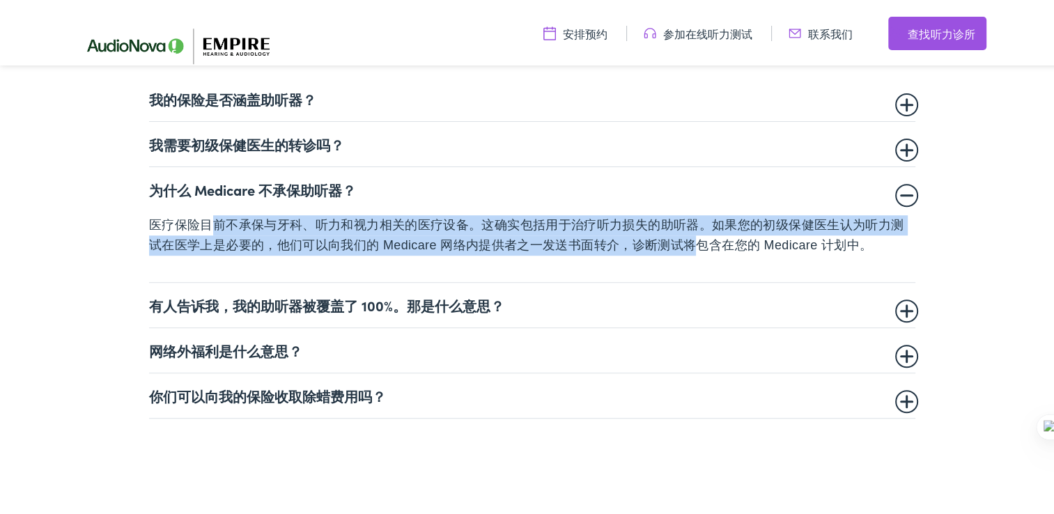
drag, startPoint x: 205, startPoint y: 224, endPoint x: 683, endPoint y: 247, distance: 478.2
click at [683, 247] on p "医疗保险目前不承保与牙科、听力和视力相关的医疗设备。这确实包括用于治疗听力损失的助听器。如果您的初级保健医生认为听力测试在医学上是必要的，他们可以向我们的 M…" at bounding box center [532, 232] width 766 height 40
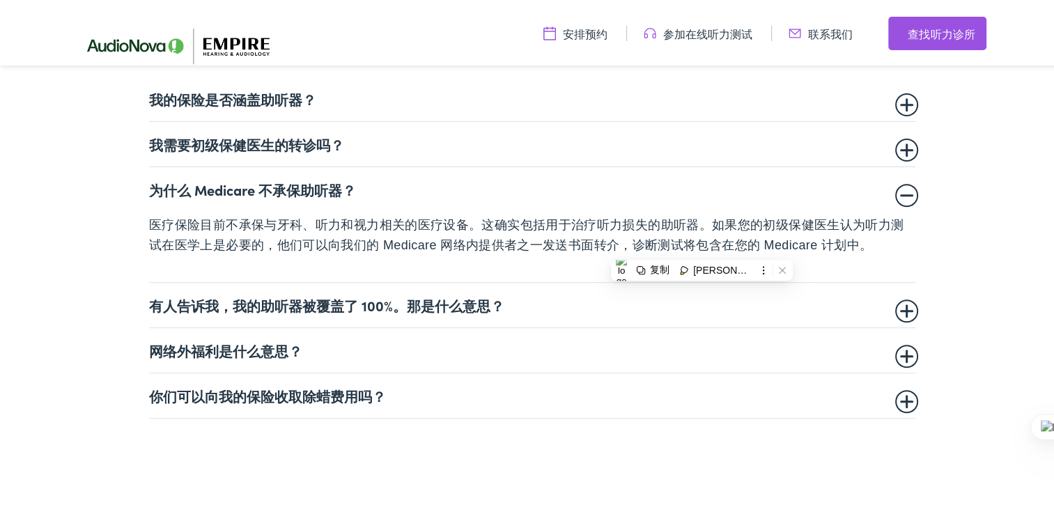
click at [893, 308] on summary "有人告诉我，我的助听器被覆盖了 100%。那是什么意思？" at bounding box center [532, 302] width 766 height 17
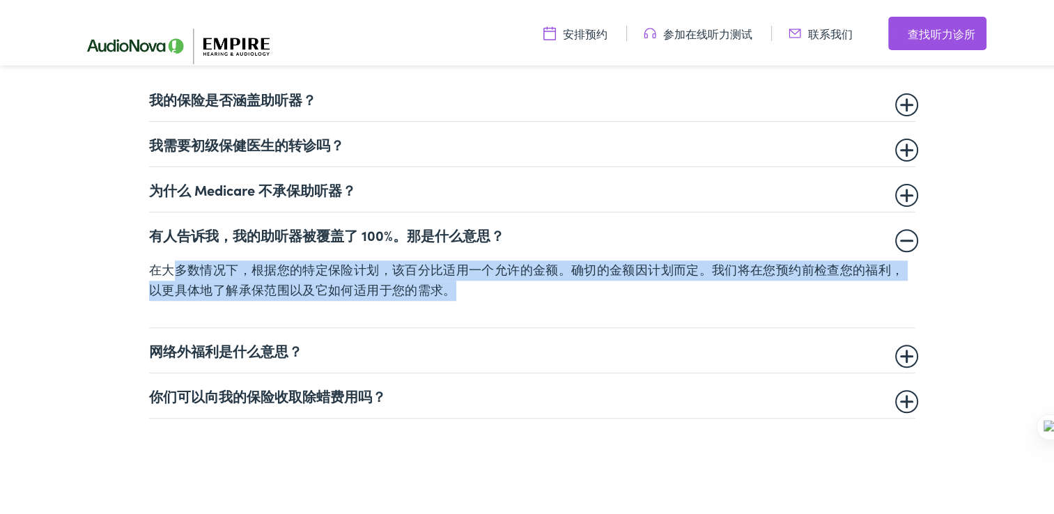
drag, startPoint x: 172, startPoint y: 268, endPoint x: 479, endPoint y: 279, distance: 307.3
click at [479, 279] on p "在大多数情况下，根据您的特定保险计划，该百分比适用一个允许的金额。确切的金额因计划而定。我们将在您预约前检查您的福利，以更具体地了解承保范围以及它如何适用于您…" at bounding box center [532, 278] width 766 height 40
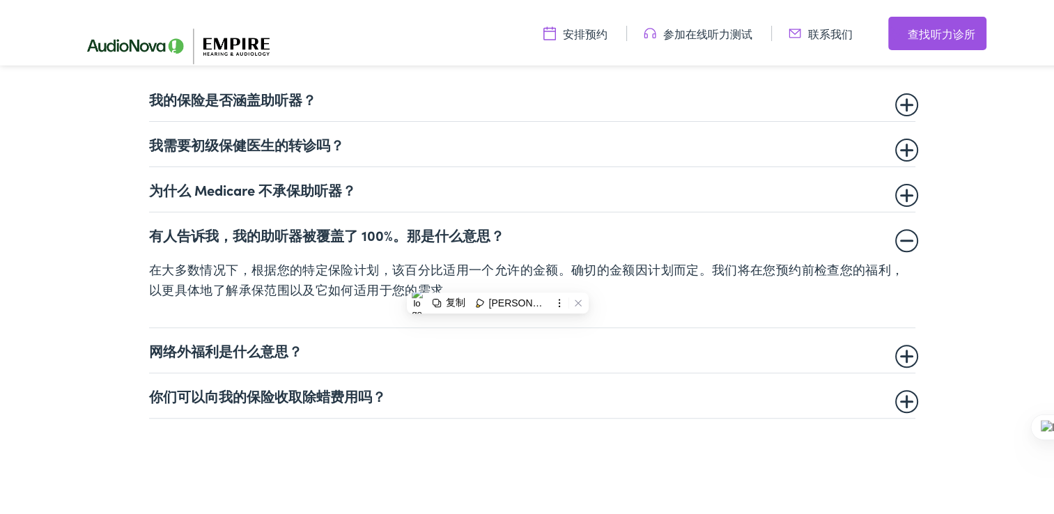
click at [898, 350] on summary "网络外福利是什么意思？" at bounding box center [532, 347] width 766 height 17
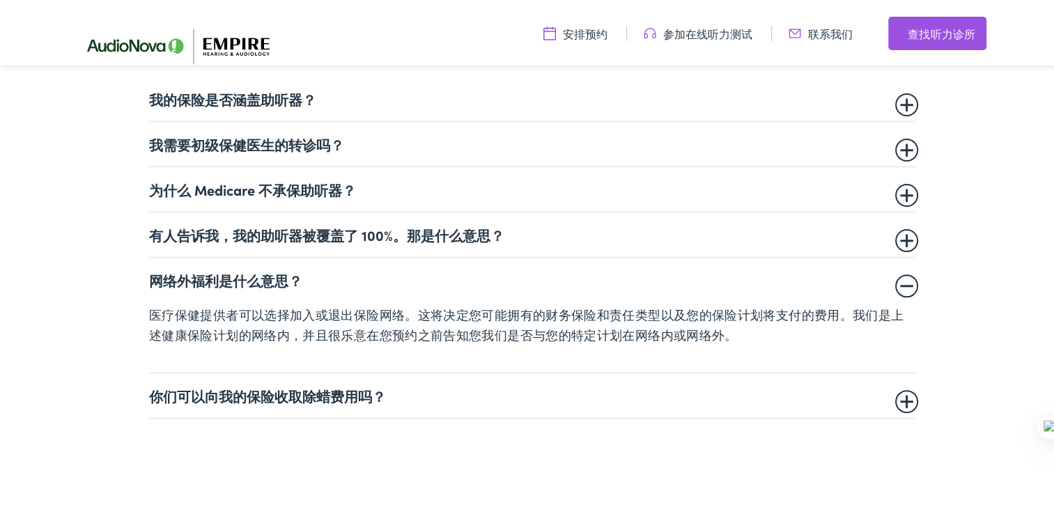
click at [896, 396] on summary "你们可以向我的保险收取除蜡费用吗？" at bounding box center [532, 392] width 766 height 17
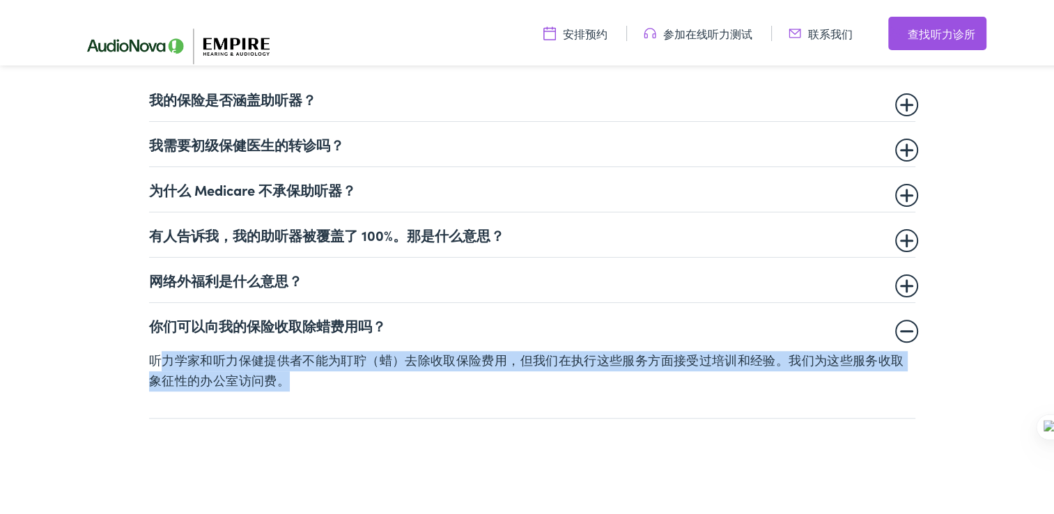
drag, startPoint x: 160, startPoint y: 361, endPoint x: 505, endPoint y: 378, distance: 345.1
click at [505, 378] on p "听力学家和听力保健提供者不能为耵聍（蜡）去除收取保险费用，但我们在执行这些服务方面接受过培训和经验。我们为这些服务收取象征性的办公室访问费。" at bounding box center [532, 368] width 766 height 40
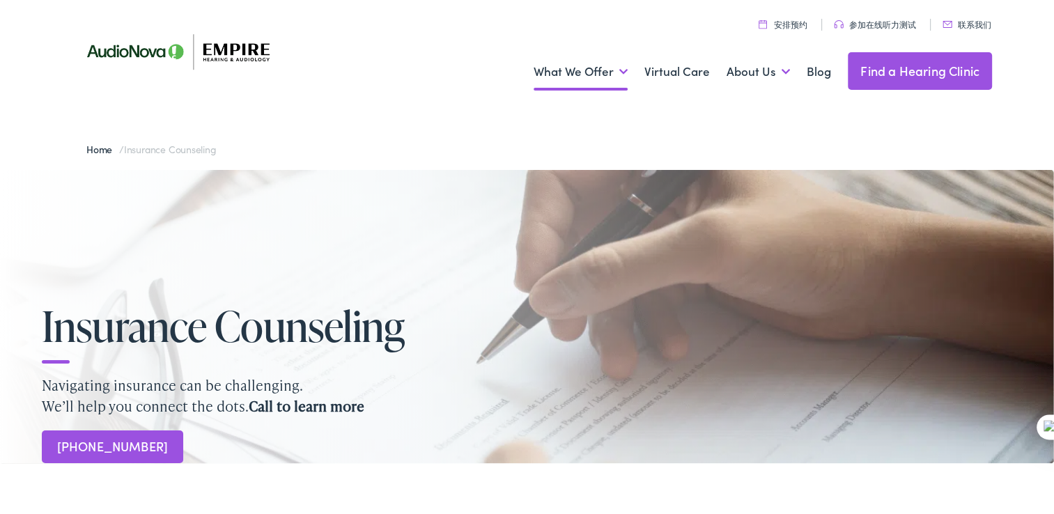
scroll to position [0, 0]
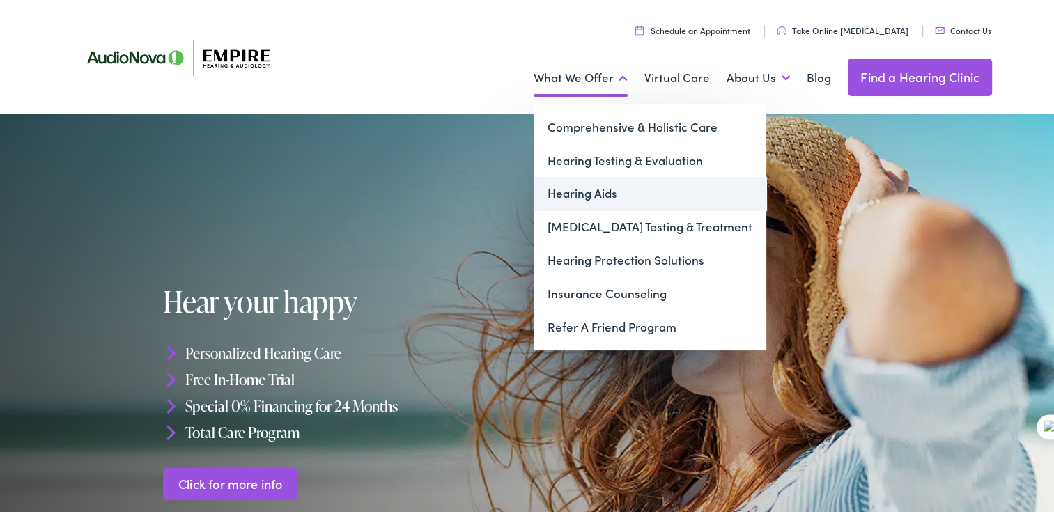
click at [585, 186] on link "Hearing Aids" at bounding box center [649, 190] width 233 height 33
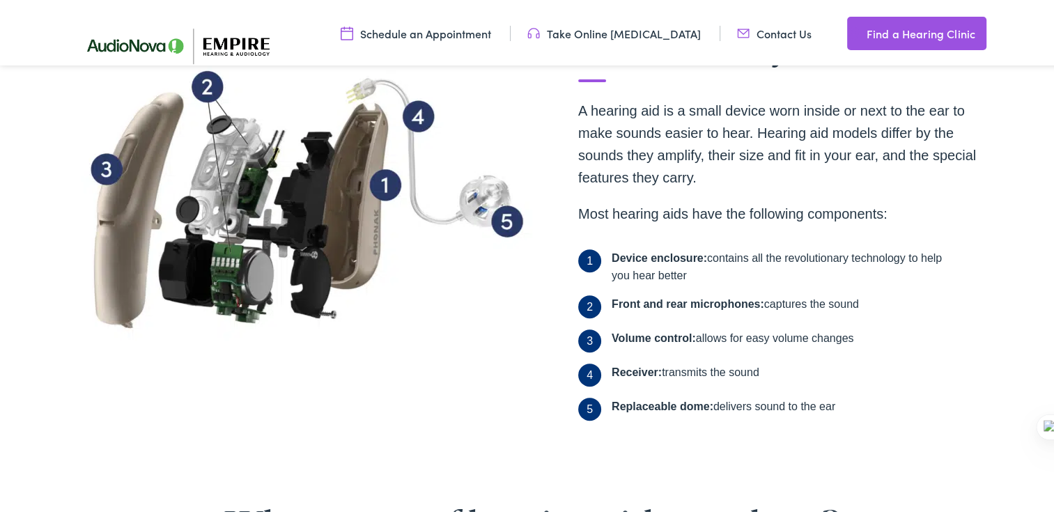
scroll to position [557, 0]
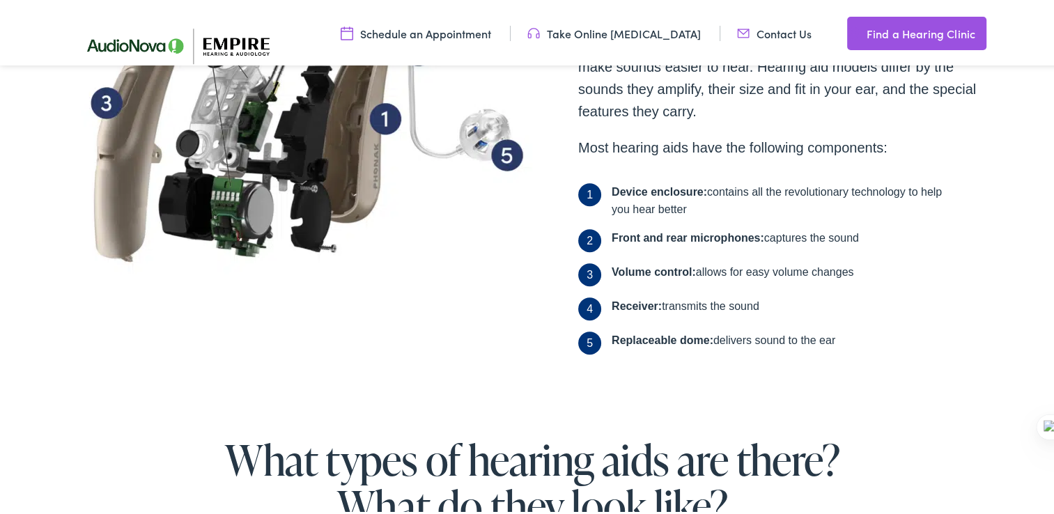
click at [591, 337] on span "5" at bounding box center [589, 340] width 23 height 23
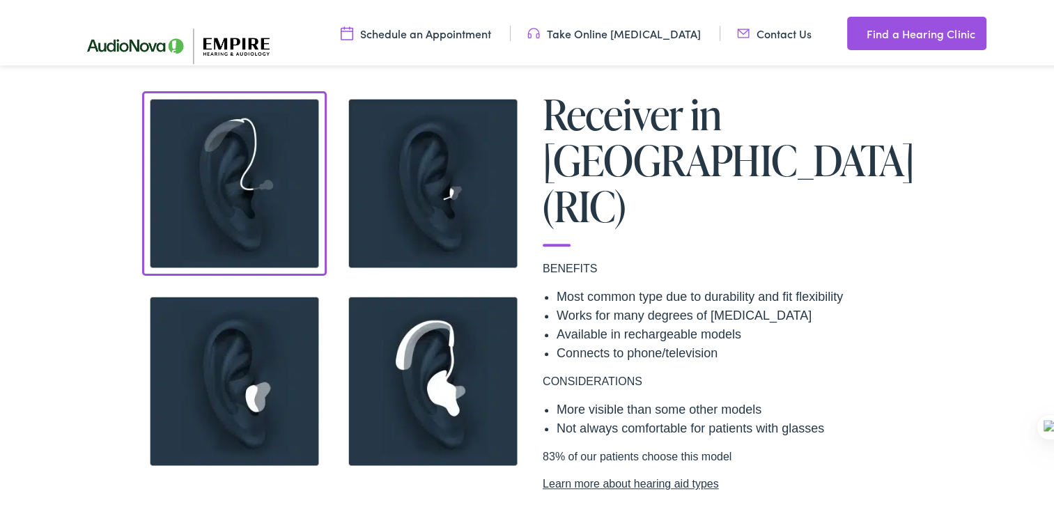
scroll to position [1323, 0]
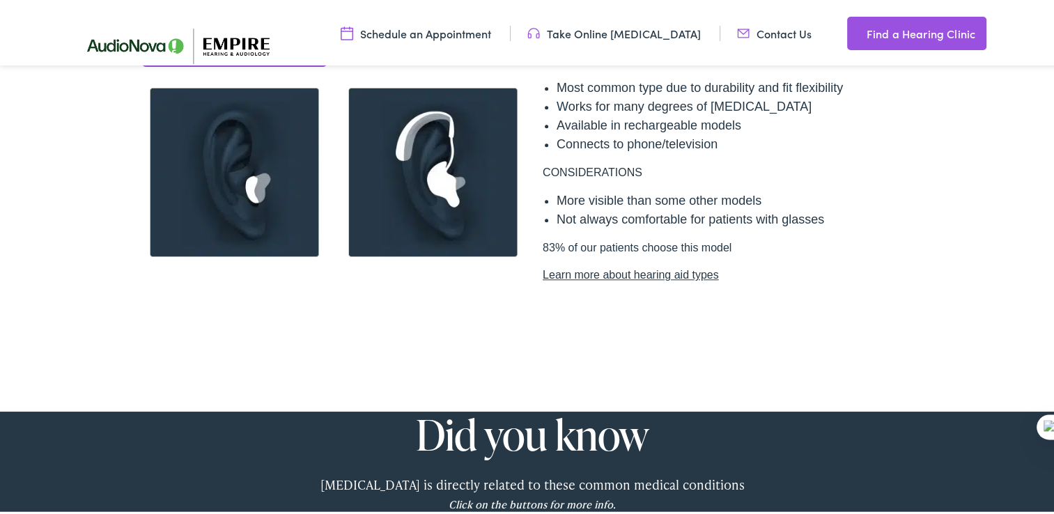
click at [650, 264] on link "Learn more about hearing aid types" at bounding box center [730, 272] width 376 height 17
